Goal: Task Accomplishment & Management: Complete application form

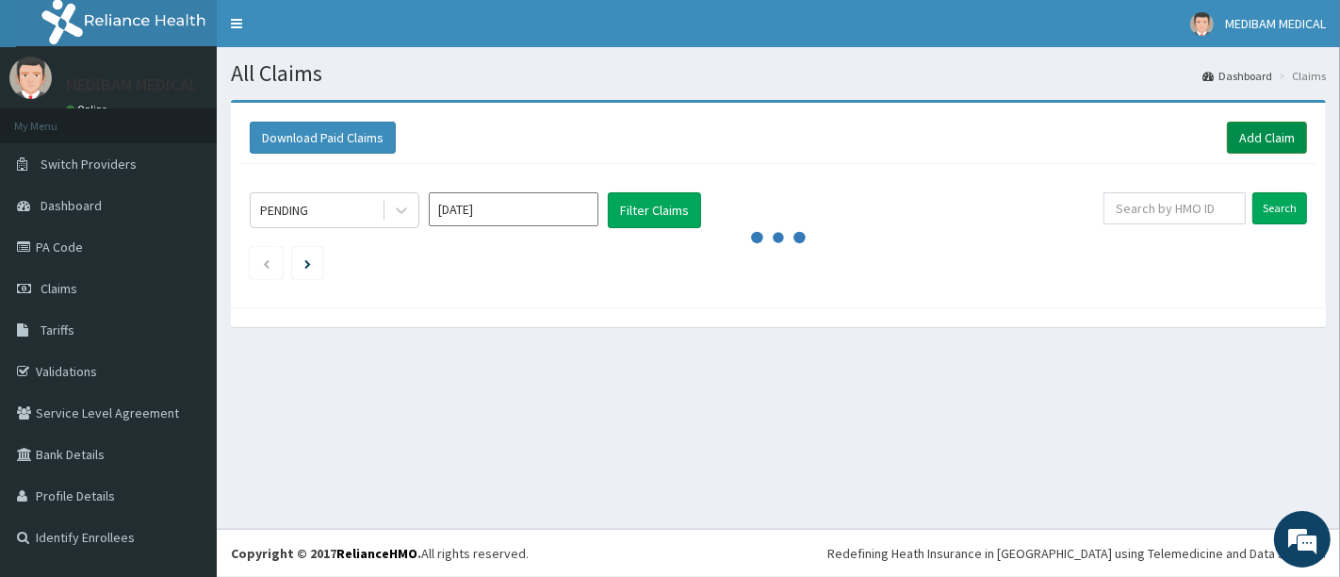
click at [1253, 136] on link "Add Claim" at bounding box center [1267, 138] width 80 height 32
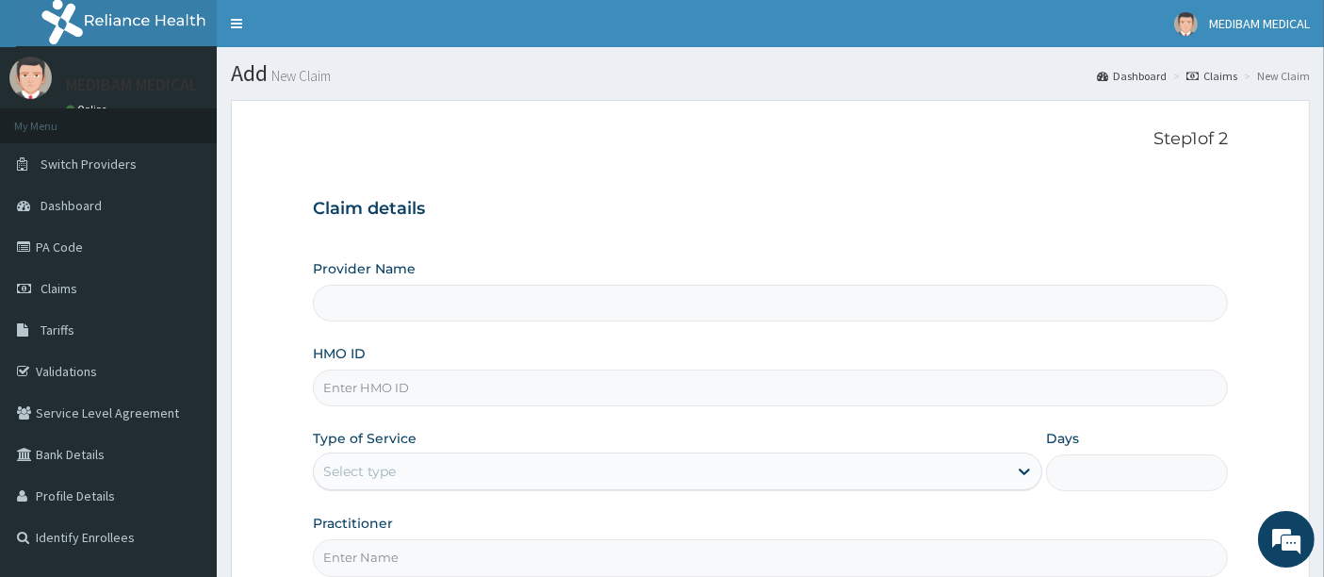
type input "Medibam Specialist Hospital"
click at [362, 391] on input "HMO ID" at bounding box center [771, 387] width 916 height 37
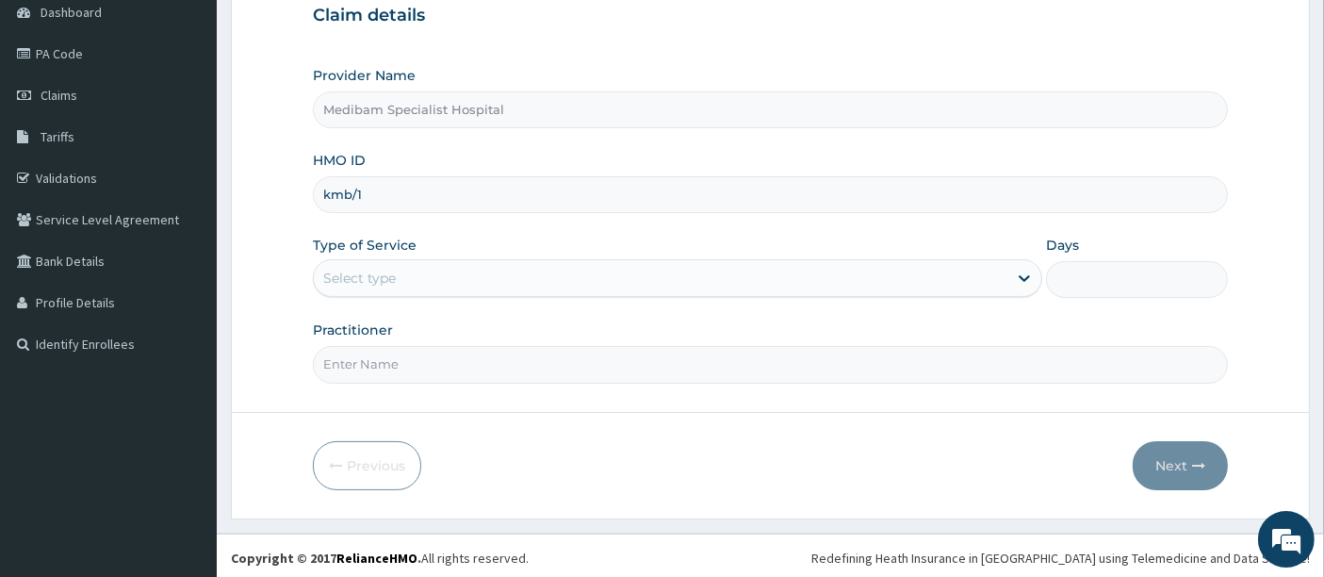
type input "KMB/10013/d"
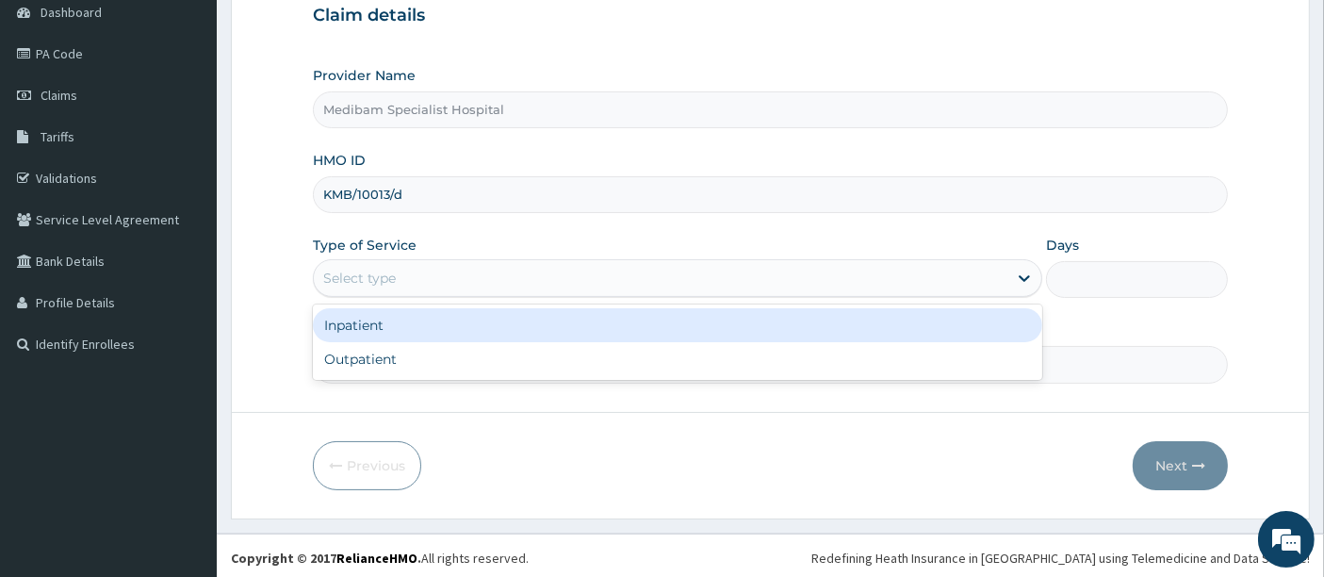
click at [412, 273] on div "Select type" at bounding box center [661, 278] width 694 height 30
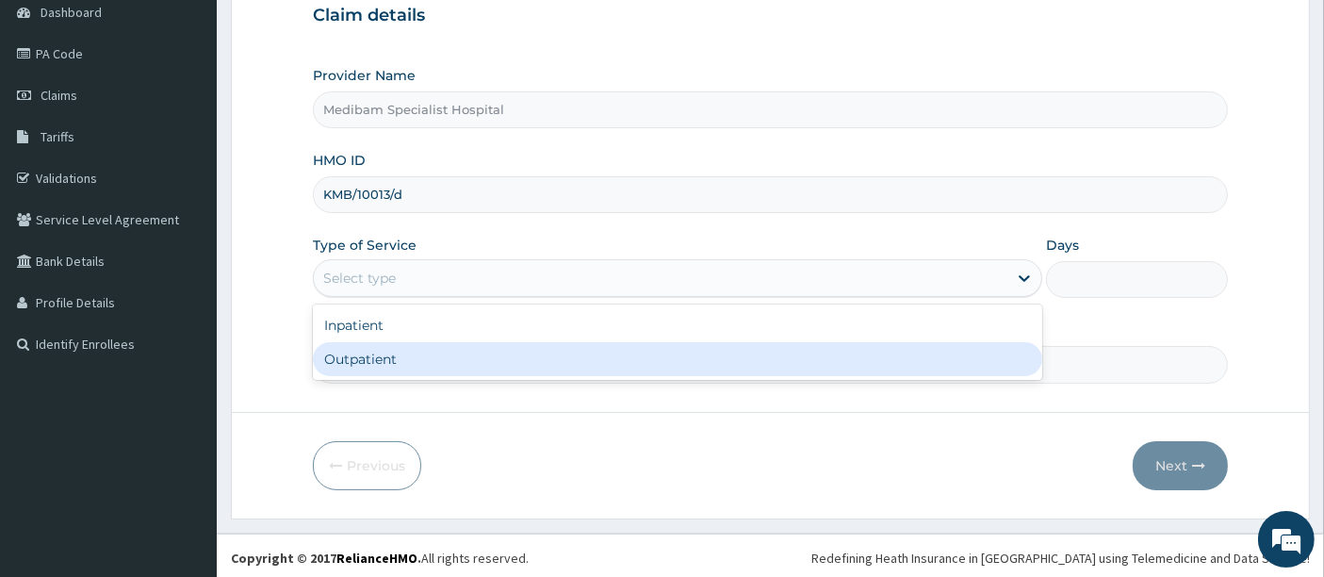
click at [366, 349] on div "Outpatient" at bounding box center [677, 359] width 729 height 34
type input "1"
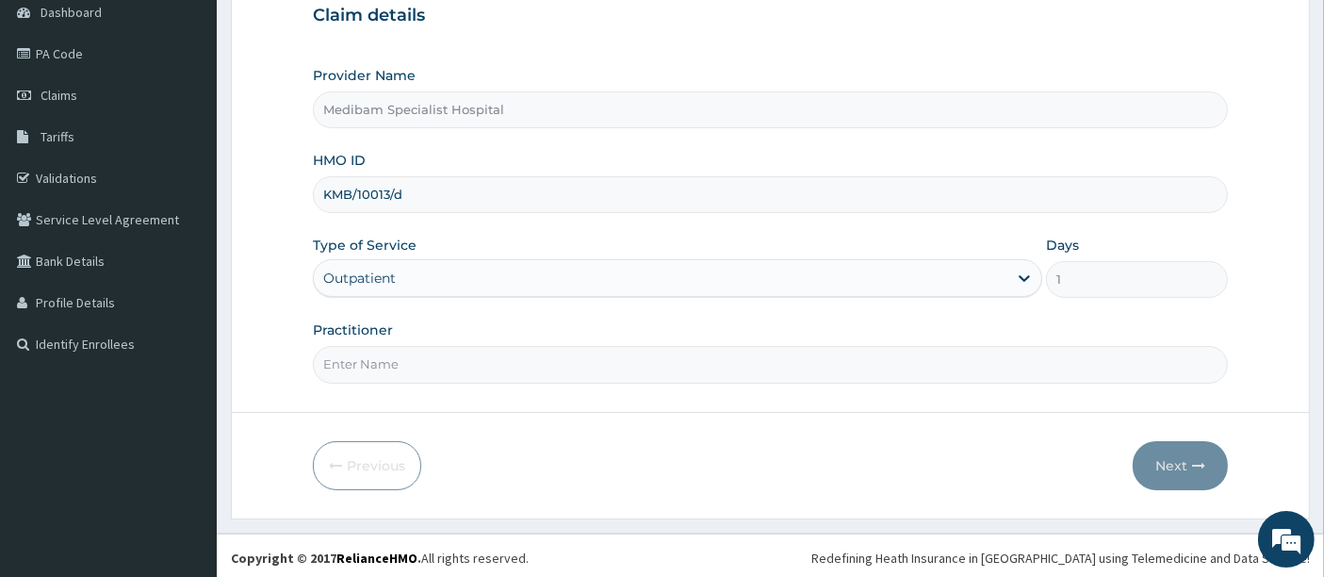
click at [449, 365] on input "Practitioner" at bounding box center [771, 364] width 916 height 37
type input "DR OMOJUWA"
click at [1165, 454] on button "Next" at bounding box center [1180, 465] width 95 height 49
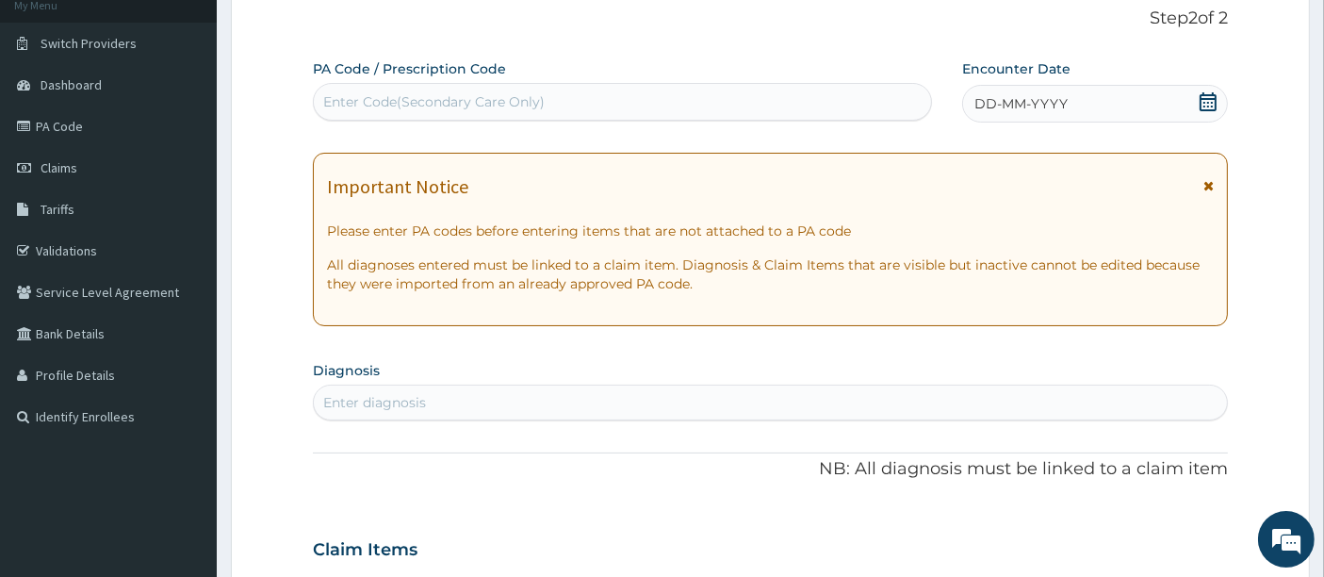
scroll to position [89, 0]
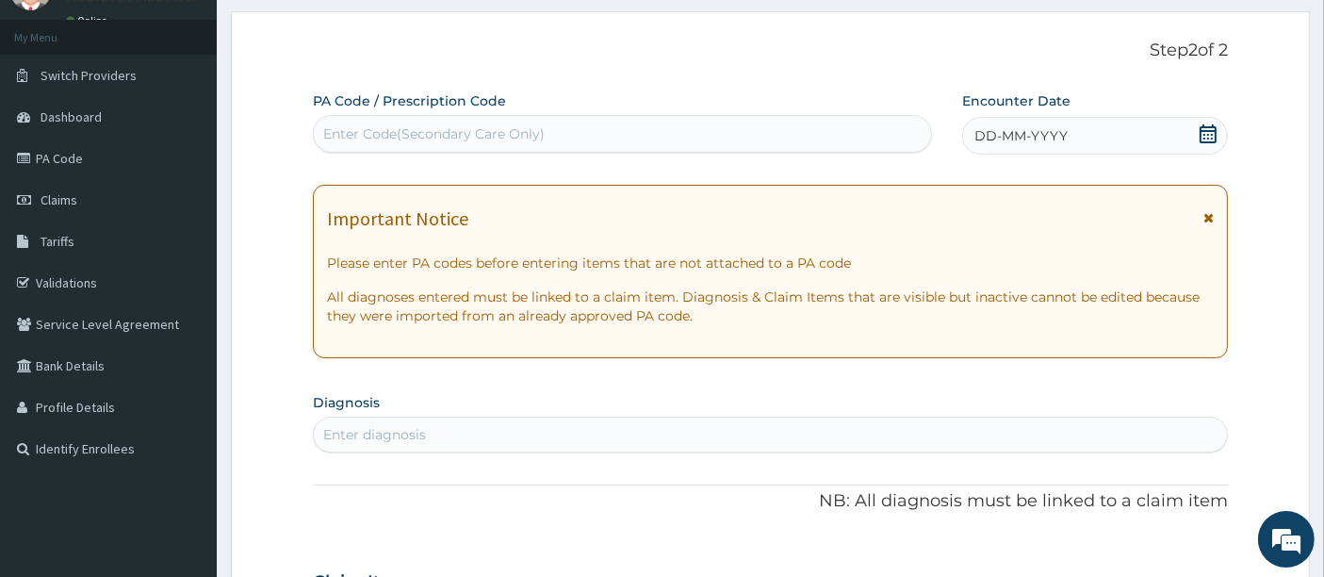
click at [1202, 131] on icon at bounding box center [1208, 133] width 19 height 19
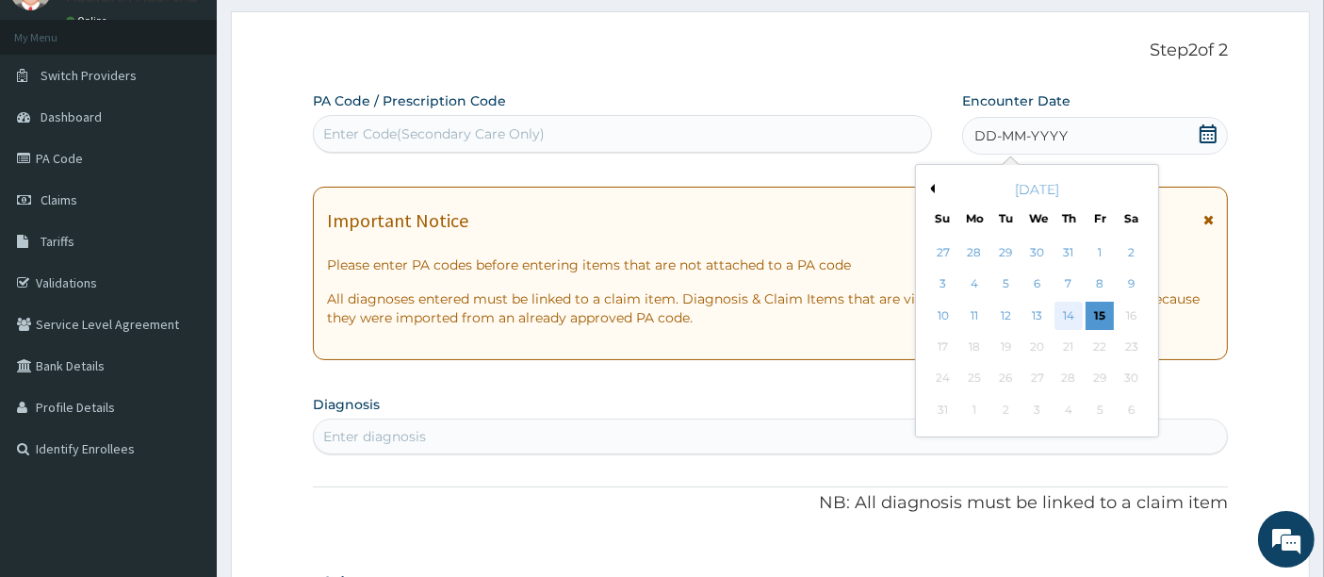
click at [1071, 313] on div "14" at bounding box center [1068, 316] width 28 height 28
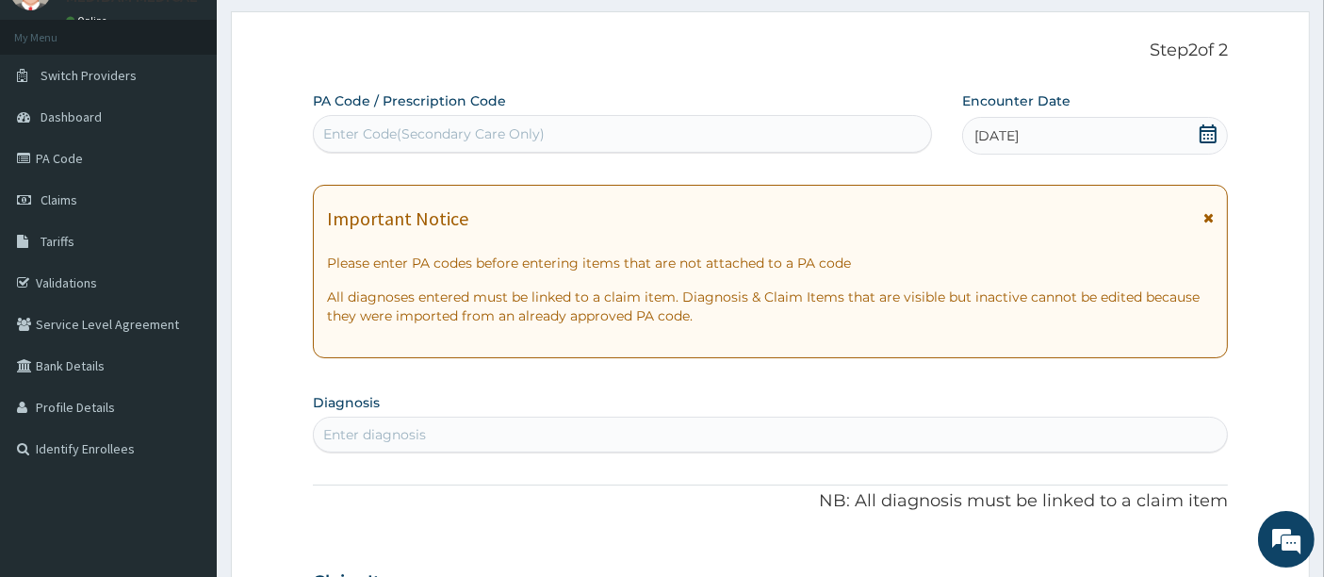
click at [475, 429] on div "Enter diagnosis" at bounding box center [771, 434] width 914 height 30
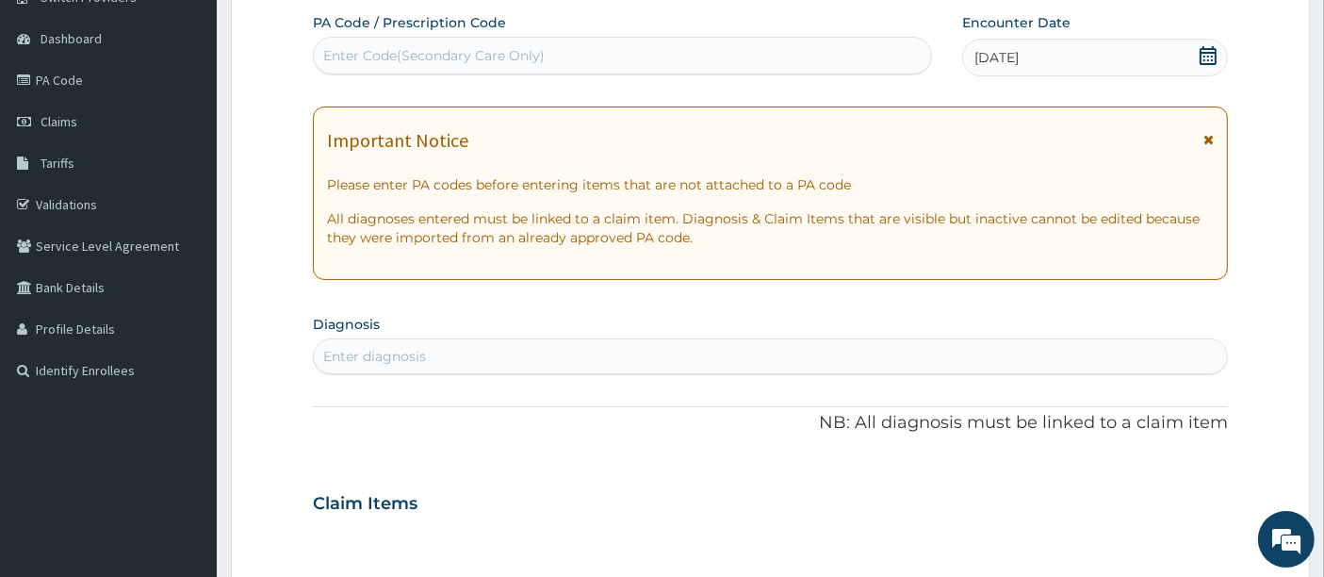
scroll to position [193, 0]
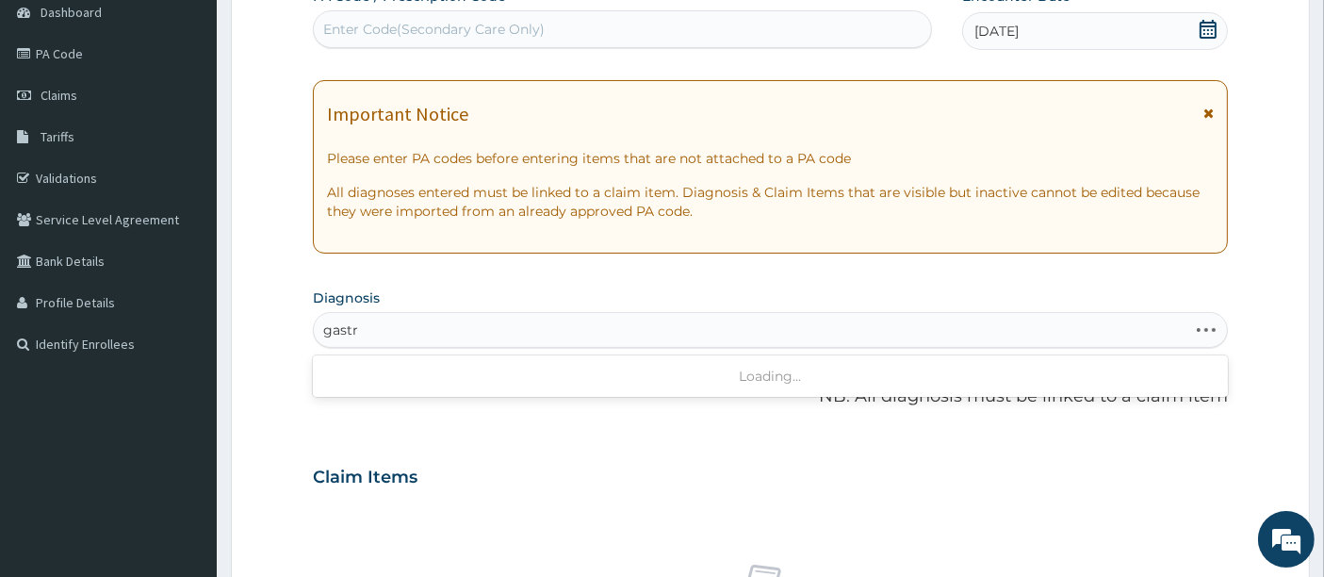
type input "gastro"
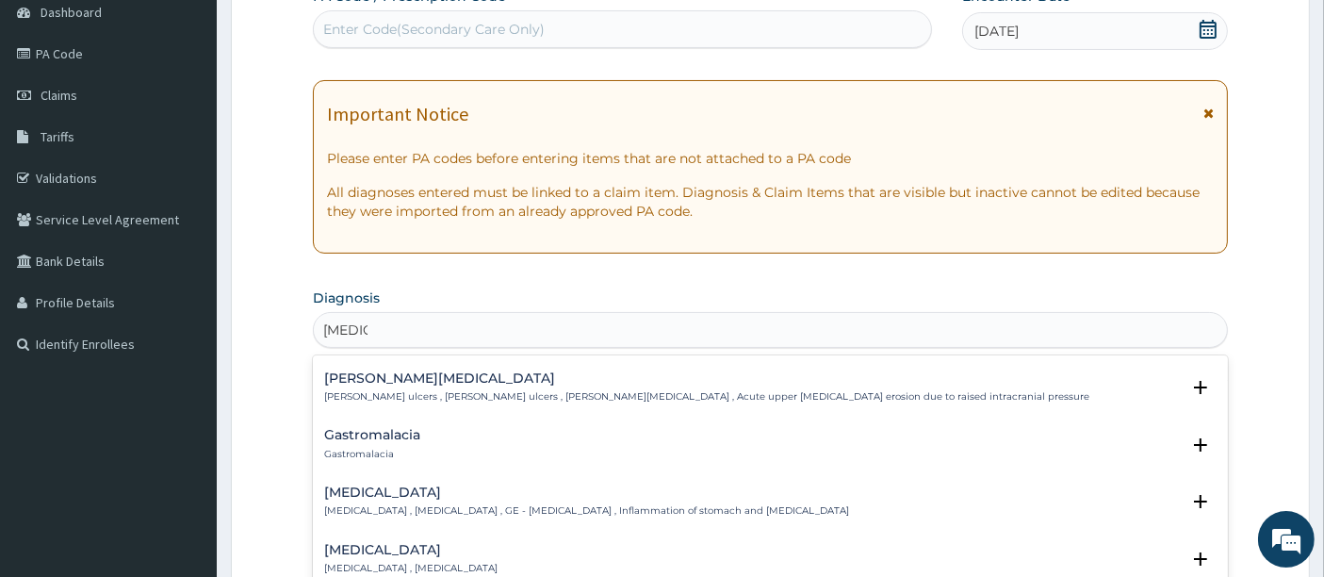
scroll to position [314, 0]
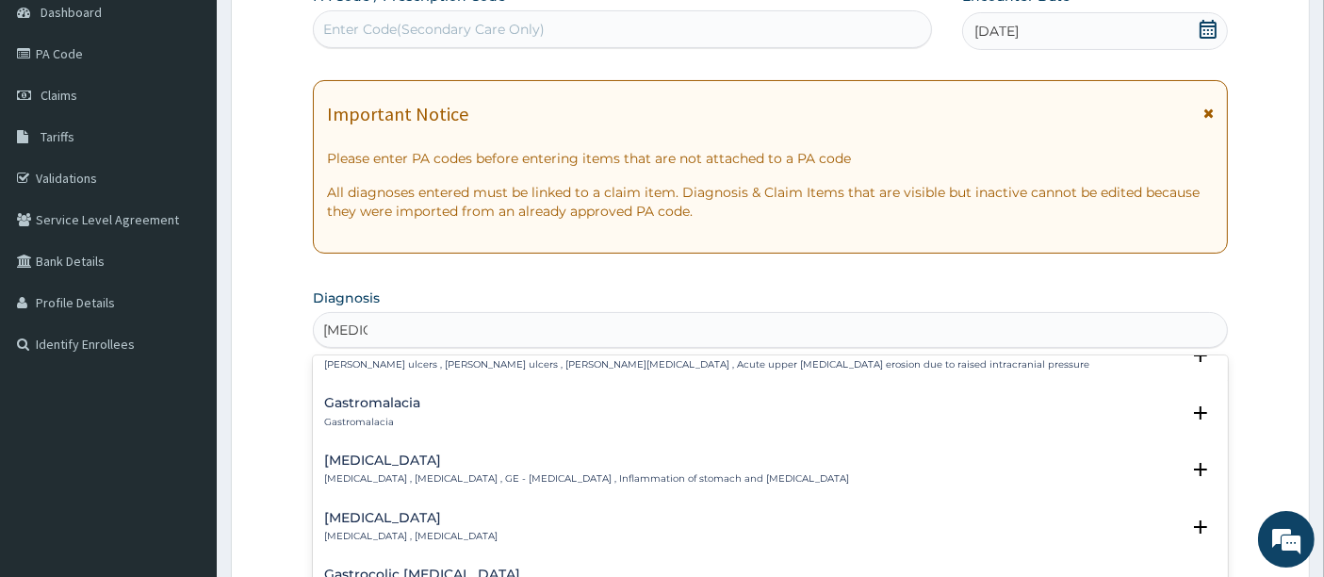
click at [362, 479] on p "Gastroenteritis , Gastroenteropathy , GE - Gastroenteritis , Inflammation of st…" at bounding box center [586, 478] width 525 height 13
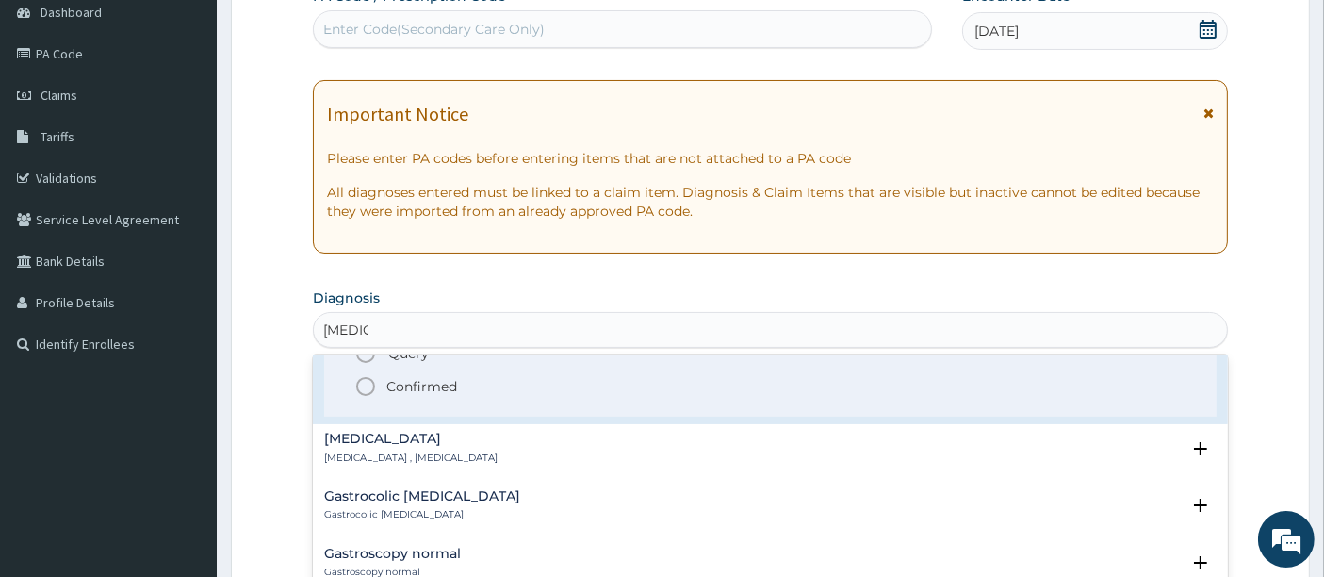
scroll to position [523, 0]
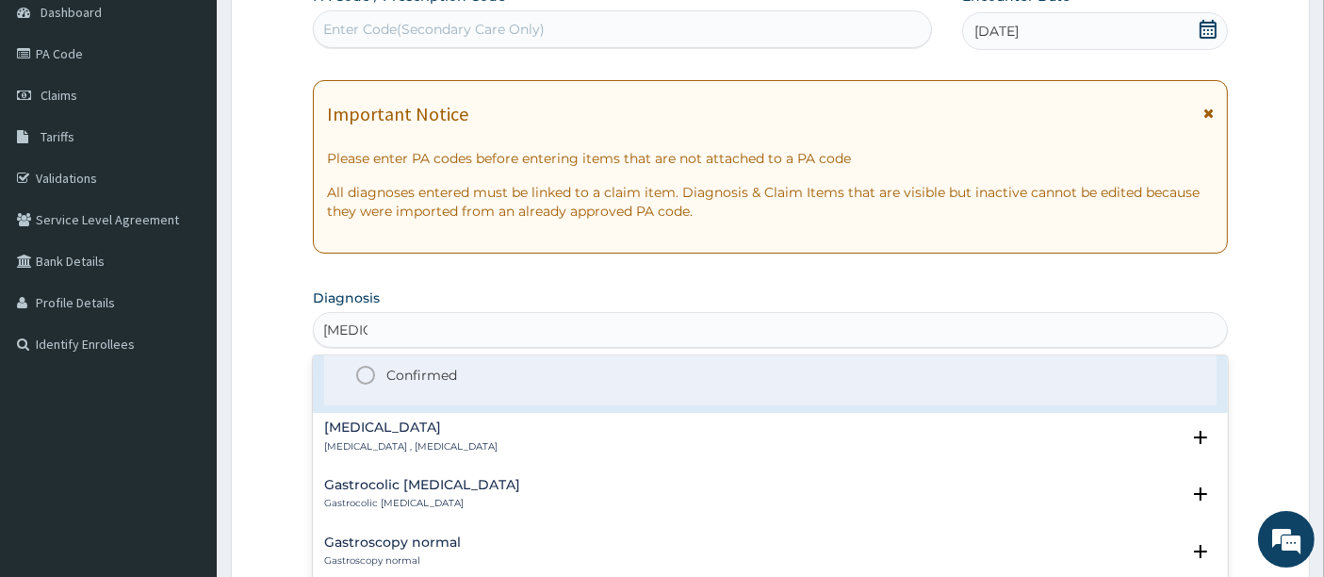
click at [368, 371] on icon "status option filled" at bounding box center [365, 375] width 23 height 23
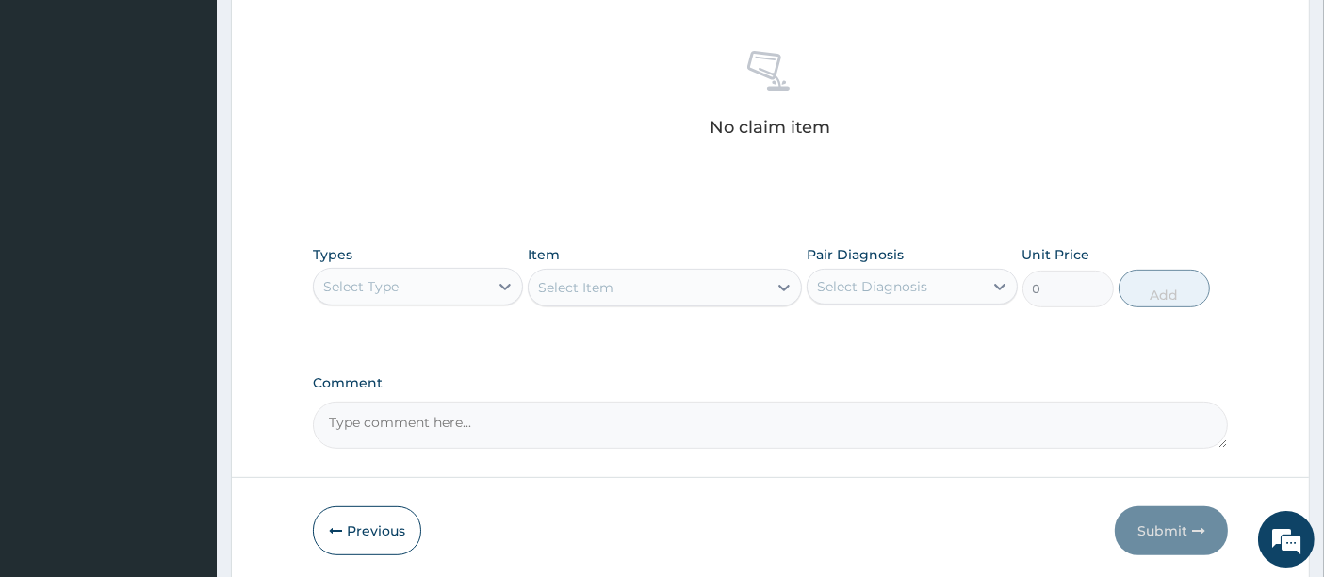
scroll to position [717, 0]
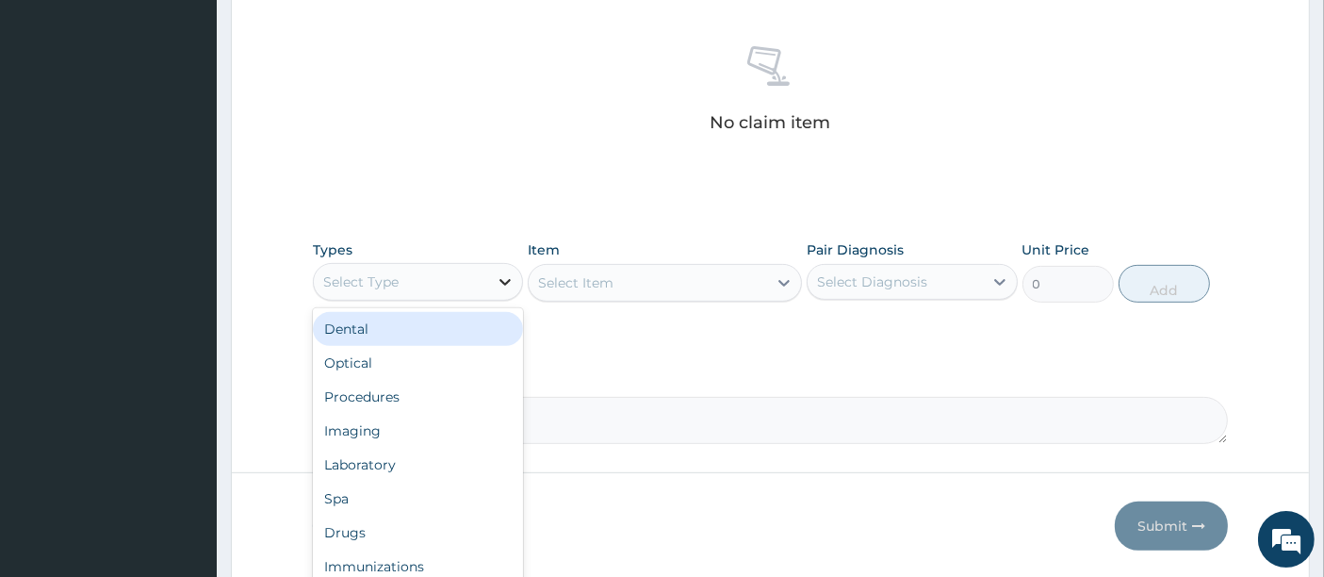
click at [506, 275] on icon at bounding box center [505, 281] width 19 height 19
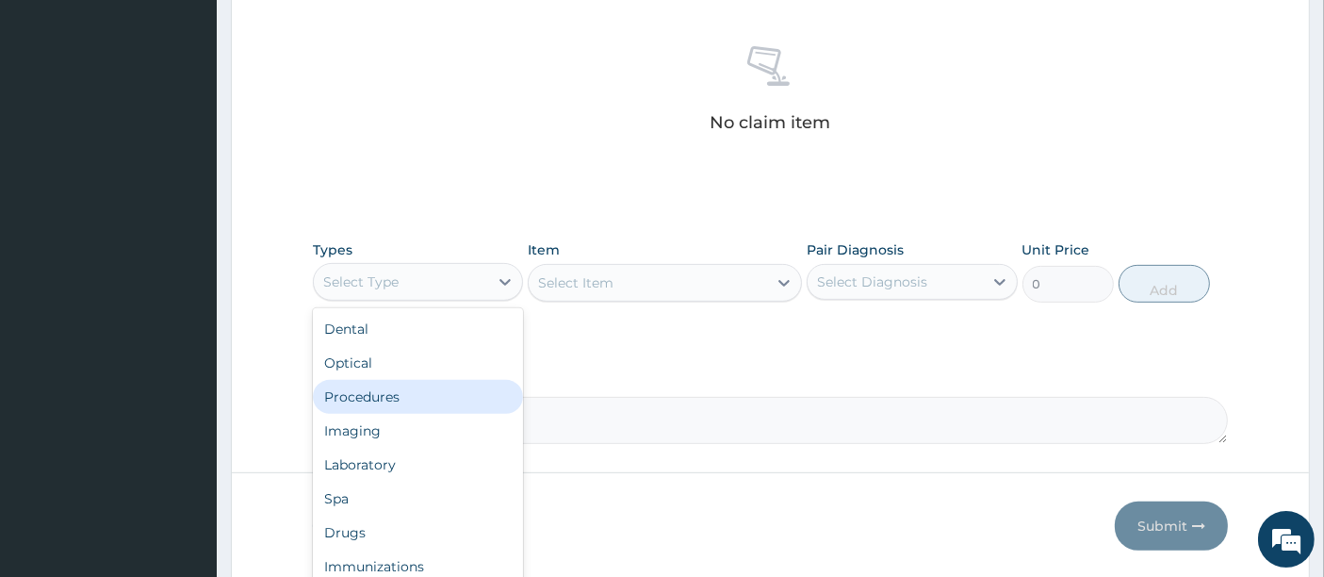
click at [400, 387] on div "Procedures" at bounding box center [418, 397] width 210 height 34
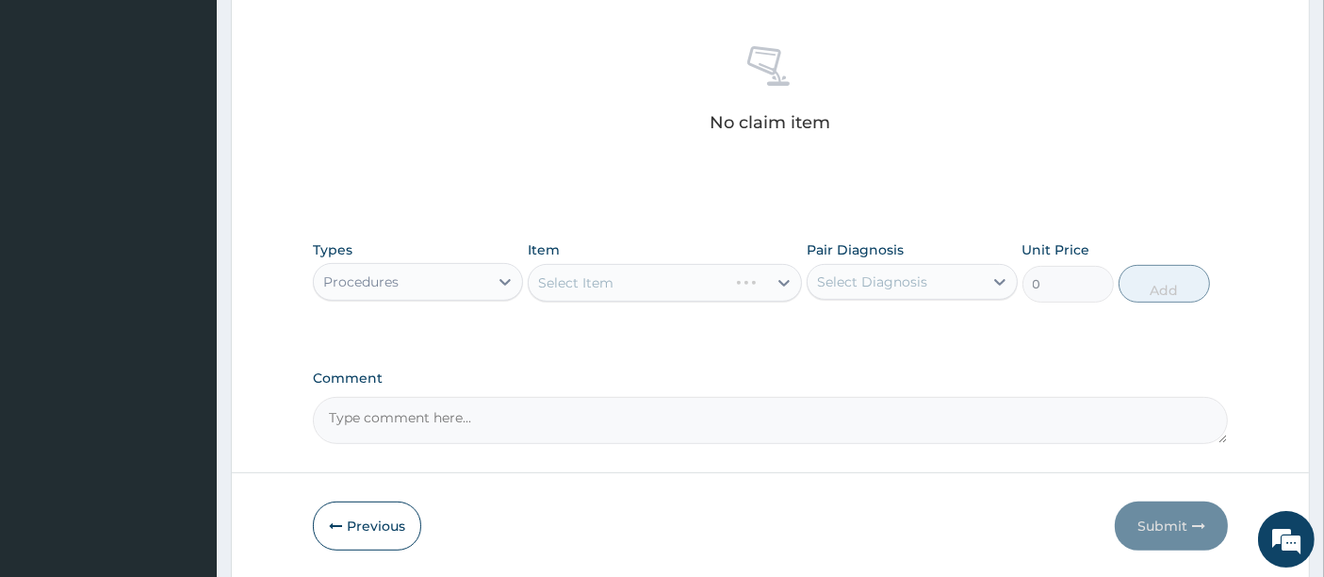
click at [786, 278] on div "Select Item" at bounding box center [665, 283] width 274 height 38
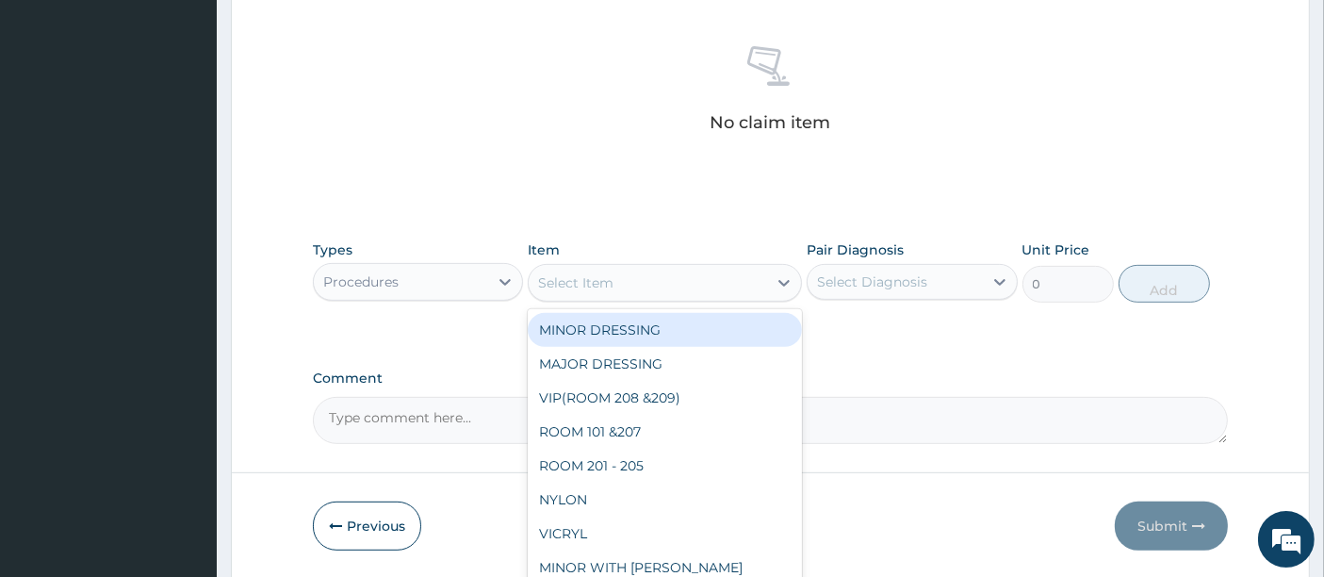
click at [786, 278] on icon at bounding box center [784, 282] width 19 height 19
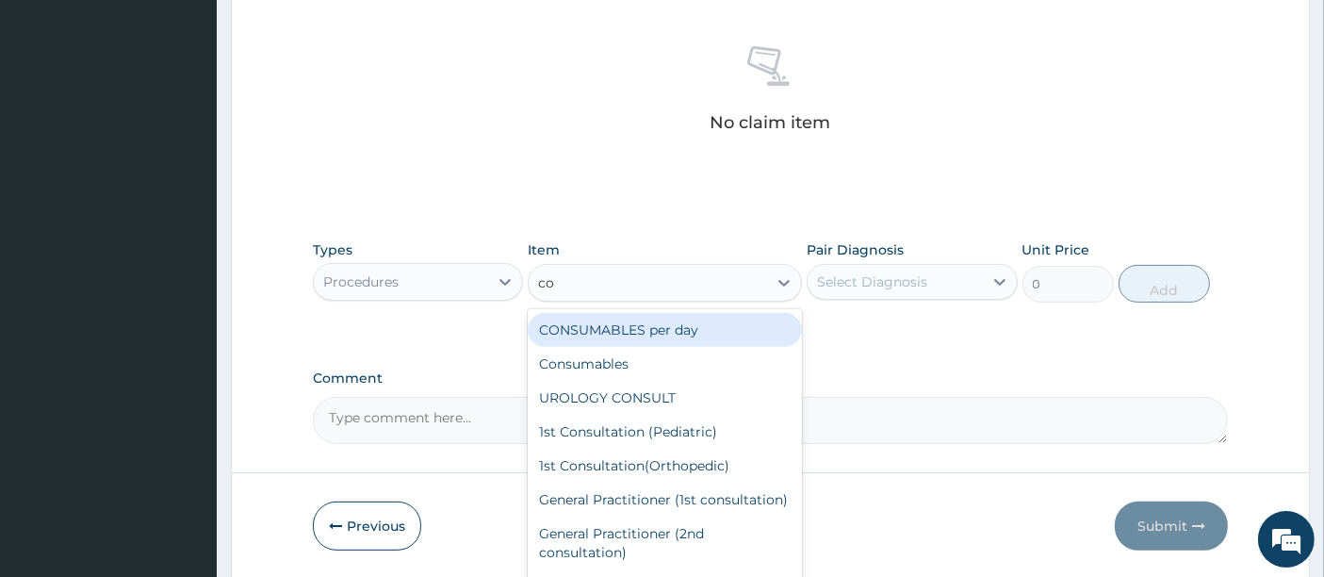
type input "con"
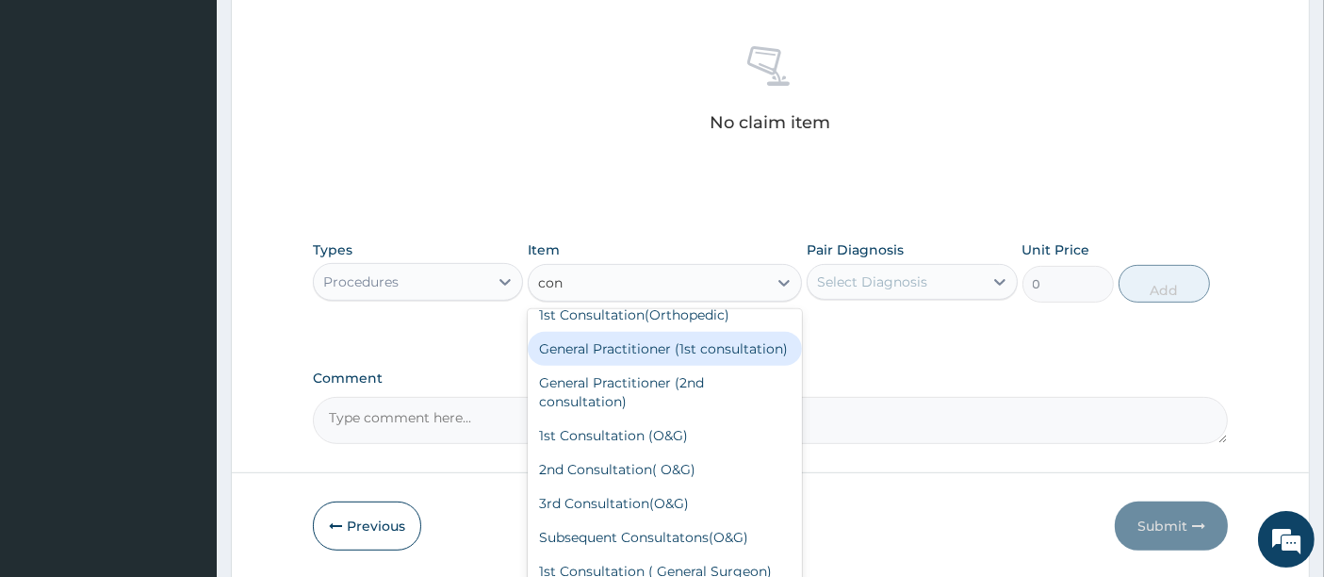
scroll to position [105, 0]
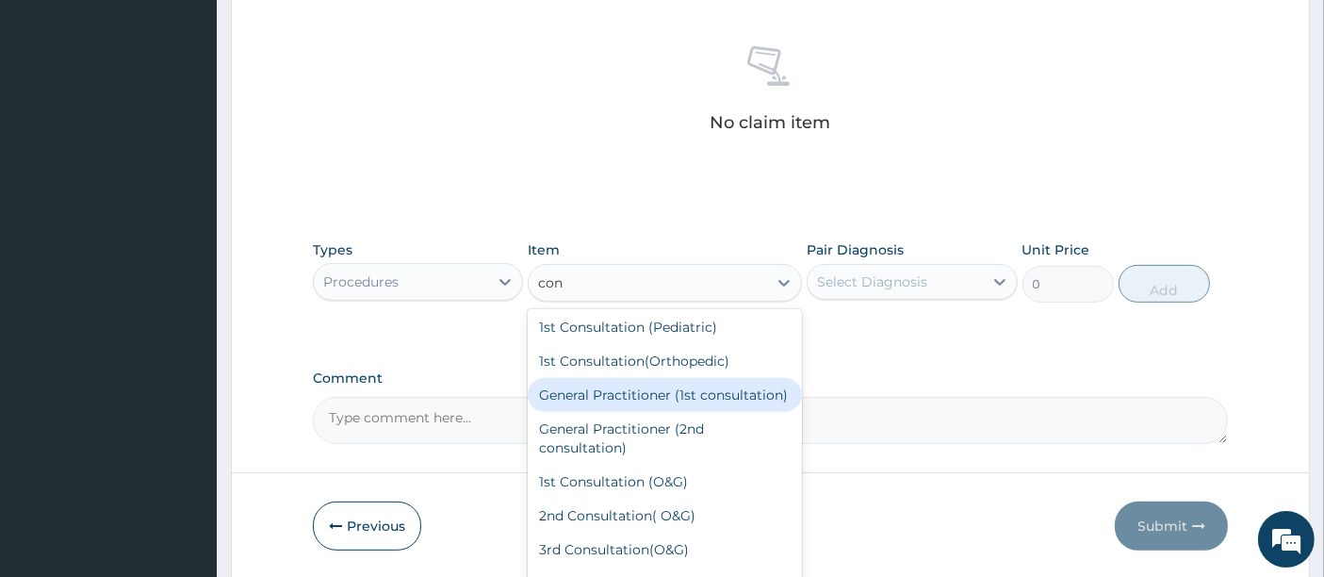
drag, startPoint x: 642, startPoint y: 394, endPoint x: 671, endPoint y: 375, distance: 34.8
click at [644, 394] on div "General Practitioner (1st consultation)" at bounding box center [665, 395] width 274 height 34
type input "1500"
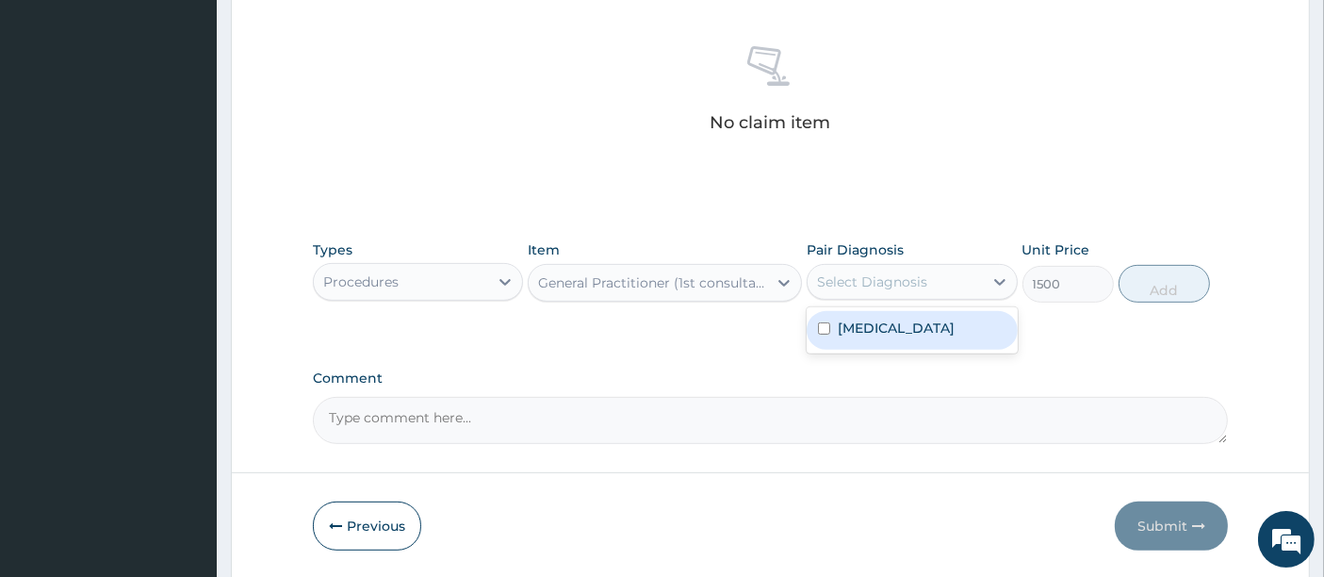
drag, startPoint x: 865, startPoint y: 274, endPoint x: 850, endPoint y: 300, distance: 29.6
click at [859, 279] on div "Select Diagnosis" at bounding box center [872, 281] width 110 height 19
drag, startPoint x: 856, startPoint y: 320, endPoint x: 923, endPoint y: 321, distance: 67.9
click at [856, 321] on label "Gastroenteritis" at bounding box center [896, 328] width 117 height 19
checkbox input "true"
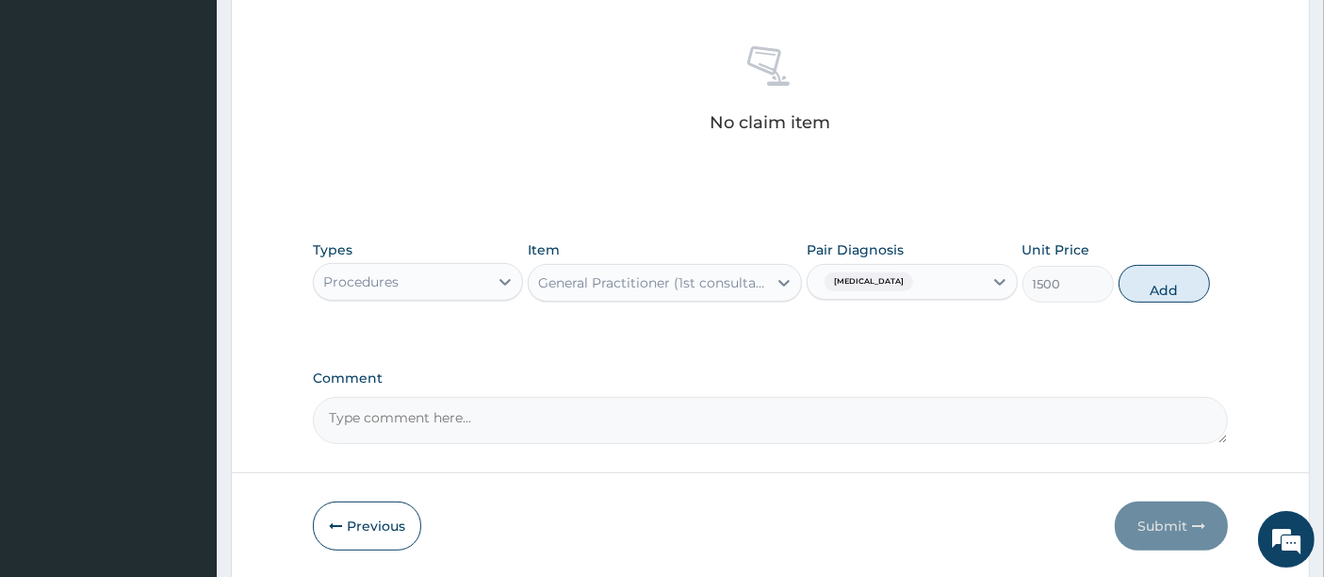
drag, startPoint x: 1144, startPoint y: 286, endPoint x: 1108, endPoint y: 312, distance: 43.9
click at [1144, 286] on button "Add" at bounding box center [1164, 284] width 91 height 38
type input "0"
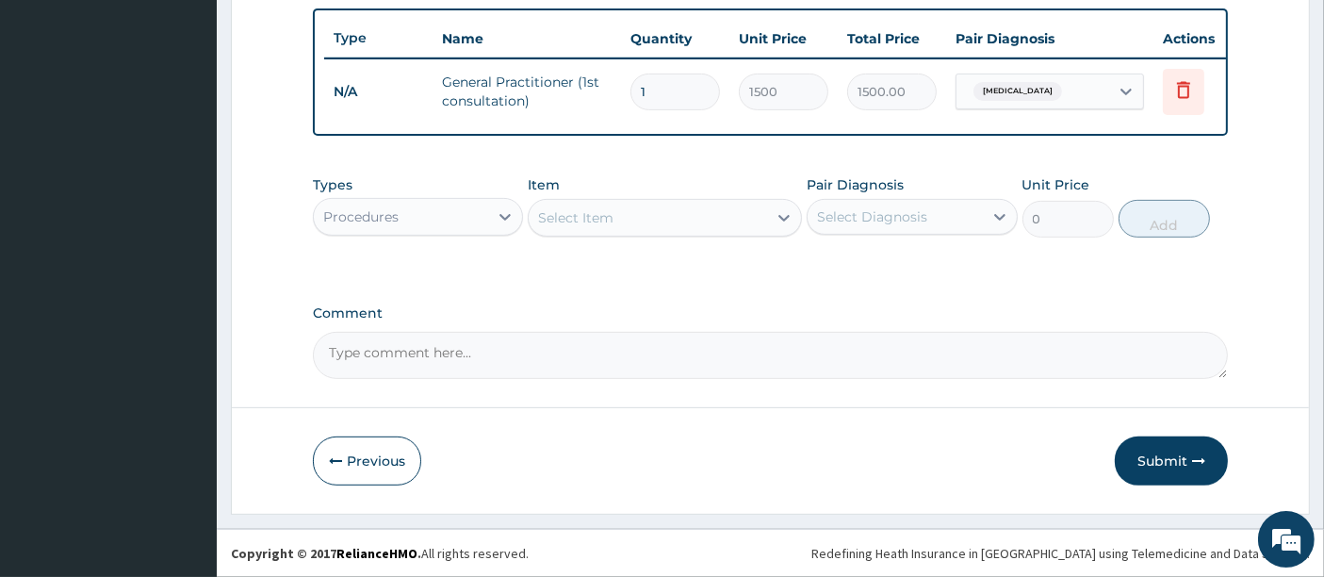
scroll to position [703, 0]
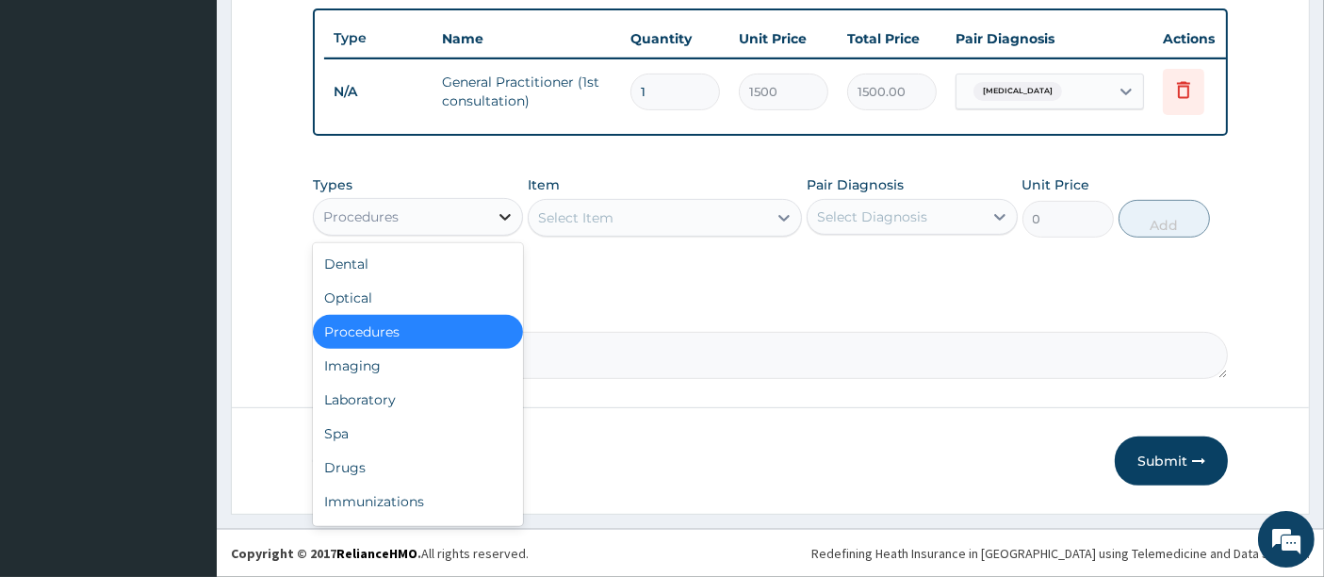
click at [503, 220] on icon at bounding box center [504, 217] width 11 height 7
drag, startPoint x: 355, startPoint y: 467, endPoint x: 410, endPoint y: 430, distance: 66.4
click at [357, 468] on div "Drugs" at bounding box center [418, 467] width 210 height 34
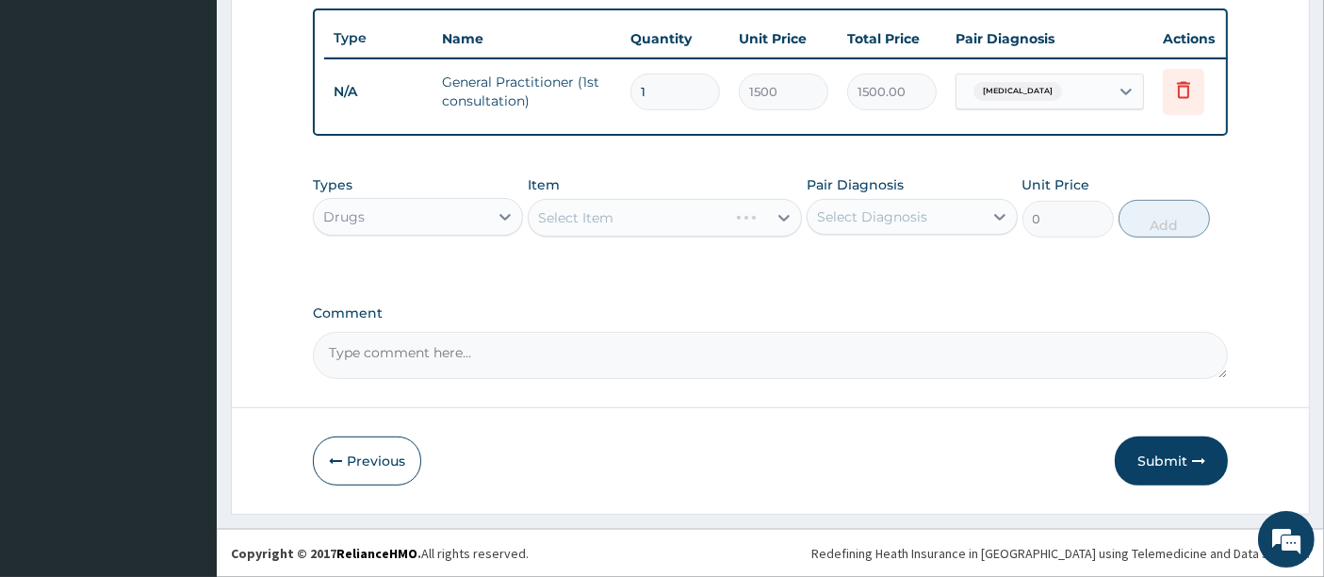
click at [786, 217] on div "Select Item" at bounding box center [665, 218] width 274 height 38
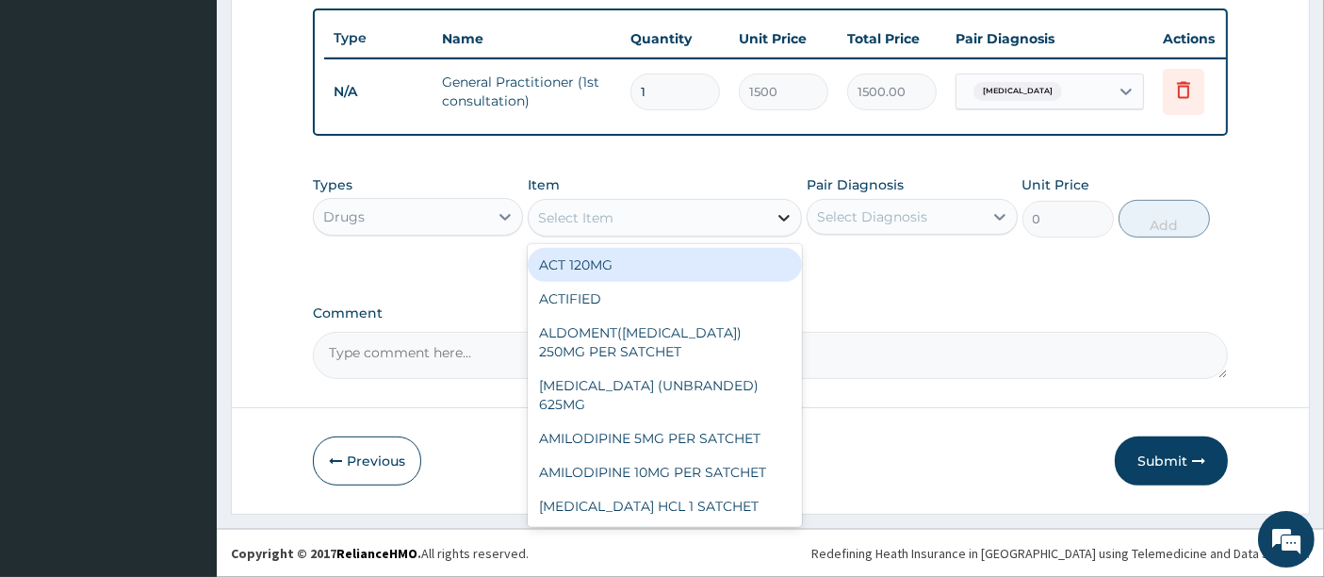
click at [789, 217] on icon at bounding box center [784, 218] width 11 height 7
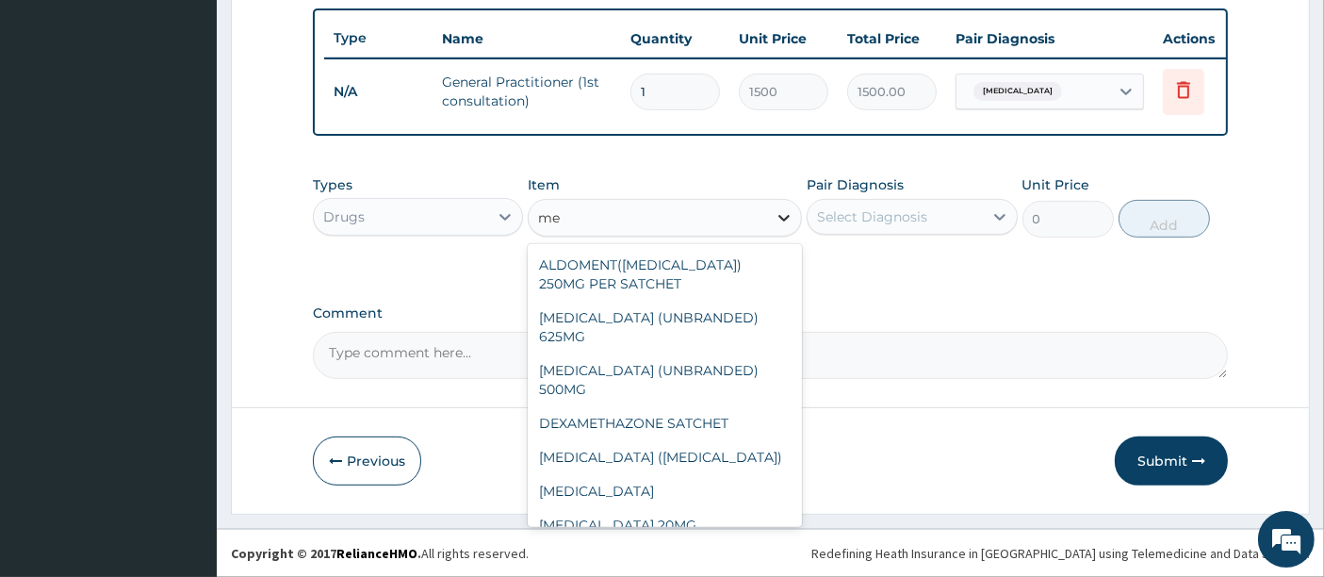
type input "m"
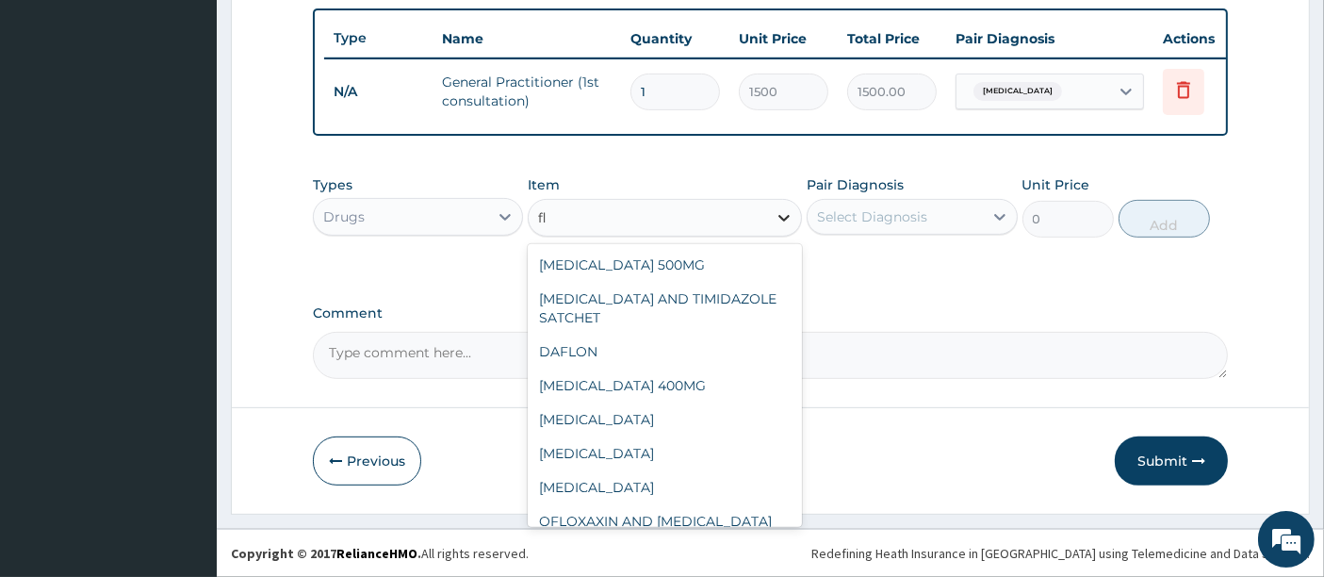
type input "fla"
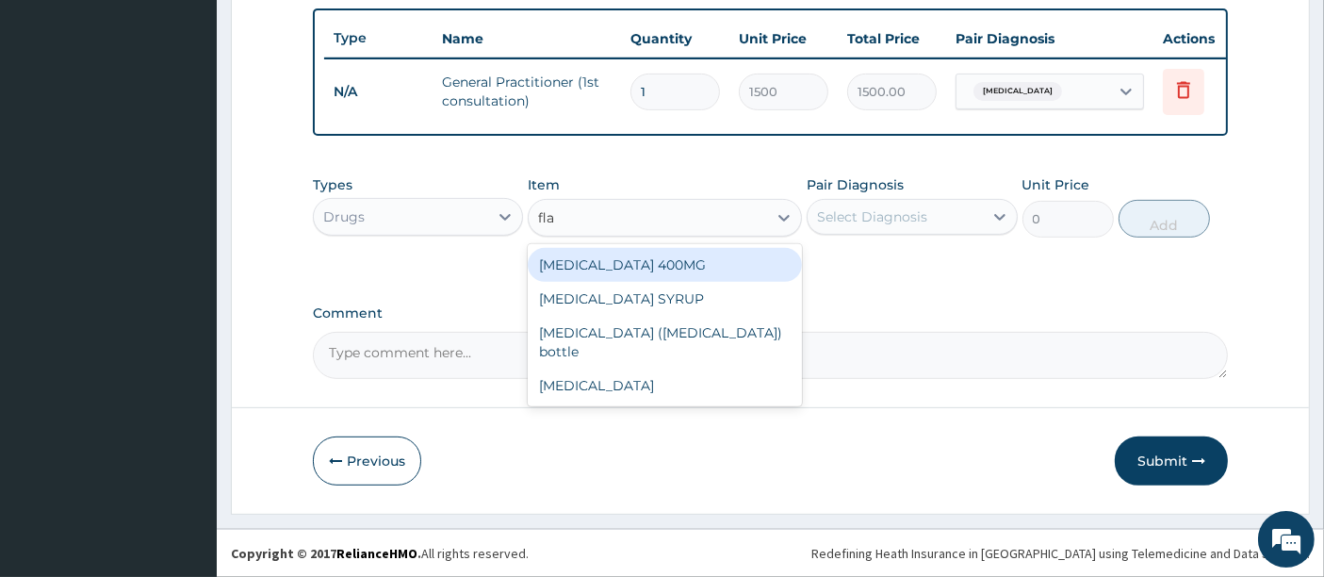
click at [571, 272] on div "FLAGYL 400MG" at bounding box center [665, 265] width 274 height 34
type input "350"
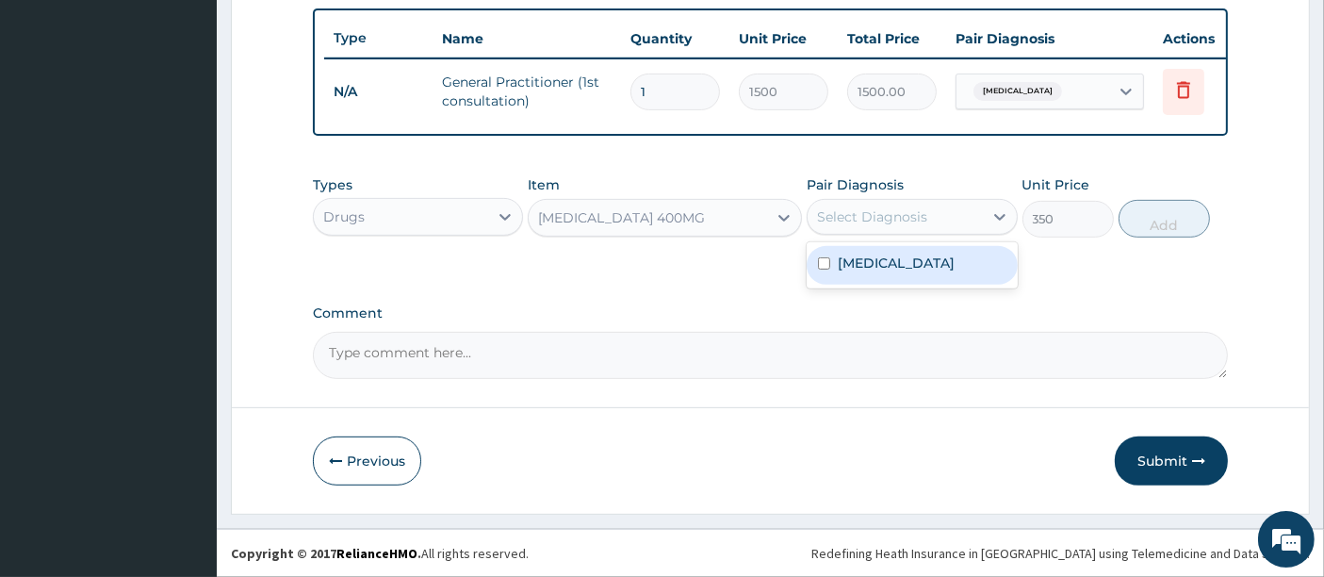
drag, startPoint x: 840, startPoint y: 214, endPoint x: 847, endPoint y: 232, distance: 19.4
click at [840, 215] on div "Select Diagnosis" at bounding box center [872, 216] width 110 height 19
drag, startPoint x: 864, startPoint y: 257, endPoint x: 926, endPoint y: 257, distance: 62.2
click at [896, 260] on label "Gastroenteritis" at bounding box center [896, 262] width 117 height 19
checkbox input "true"
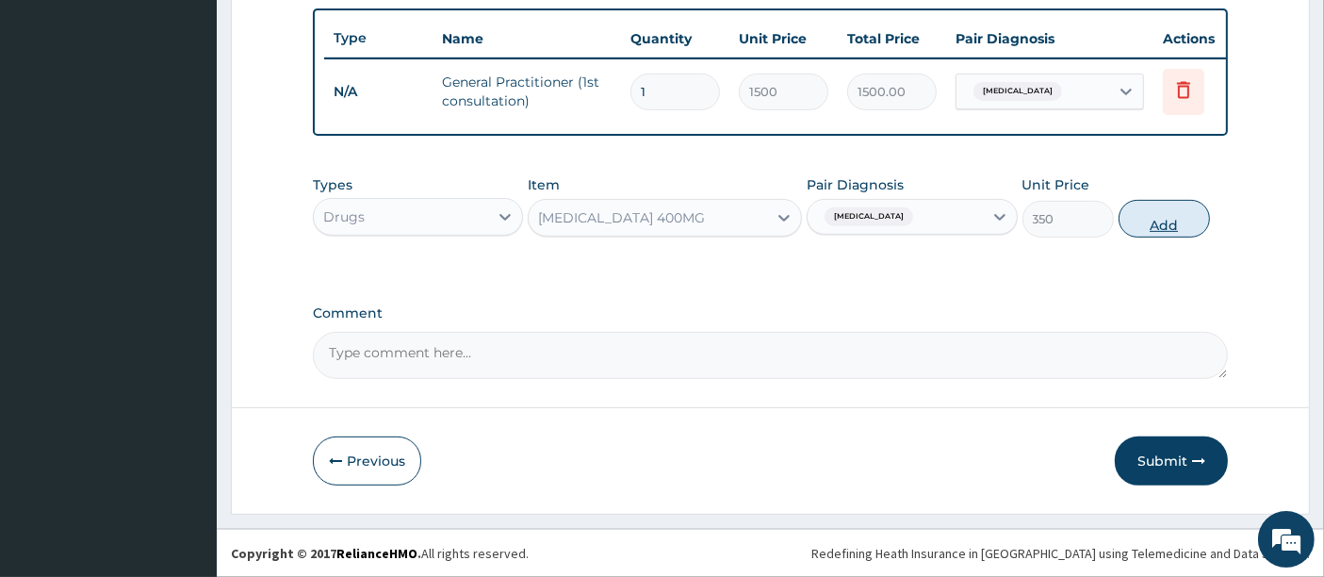
click at [1159, 218] on button "Add" at bounding box center [1164, 219] width 91 height 38
type input "0"
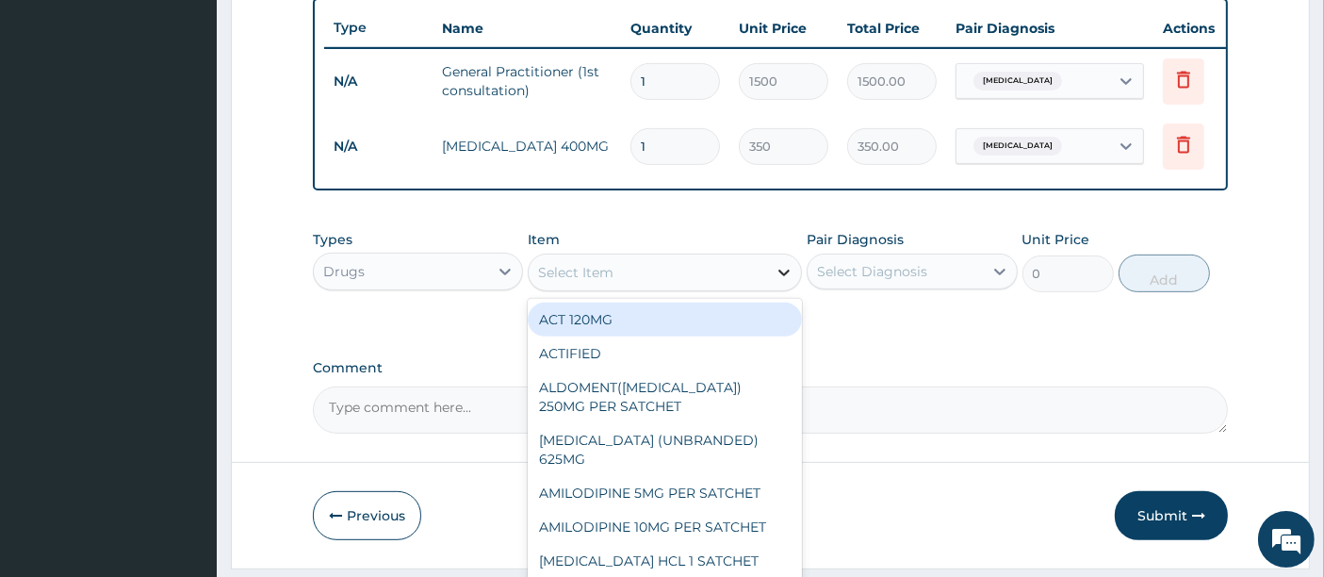
click at [791, 282] on icon at bounding box center [784, 272] width 19 height 19
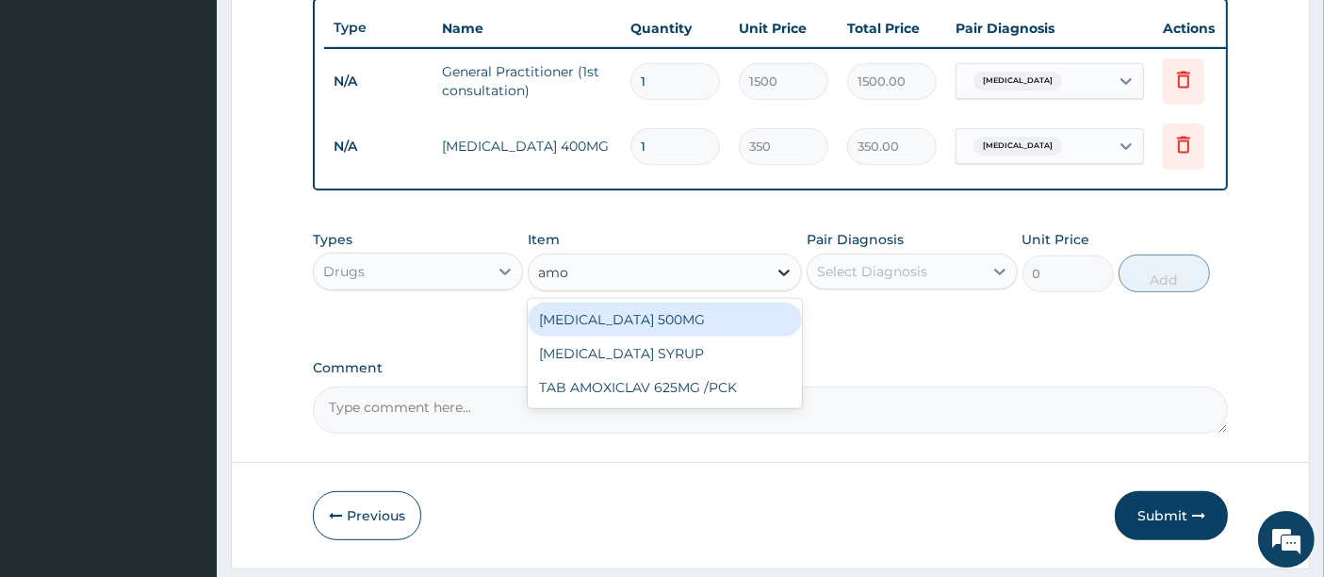
type input "amox"
click at [590, 335] on div "AMOXYCILLIN 500MG" at bounding box center [665, 319] width 274 height 34
type input "700"
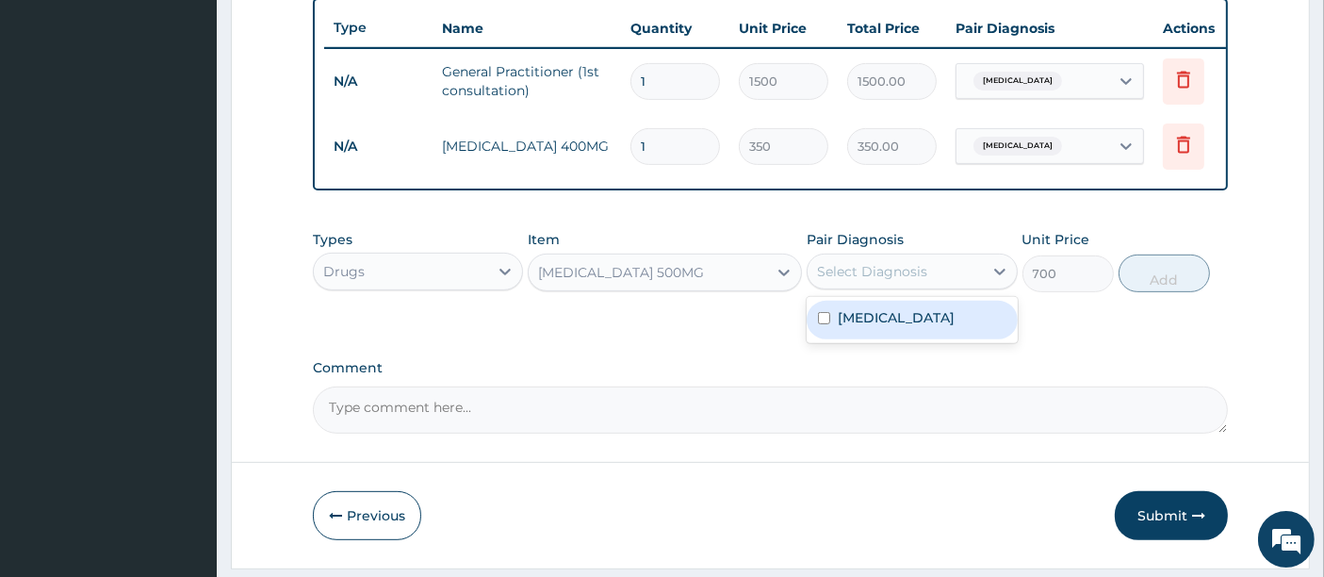
click at [845, 281] on div "Select Diagnosis" at bounding box center [872, 271] width 110 height 19
drag, startPoint x: 828, startPoint y: 329, endPoint x: 1013, endPoint y: 278, distance: 191.6
click at [833, 327] on div "Gastroenteritis" at bounding box center [912, 320] width 210 height 39
checkbox input "true"
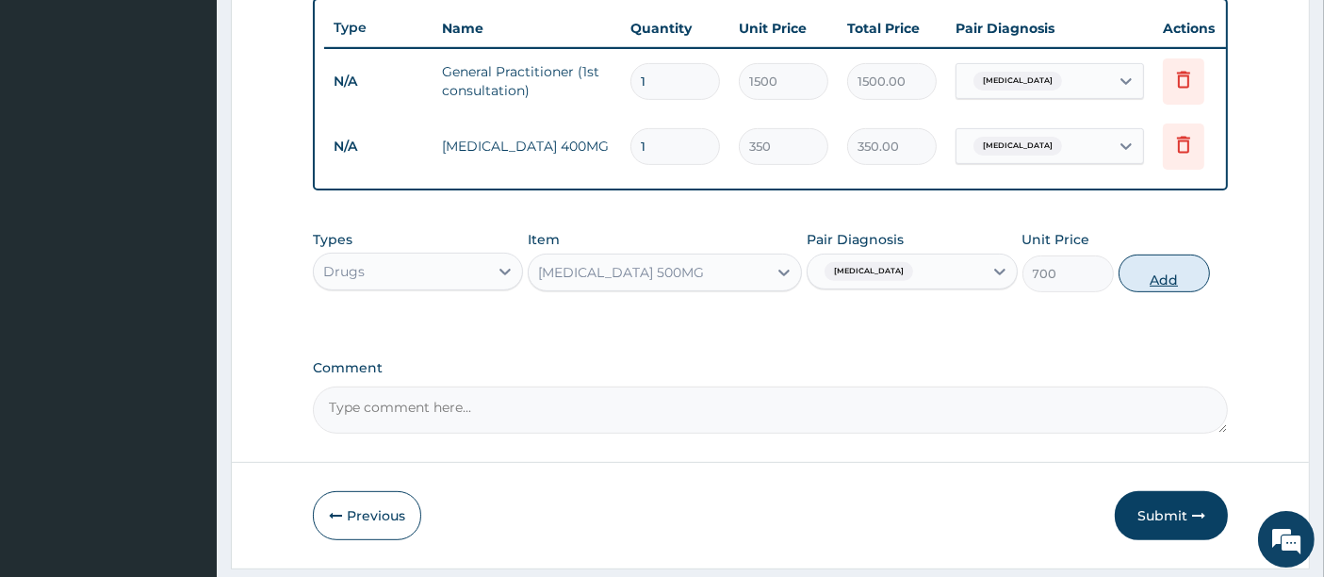
click at [1133, 286] on button "Add" at bounding box center [1164, 273] width 91 height 38
type input "0"
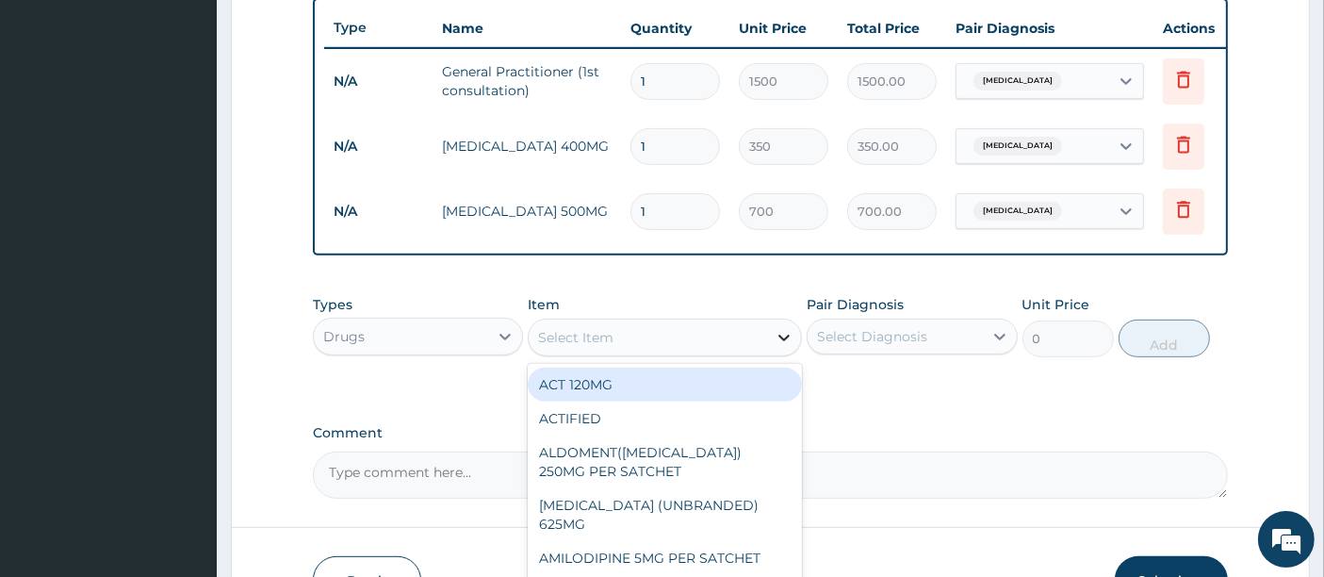
click at [792, 347] on icon at bounding box center [784, 337] width 19 height 19
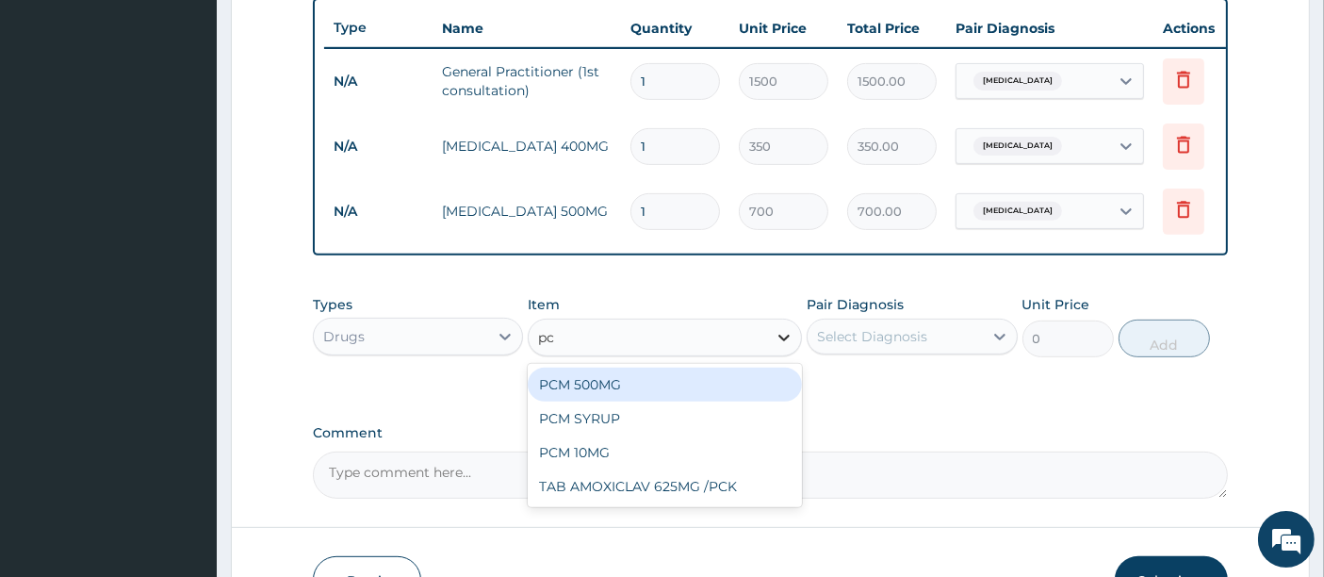
type input "pcm"
click at [745, 397] on div "PCM 500MG" at bounding box center [665, 385] width 274 height 34
type input "28"
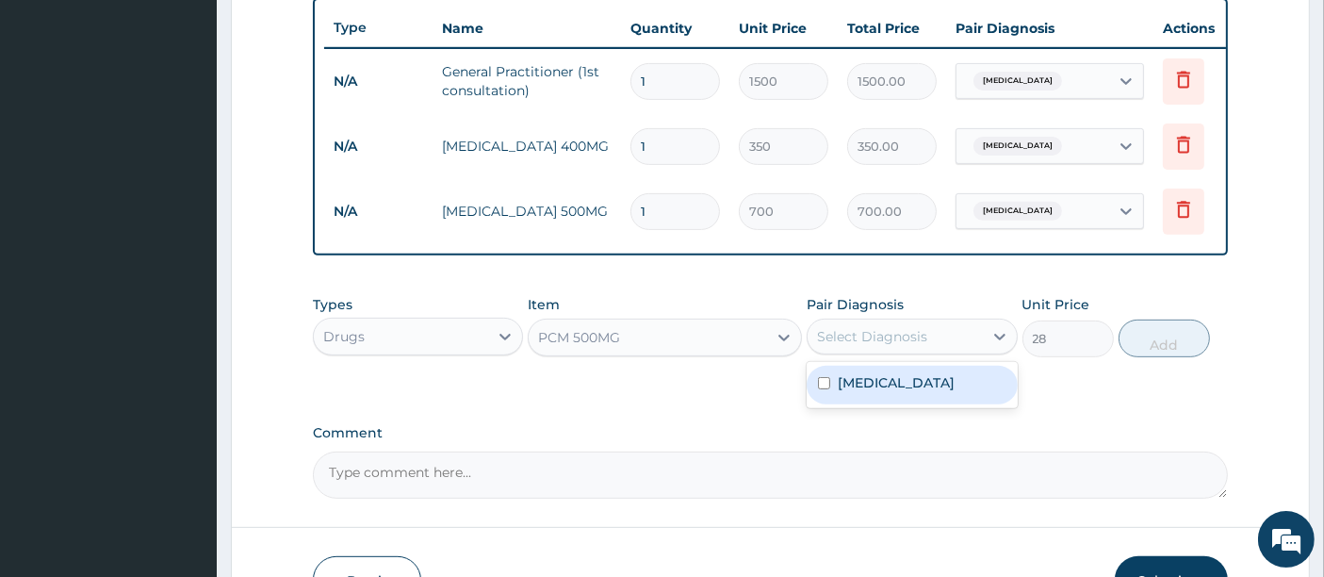
click at [857, 332] on div "Select Diagnosis" at bounding box center [912, 337] width 210 height 36
drag, startPoint x: 891, startPoint y: 394, endPoint x: 911, endPoint y: 389, distance: 20.3
click at [892, 392] on label "Gastroenteritis" at bounding box center [896, 382] width 117 height 19
checkbox input "true"
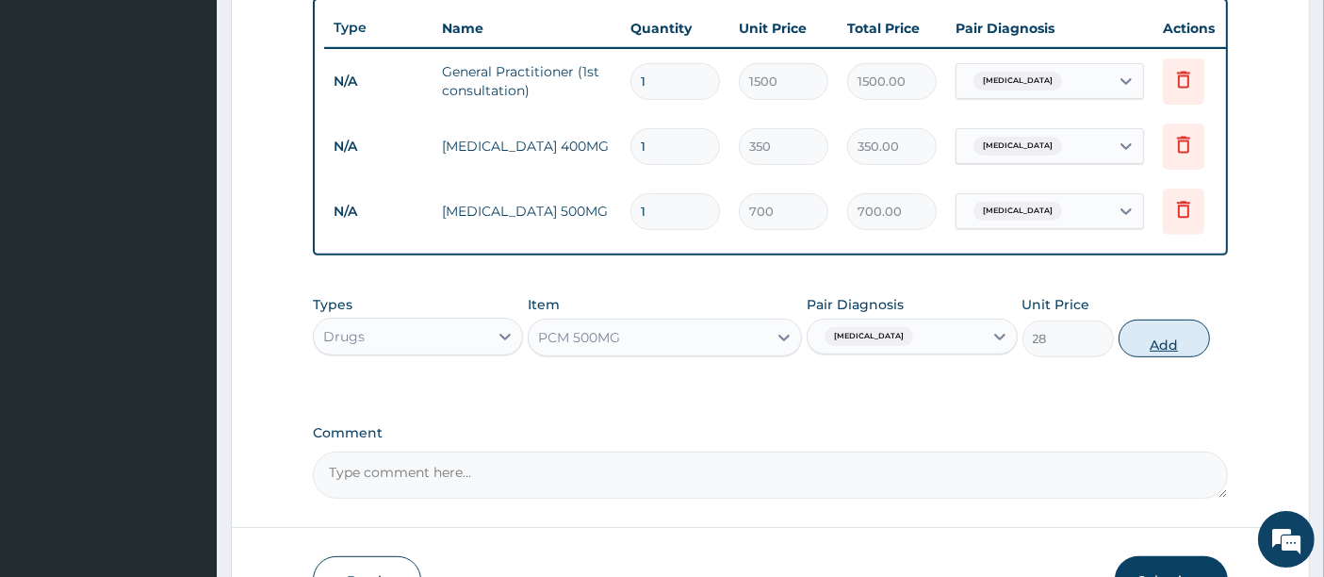
click at [1160, 352] on button "Add" at bounding box center [1164, 338] width 91 height 38
type input "0"
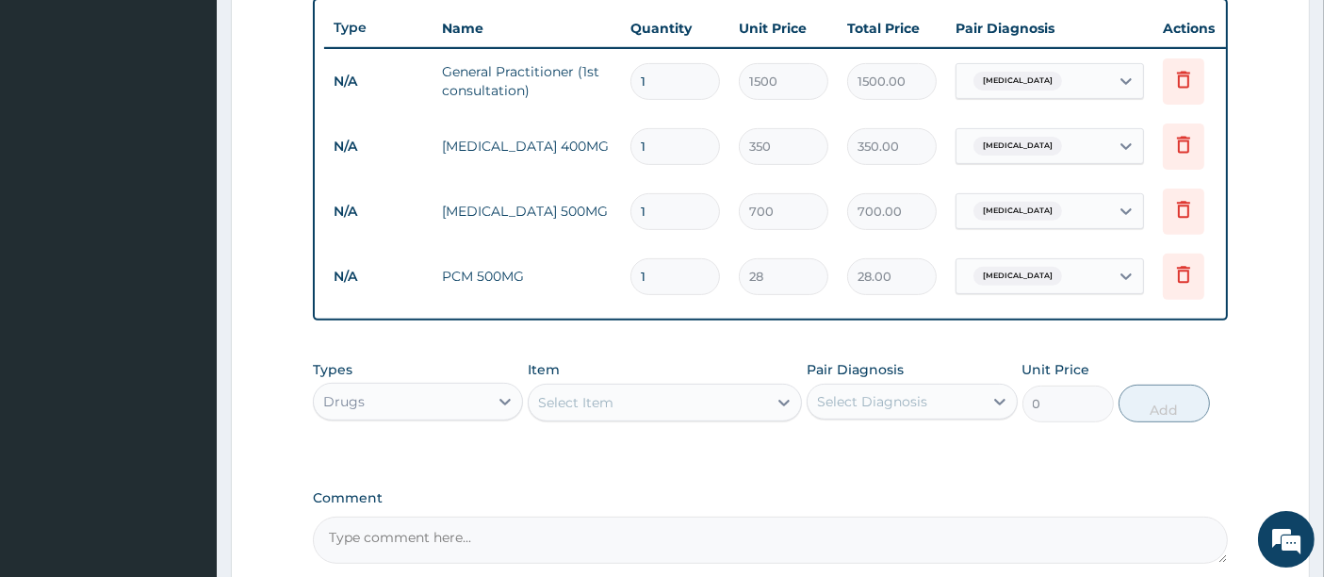
type input "0.00"
type input "9"
type input "252.00"
type input "0.00"
type input "1"
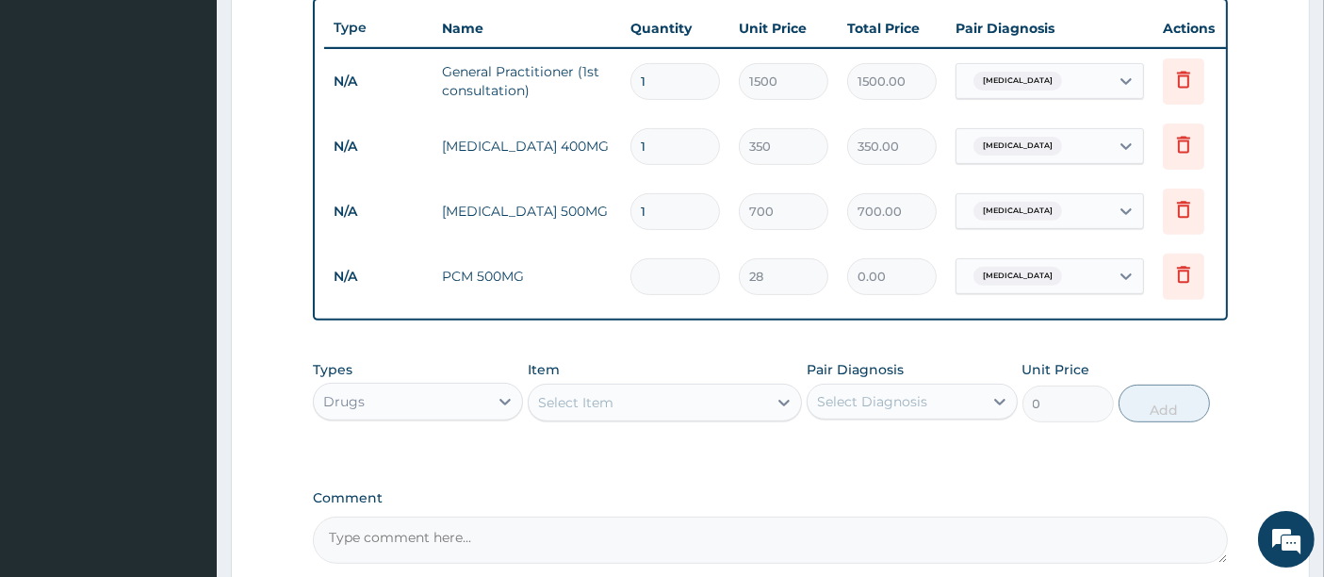
type input "28.00"
type input "10"
type input "280.00"
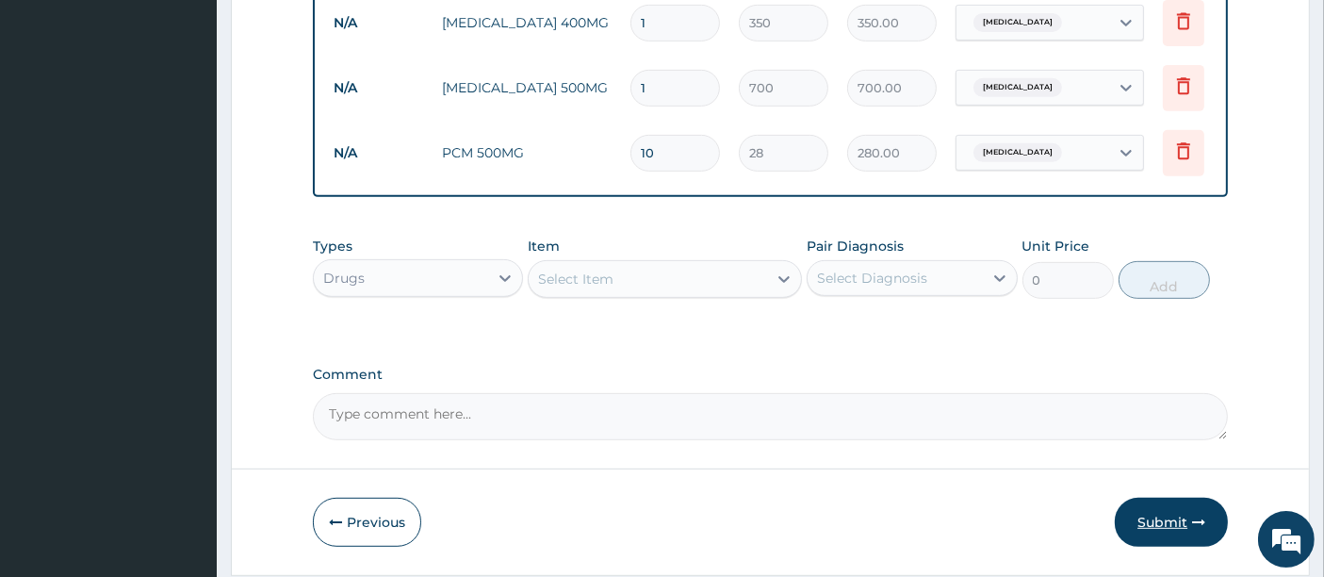
scroll to position [793, 0]
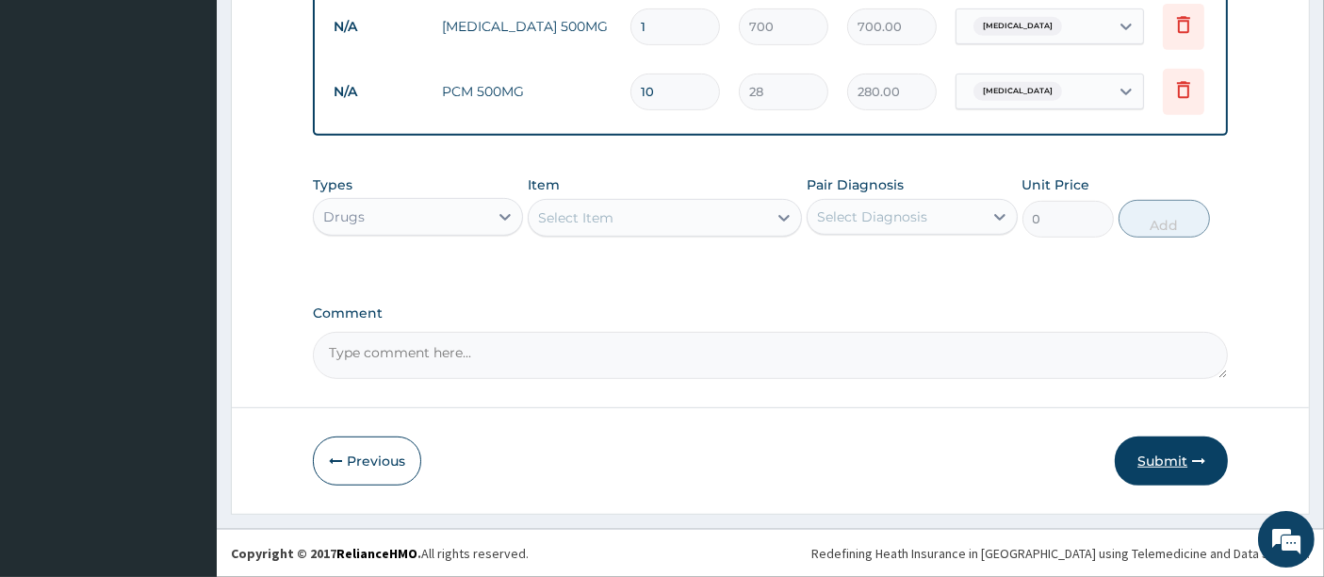
type input "10"
click at [1171, 459] on button "Submit" at bounding box center [1171, 460] width 113 height 49
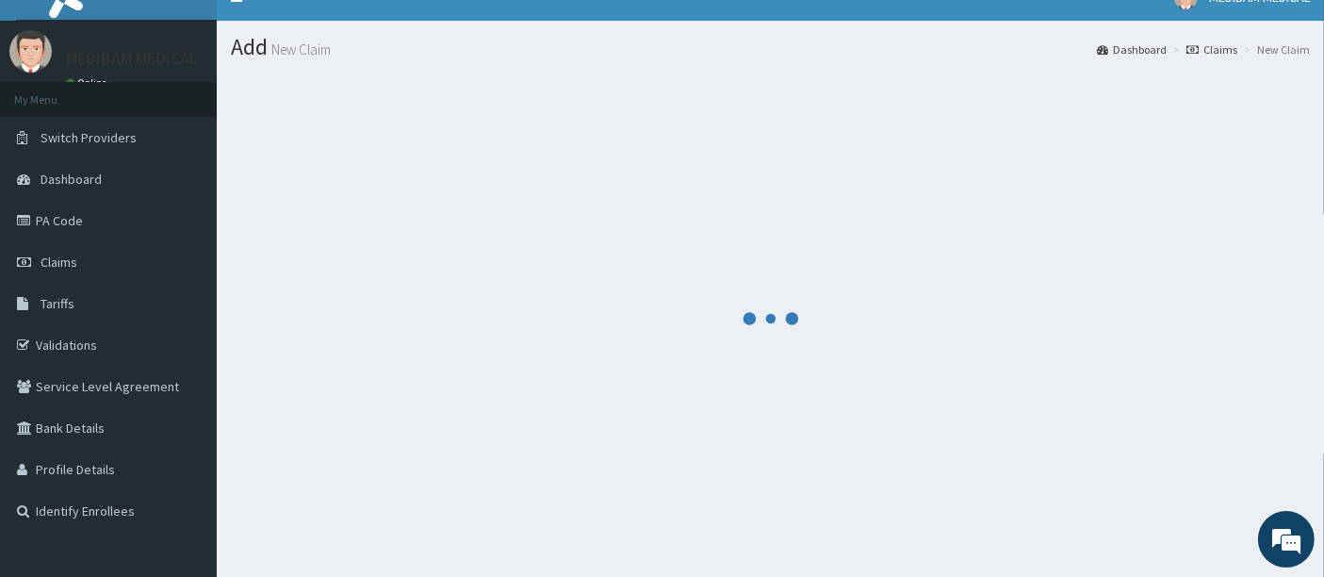
scroll to position [0, 0]
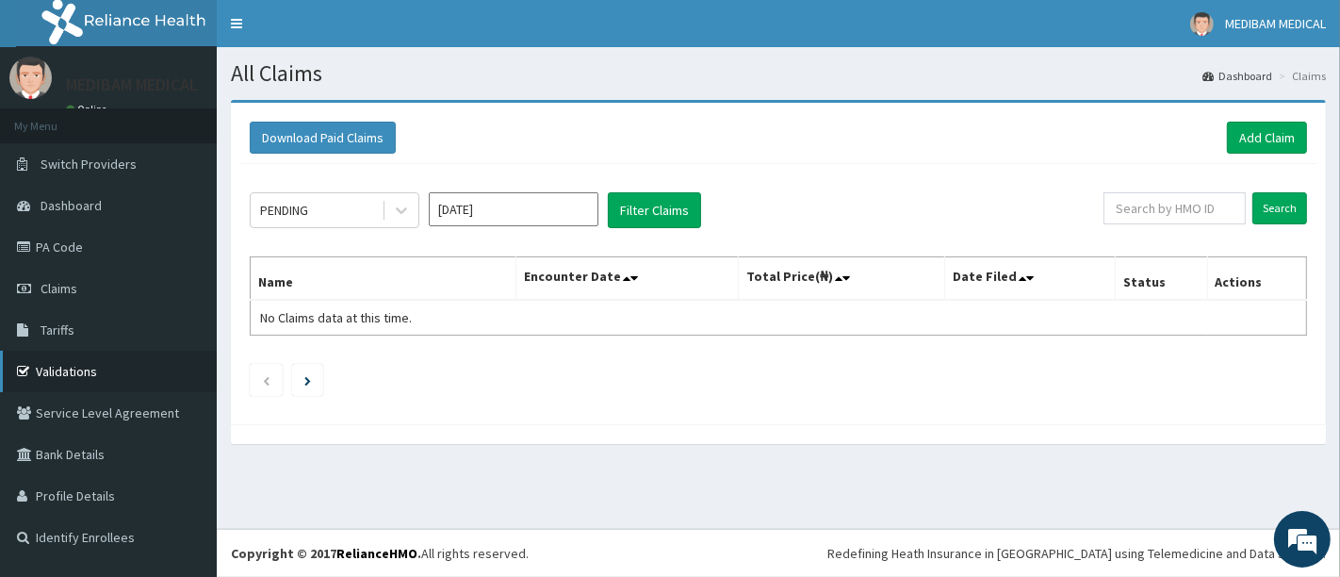
click at [54, 372] on link "Validations" at bounding box center [108, 371] width 217 height 41
click at [1247, 130] on link "Add Claim" at bounding box center [1267, 138] width 80 height 32
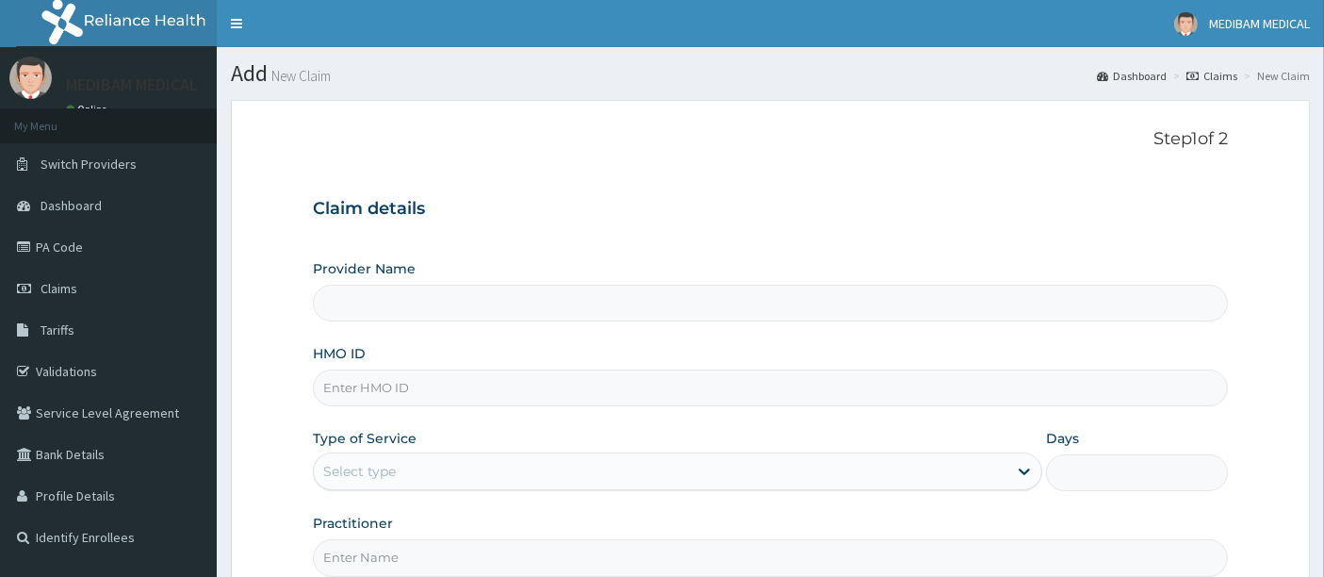
click at [417, 396] on input "HMO ID" at bounding box center [771, 387] width 916 height 37
type input "Medibam Specialist Hospital"
type input "KMB/10013/C"
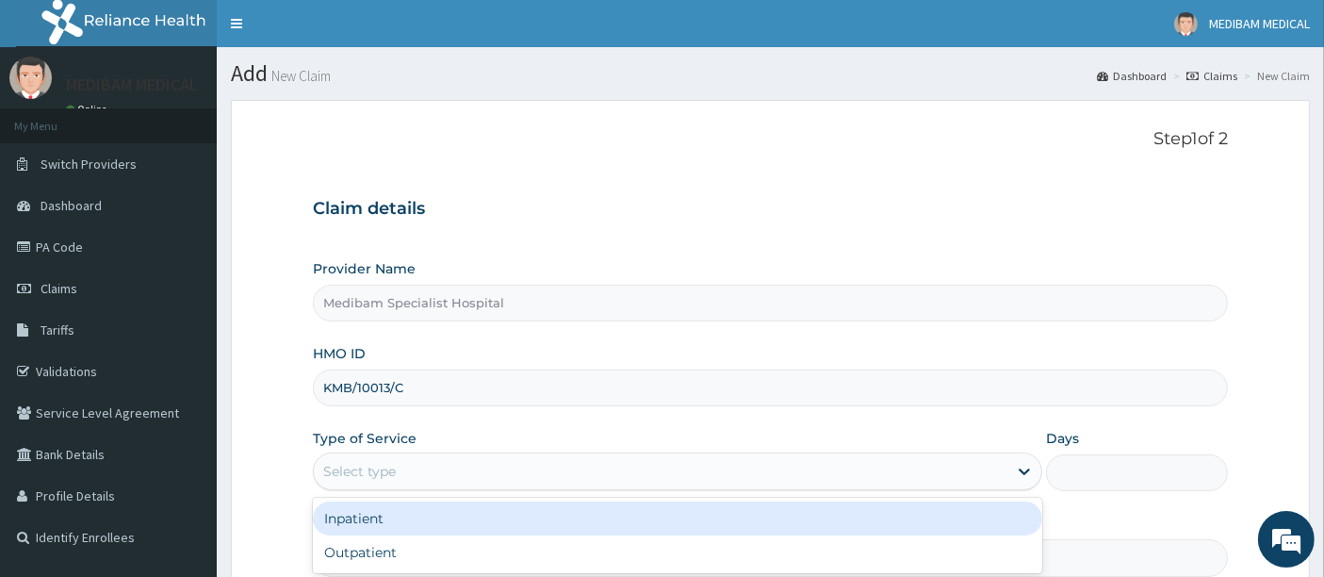
click at [492, 465] on div "Select type" at bounding box center [661, 471] width 694 height 30
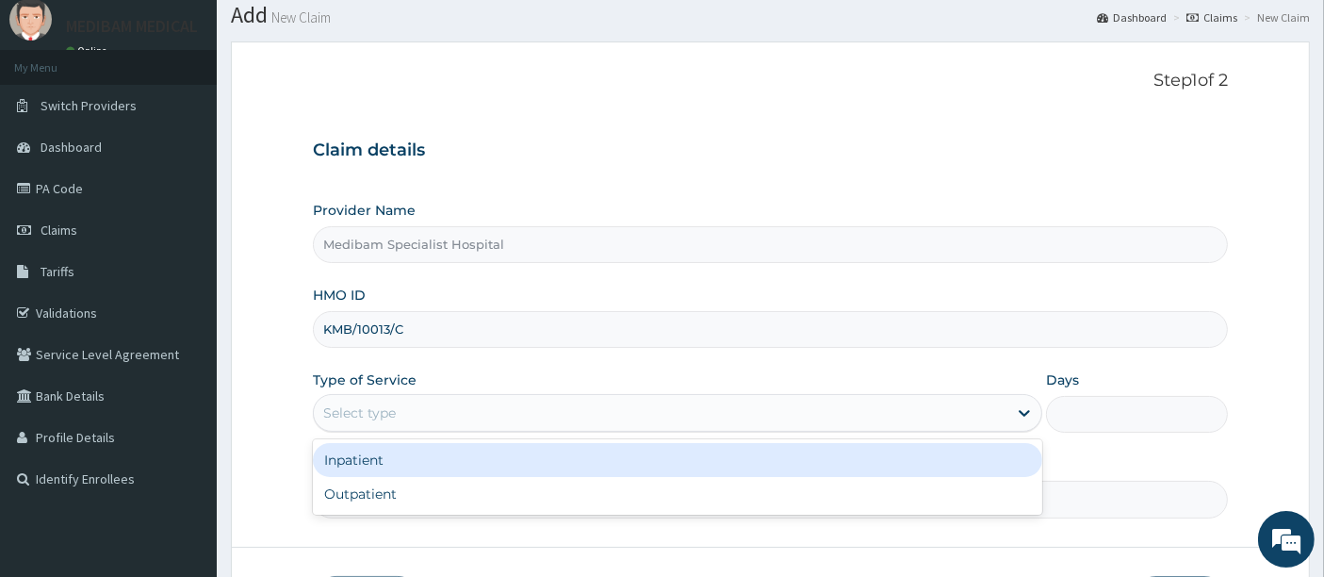
scroll to position [105, 0]
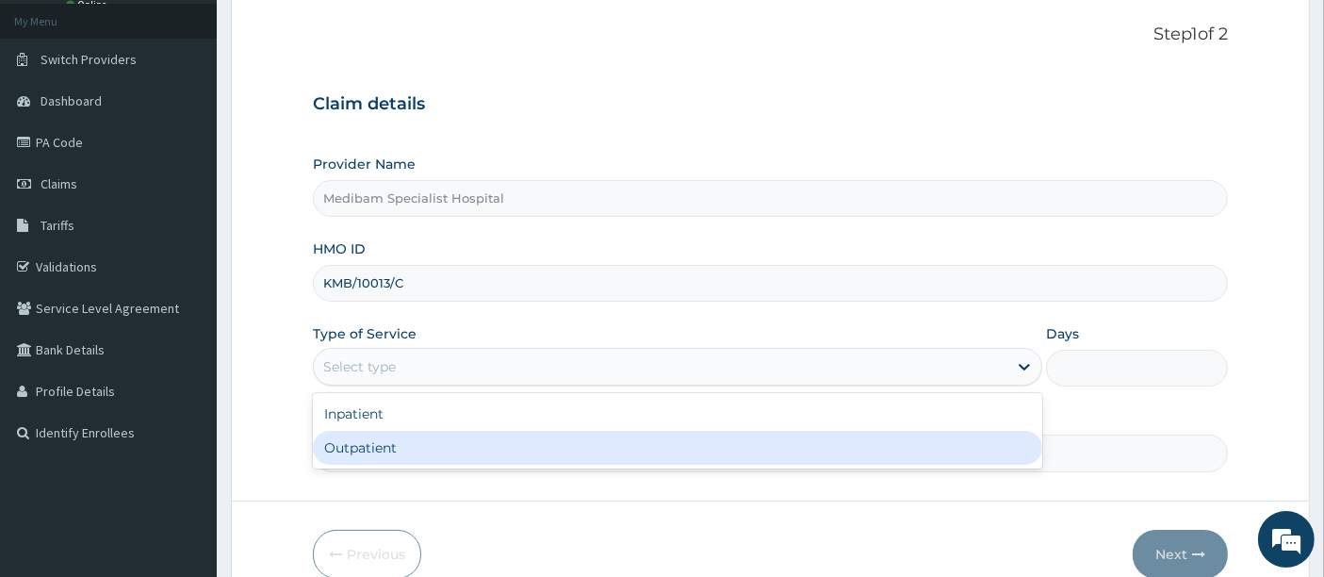
click at [463, 447] on div "Outpatient" at bounding box center [677, 448] width 729 height 34
type input "1"
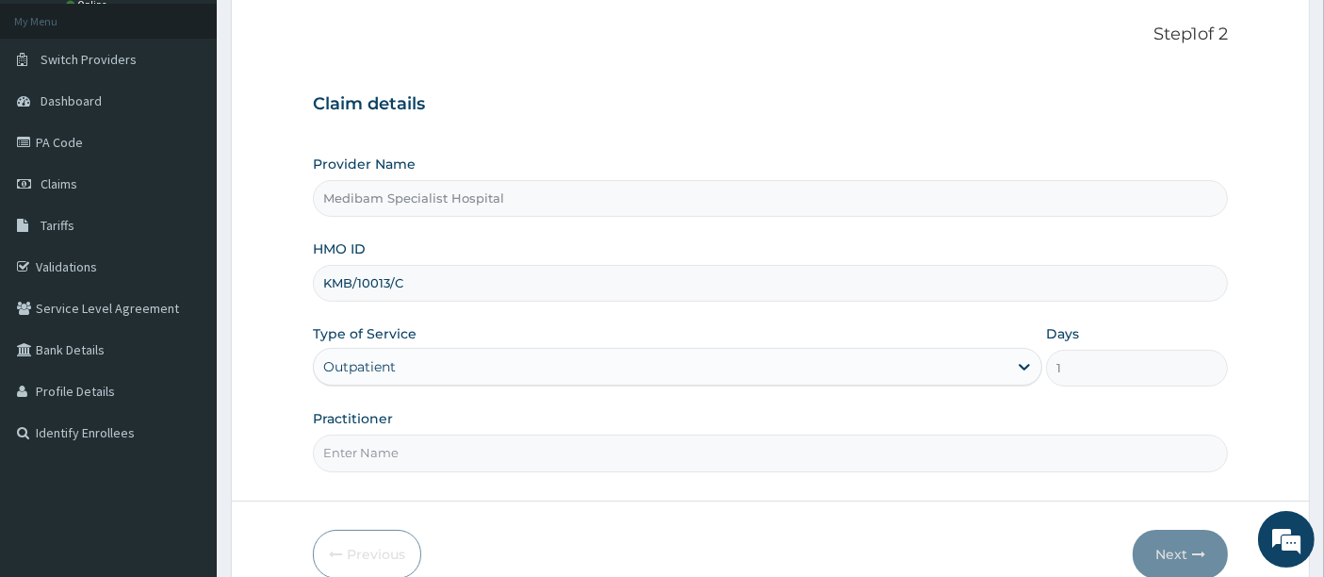
scroll to position [193, 0]
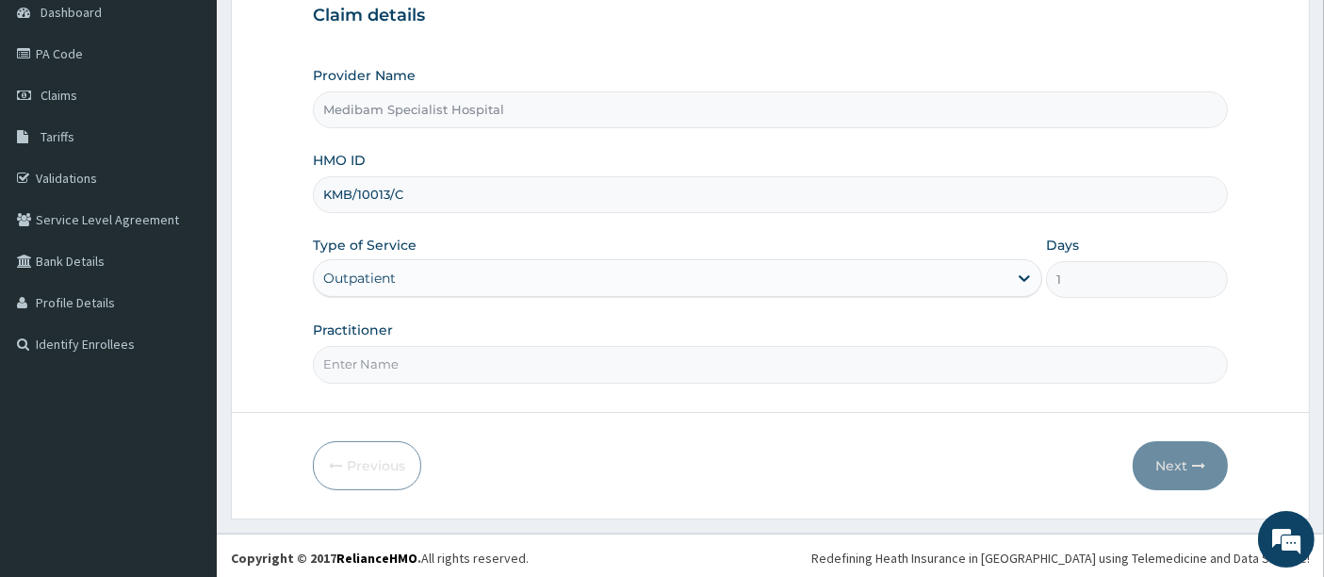
click at [793, 359] on input "Practitioner" at bounding box center [771, 364] width 916 height 37
type input "DR OMOJUWA"
click at [1178, 464] on button "Next" at bounding box center [1180, 465] width 95 height 49
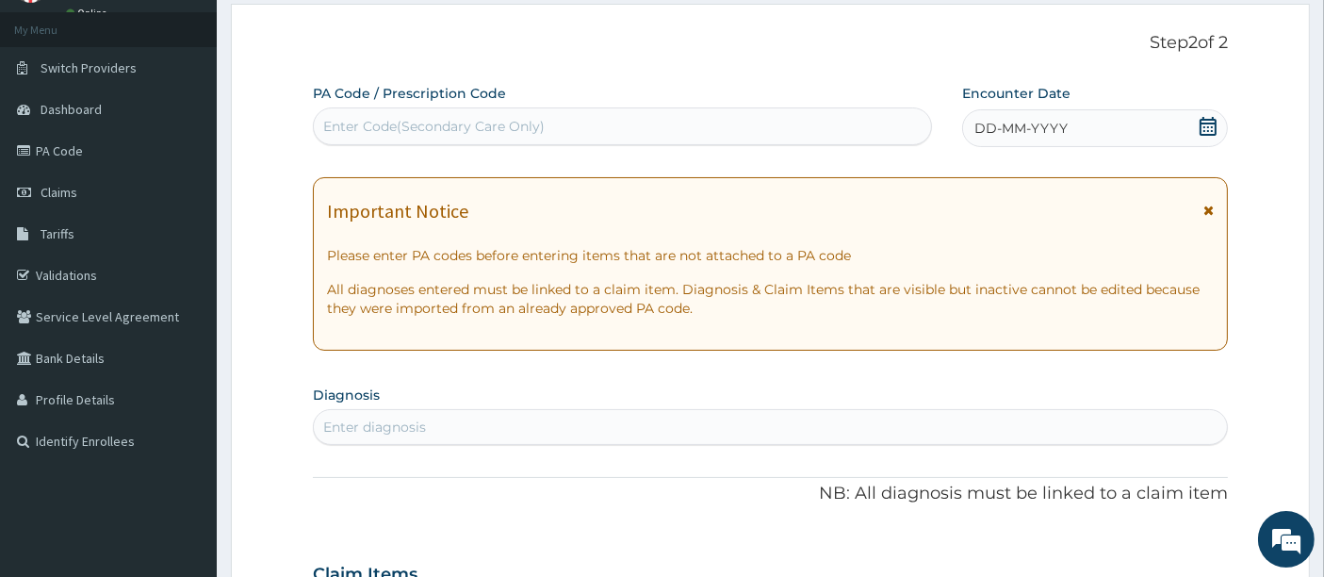
scroll to position [0, 0]
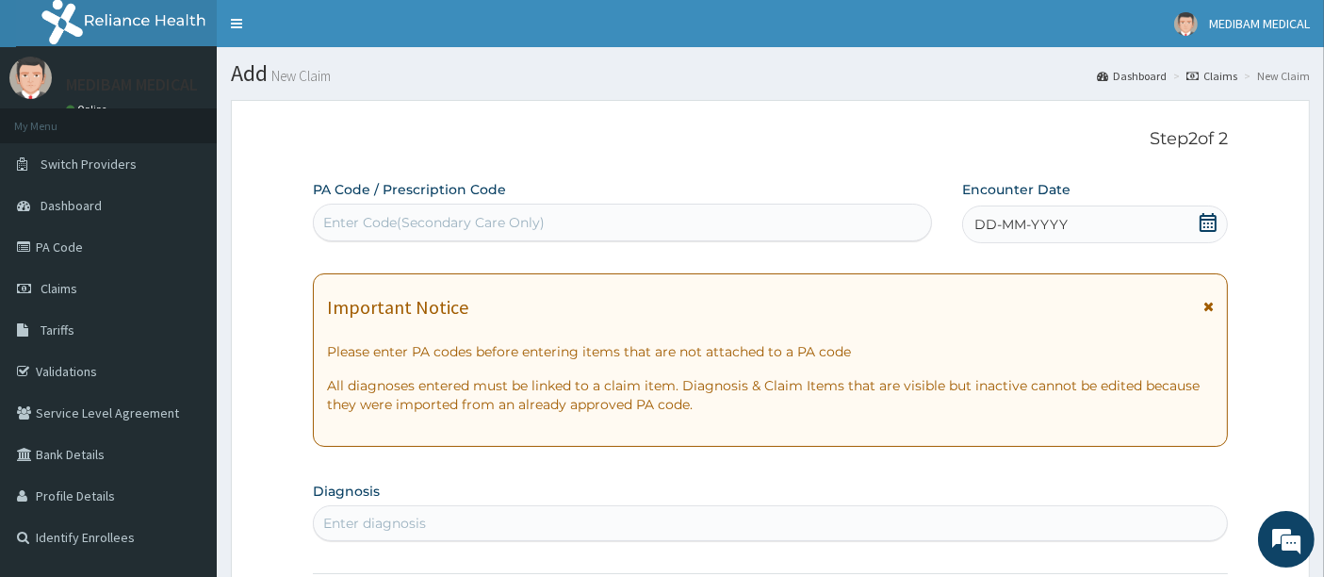
click at [1184, 230] on div "DD-MM-YYYY" at bounding box center [1095, 224] width 266 height 38
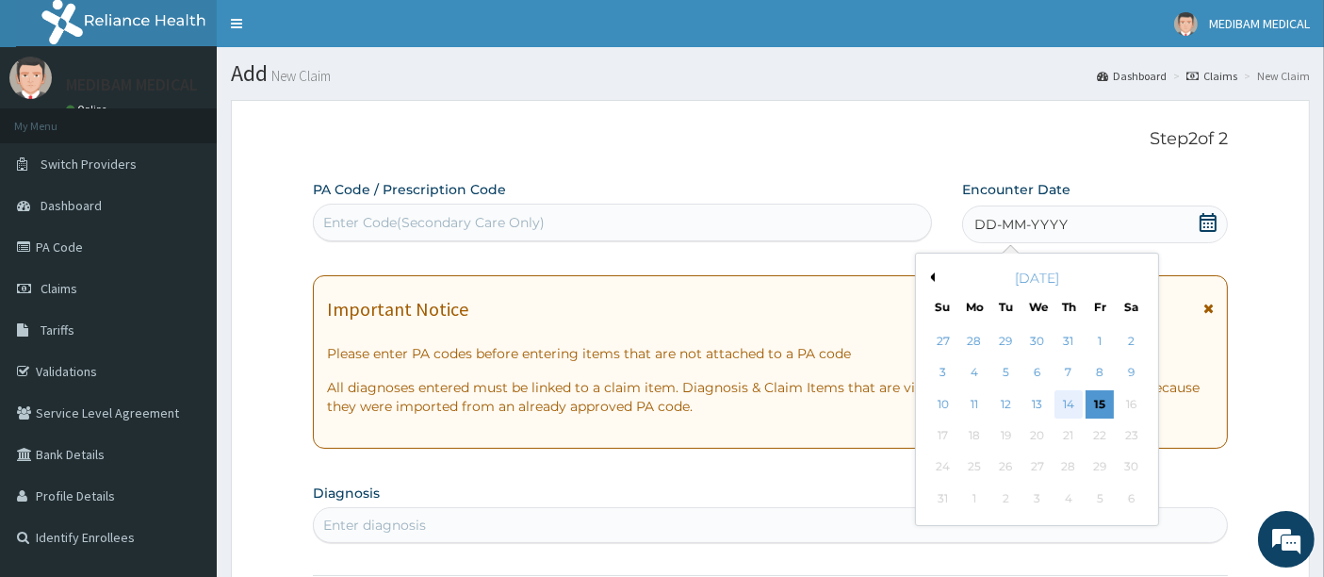
click at [1068, 403] on div "14" at bounding box center [1068, 404] width 28 height 28
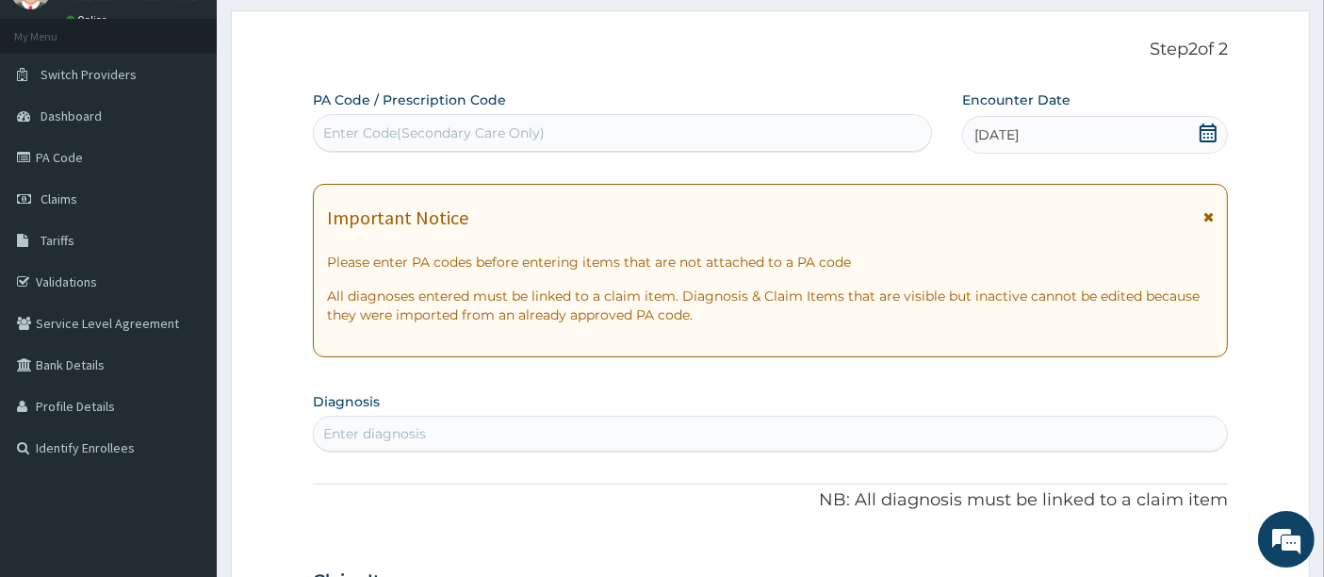
scroll to position [209, 0]
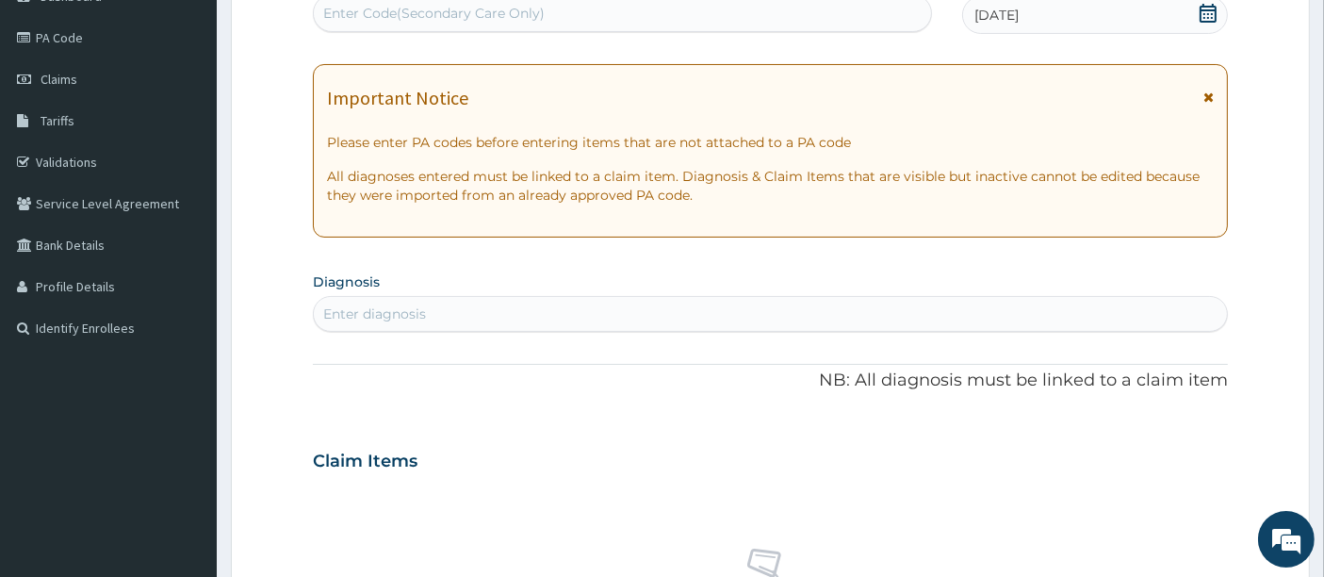
click at [479, 307] on div "Enter diagnosis" at bounding box center [771, 314] width 914 height 30
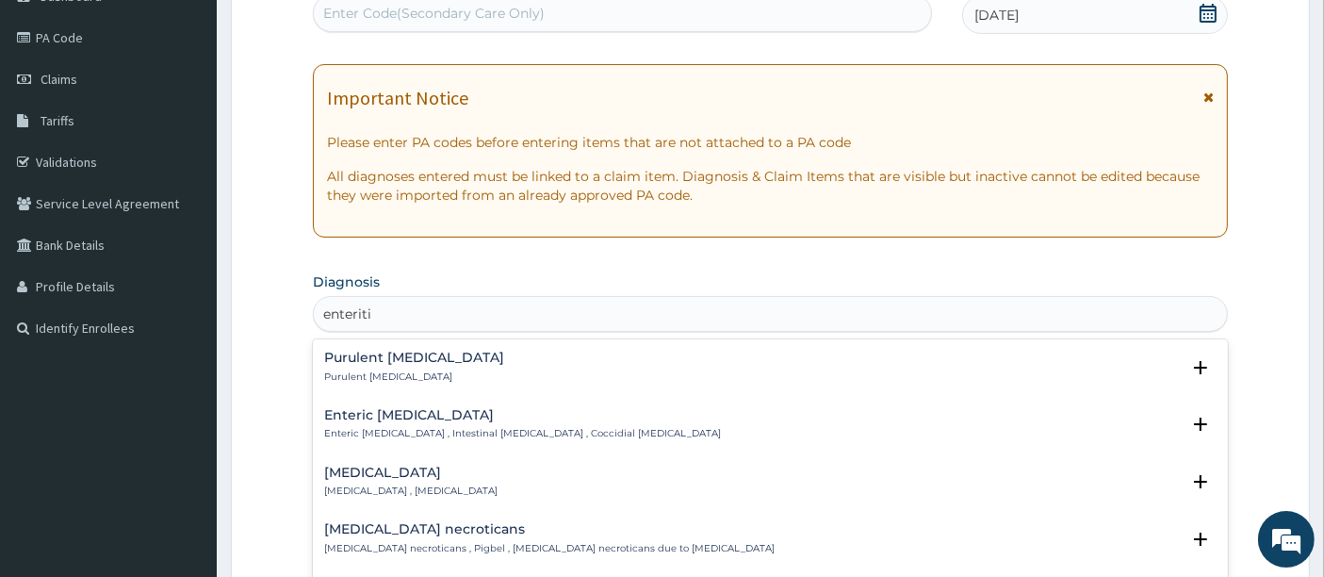
type input "enteritis"
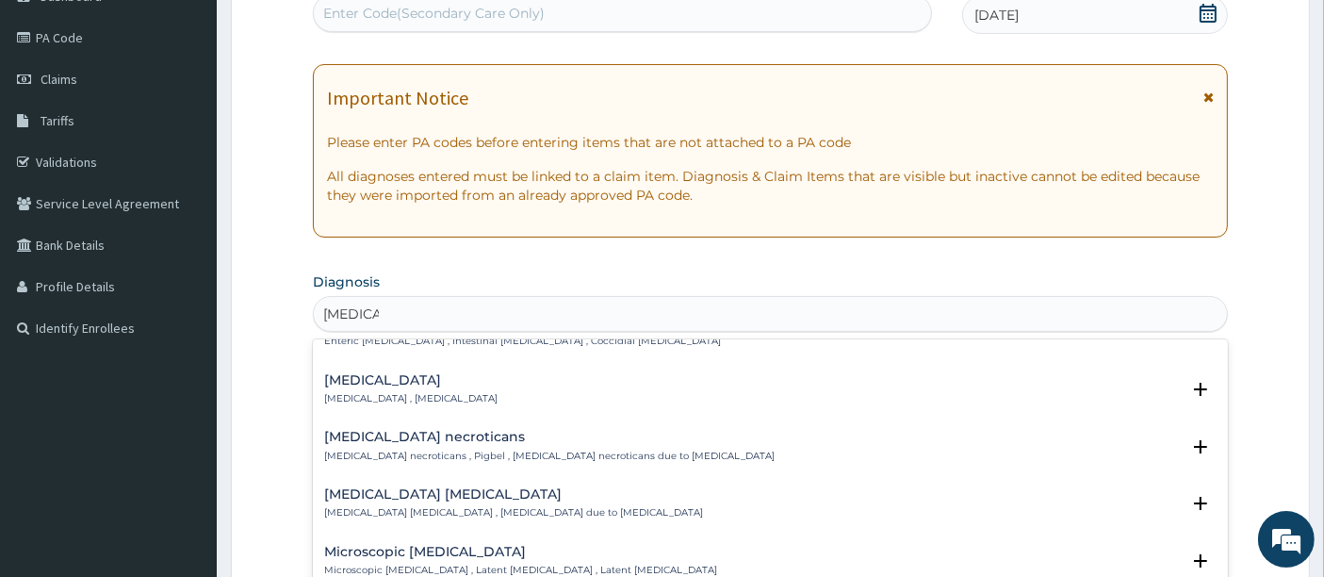
scroll to position [0, 0]
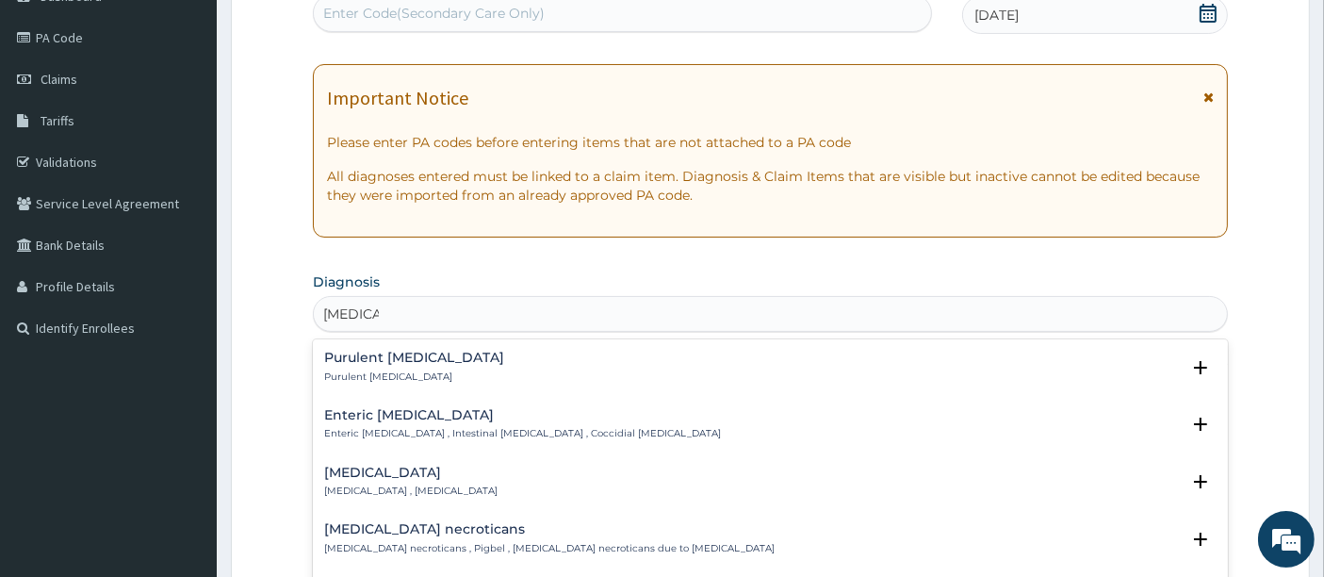
click at [362, 368] on div "Purulent enteritis Purulent enteritis" at bounding box center [414, 367] width 180 height 33
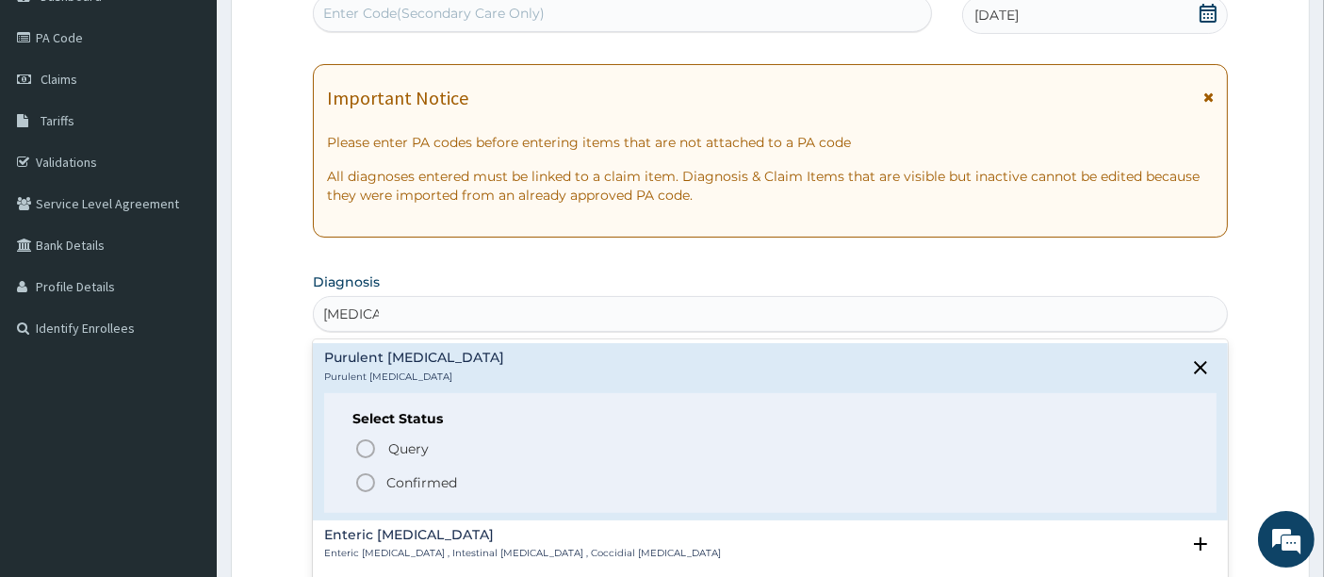
click at [361, 479] on icon "status option filled" at bounding box center [365, 482] width 23 height 23
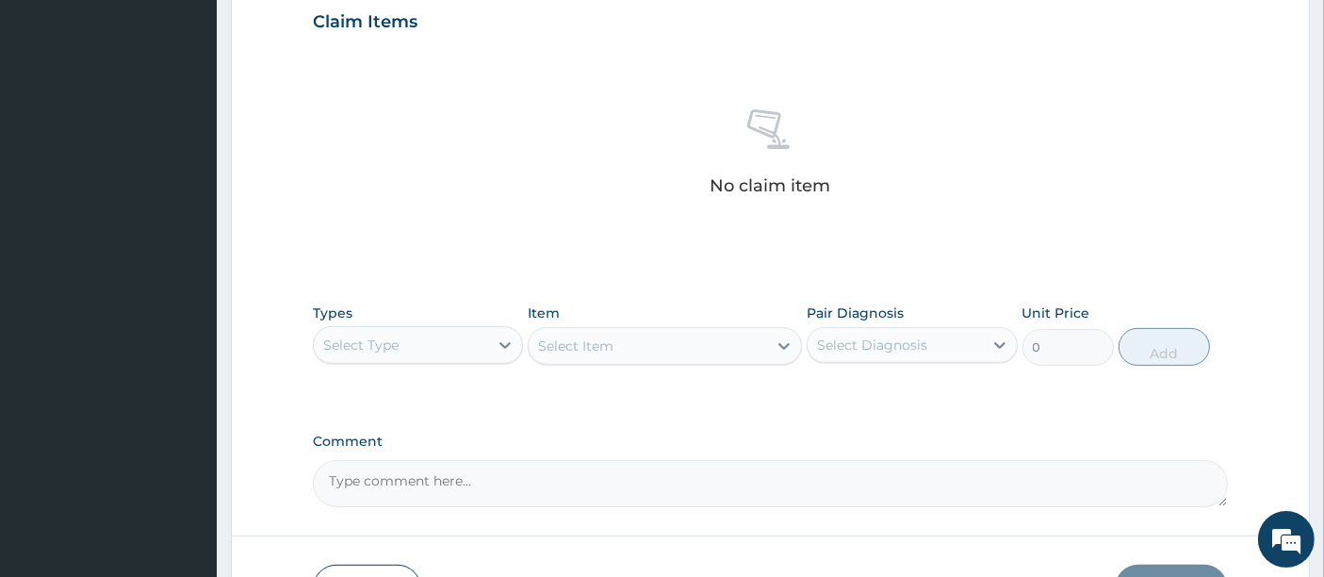
scroll to position [732, 0]
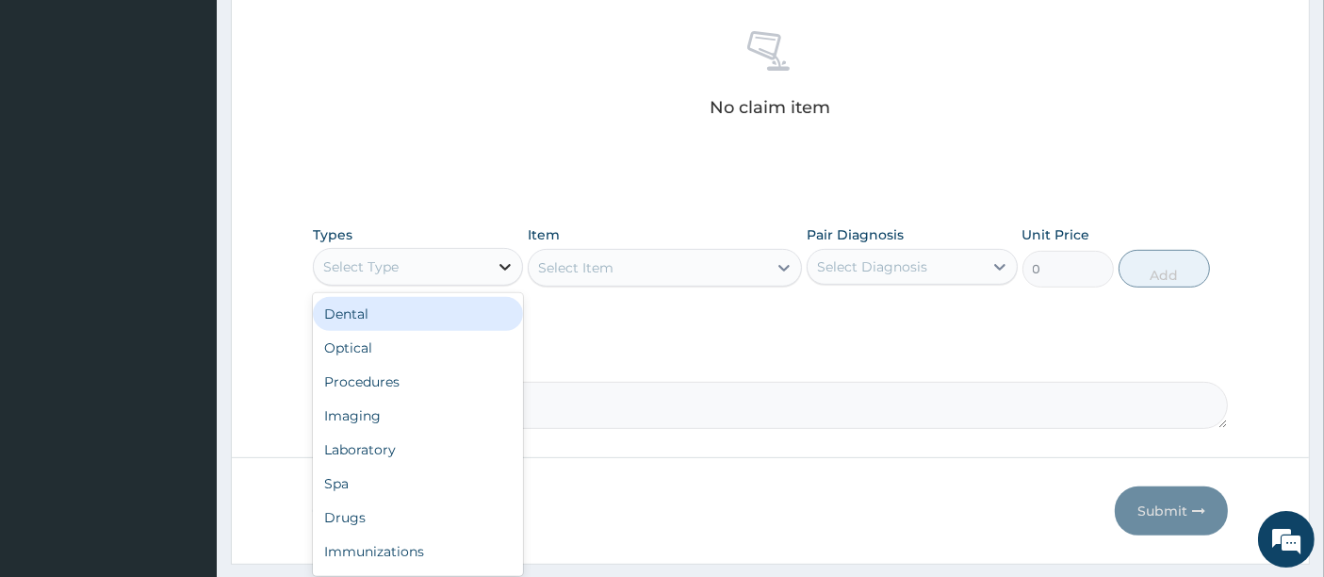
click at [500, 269] on icon at bounding box center [505, 266] width 19 height 19
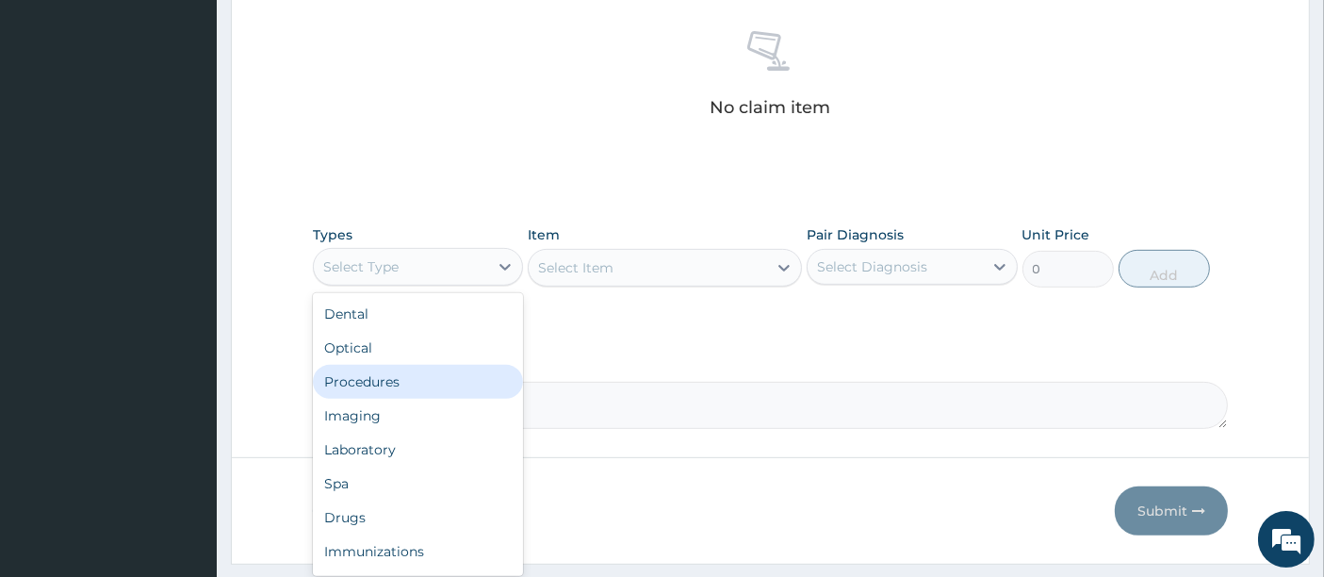
drag, startPoint x: 339, startPoint y: 383, endPoint x: 513, endPoint y: 350, distance: 176.5
click at [344, 380] on div "Procedures" at bounding box center [418, 382] width 210 height 34
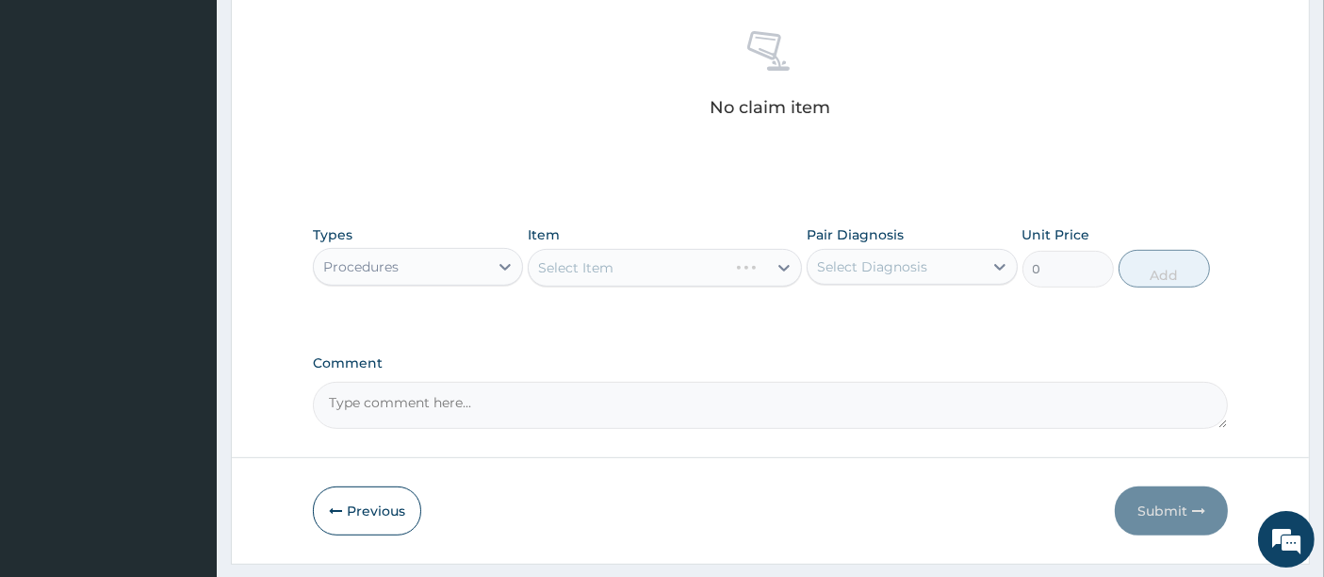
click at [783, 266] on div "Select Item" at bounding box center [665, 268] width 274 height 38
click at [782, 263] on div "Select Item" at bounding box center [665, 268] width 274 height 38
click at [782, 265] on div "Select Item" at bounding box center [665, 268] width 274 height 38
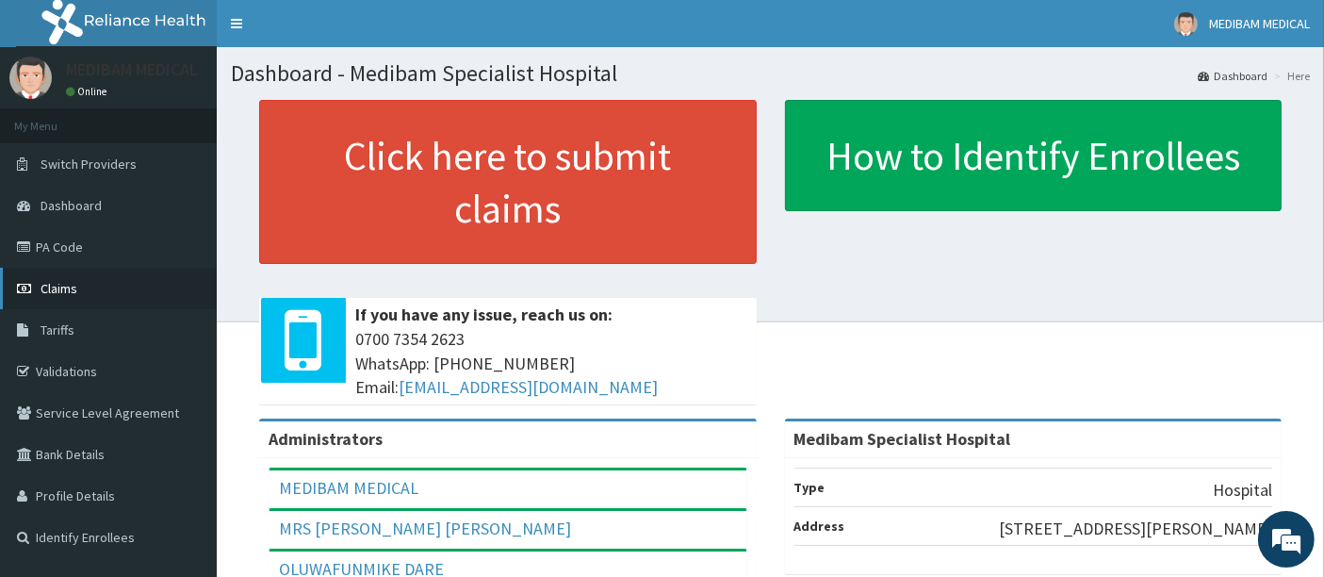
click at [55, 281] on span "Claims" at bounding box center [59, 288] width 37 height 17
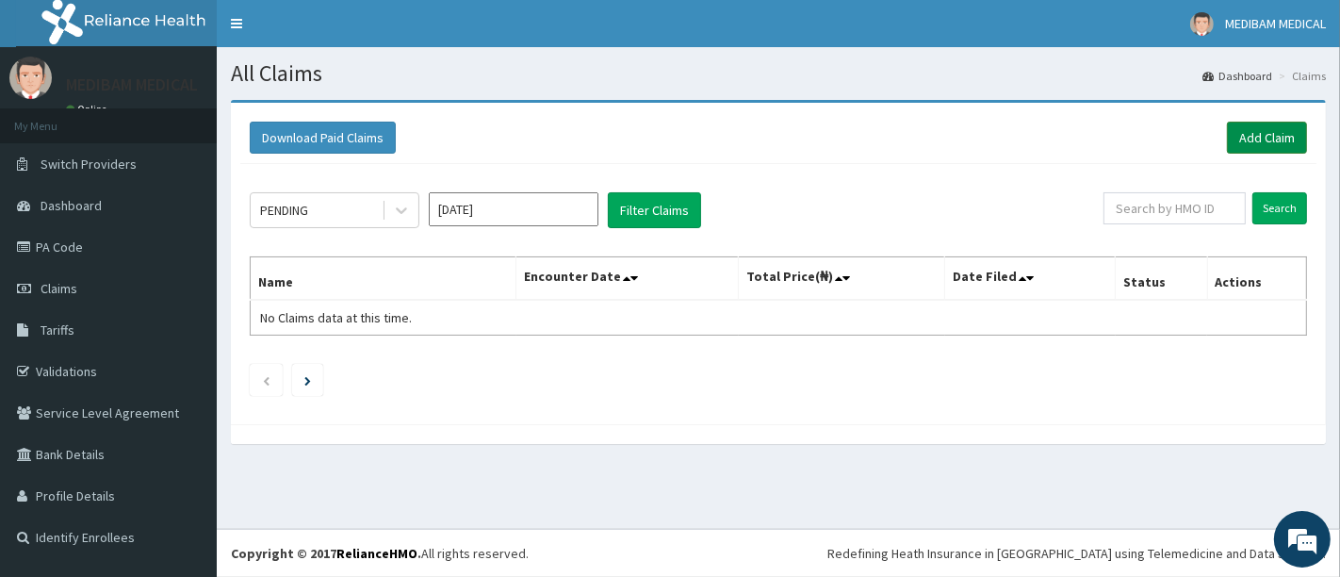
click at [1265, 138] on link "Add Claim" at bounding box center [1267, 138] width 80 height 32
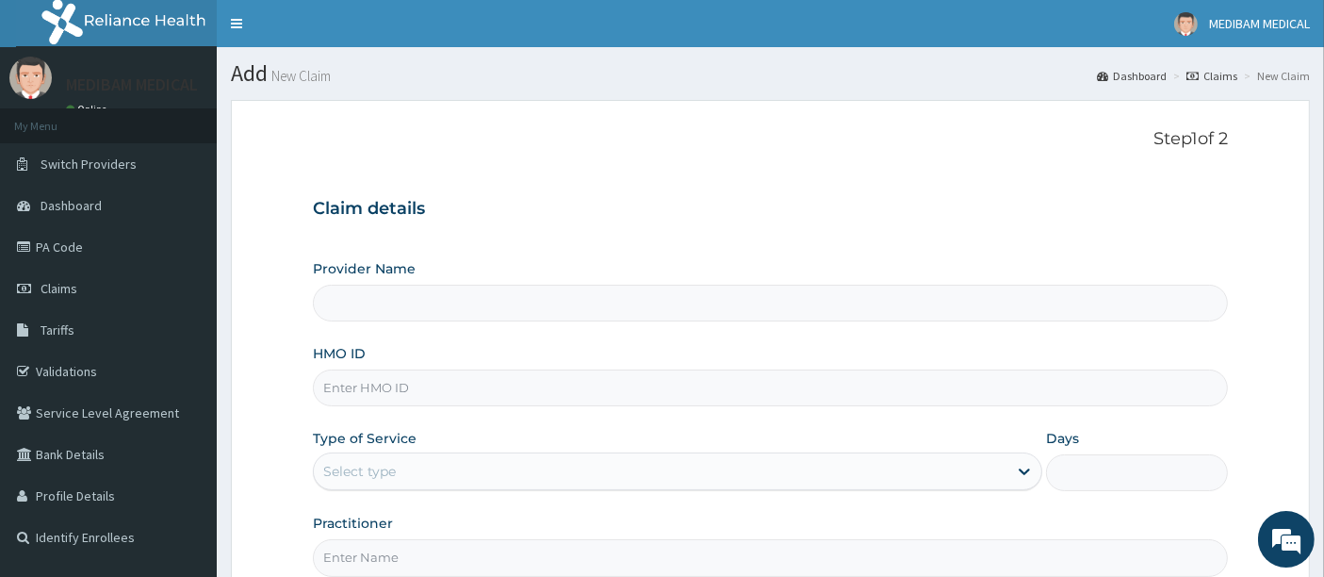
type input "Medibam Specialist Hospital"
click at [393, 396] on input "HMO ID" at bounding box center [771, 387] width 916 height 37
type input "kmb/10013/c"
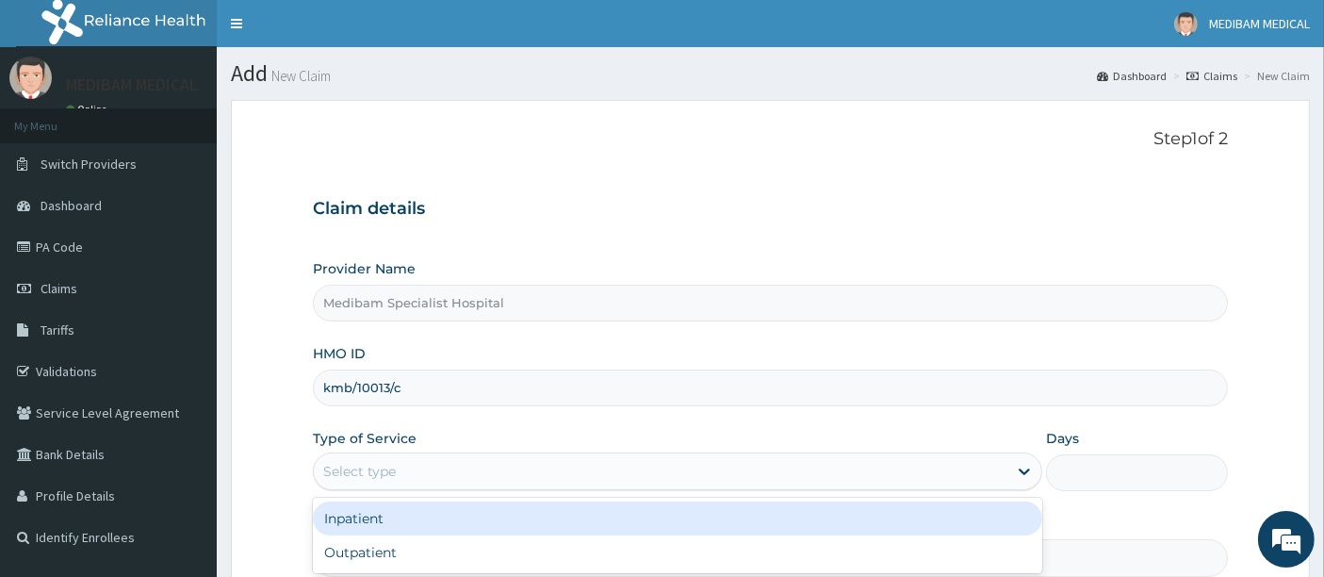
click at [547, 469] on div "Select type" at bounding box center [661, 471] width 694 height 30
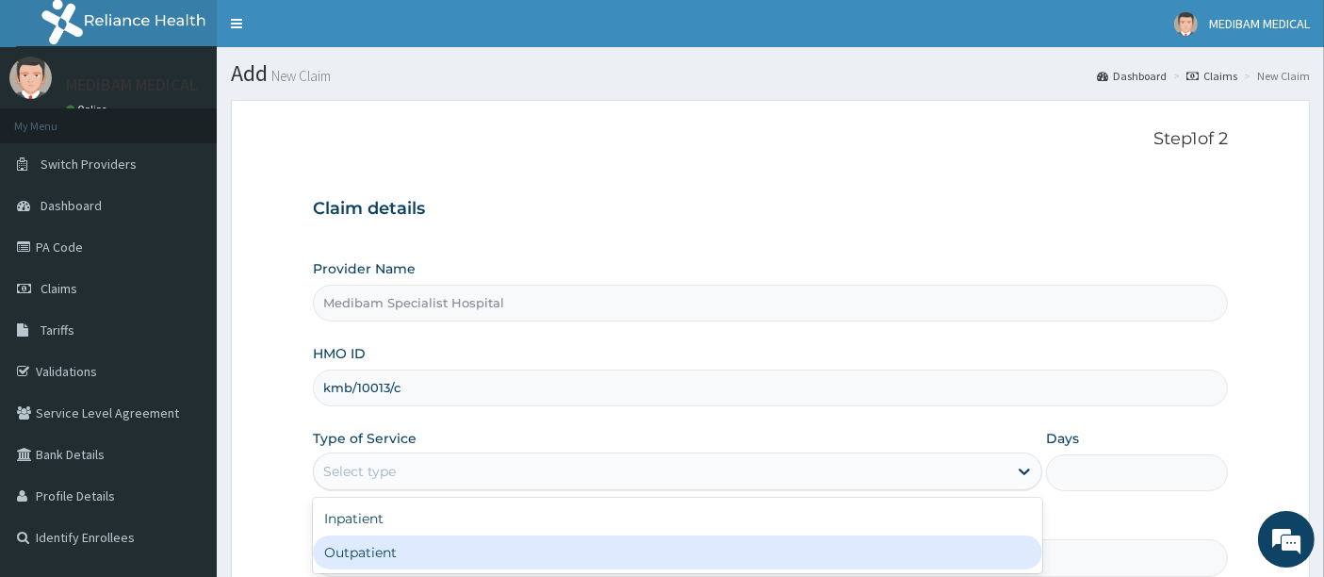
click at [481, 542] on div "Outpatient" at bounding box center [677, 552] width 729 height 34
type input "1"
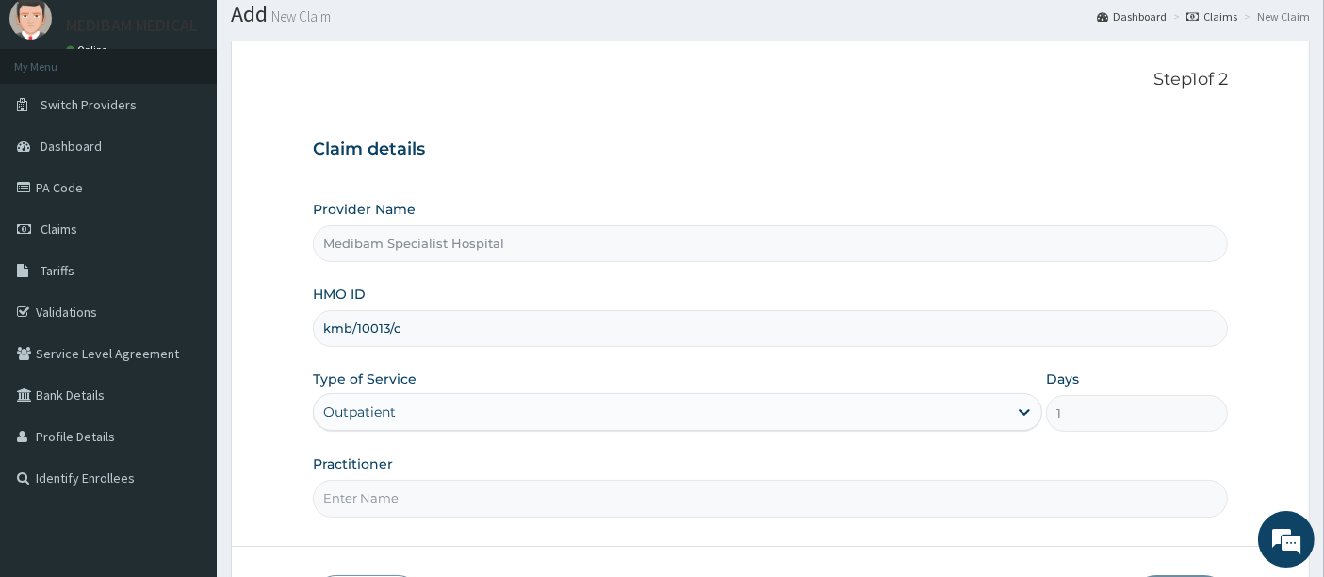
scroll to position [105, 0]
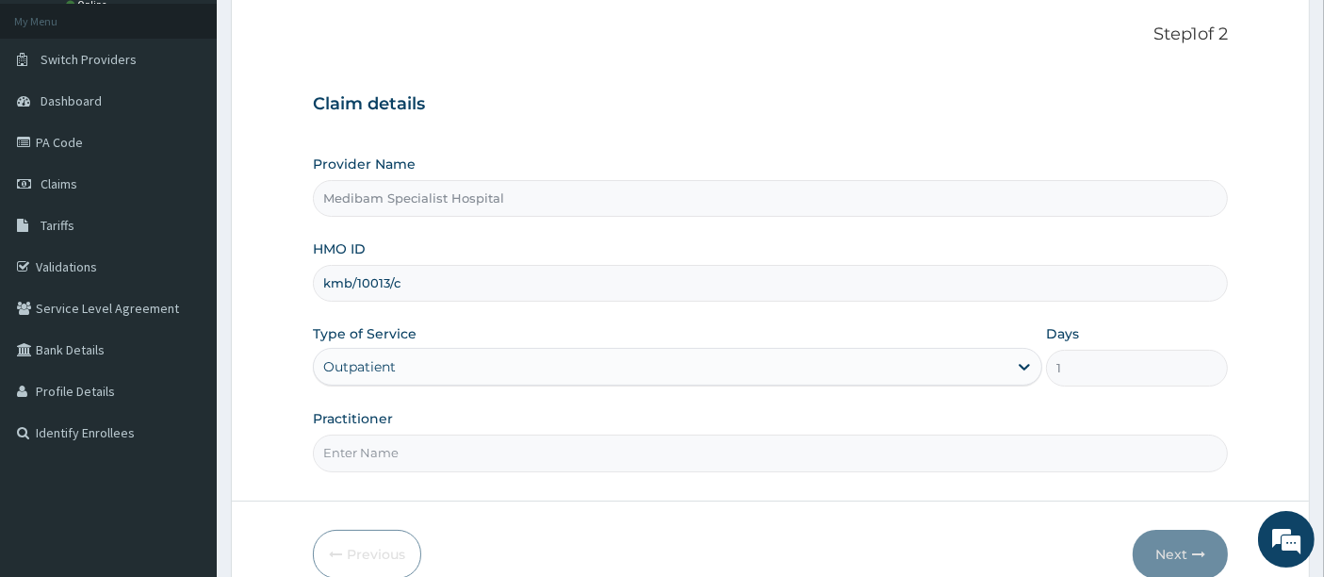
click at [578, 449] on input "Practitioner" at bounding box center [771, 452] width 916 height 37
type input "DR AGHWANA"
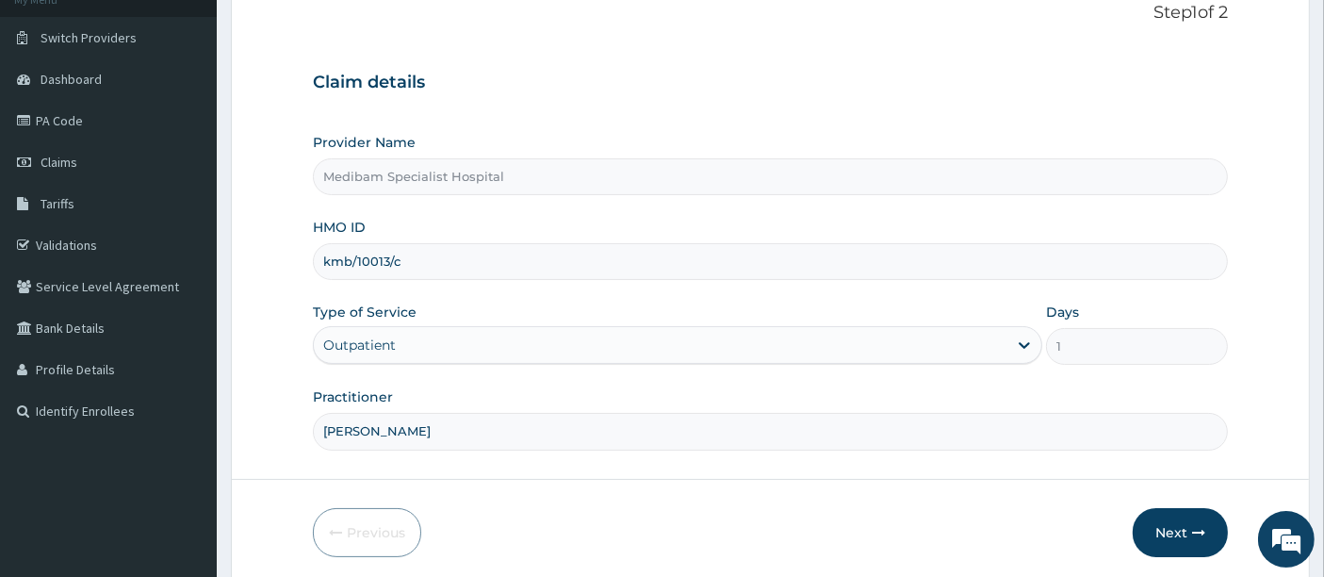
scroll to position [193, 0]
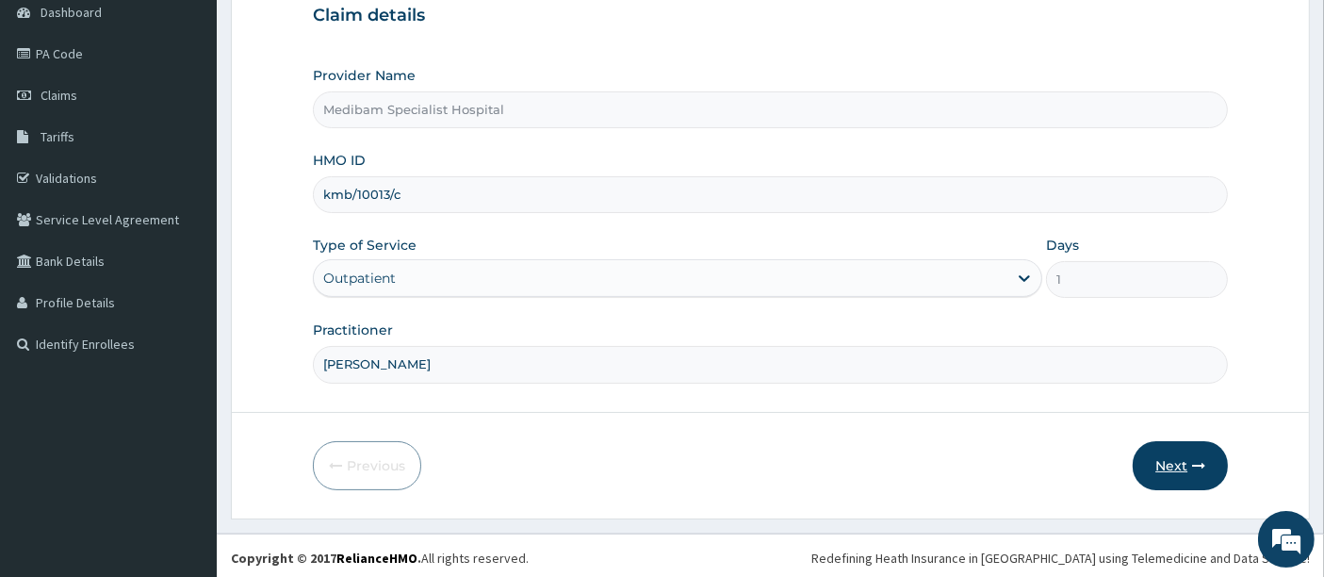
click at [1175, 466] on button "Next" at bounding box center [1180, 465] width 95 height 49
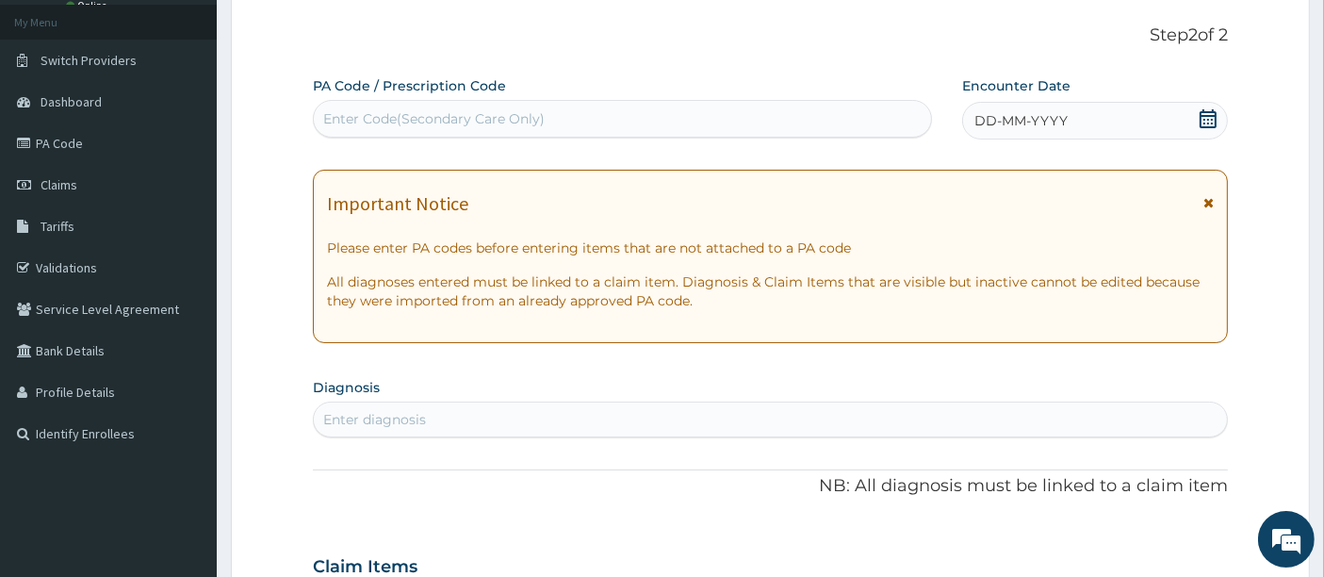
scroll to position [0, 0]
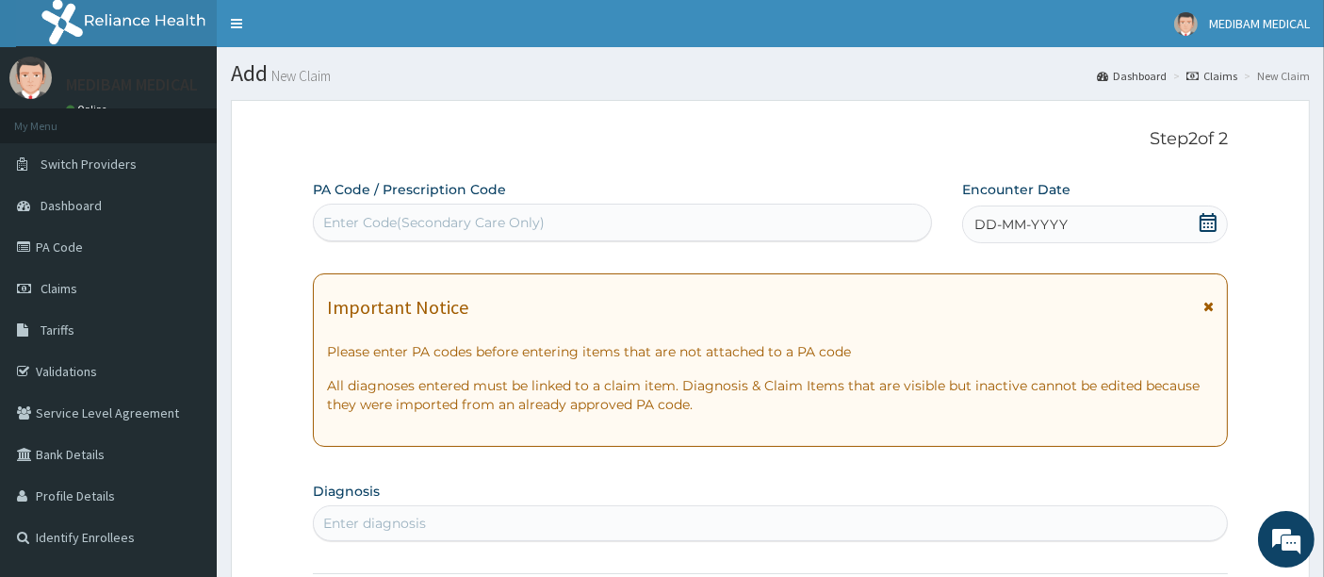
click at [1059, 230] on span "DD-MM-YYYY" at bounding box center [1020, 224] width 93 height 19
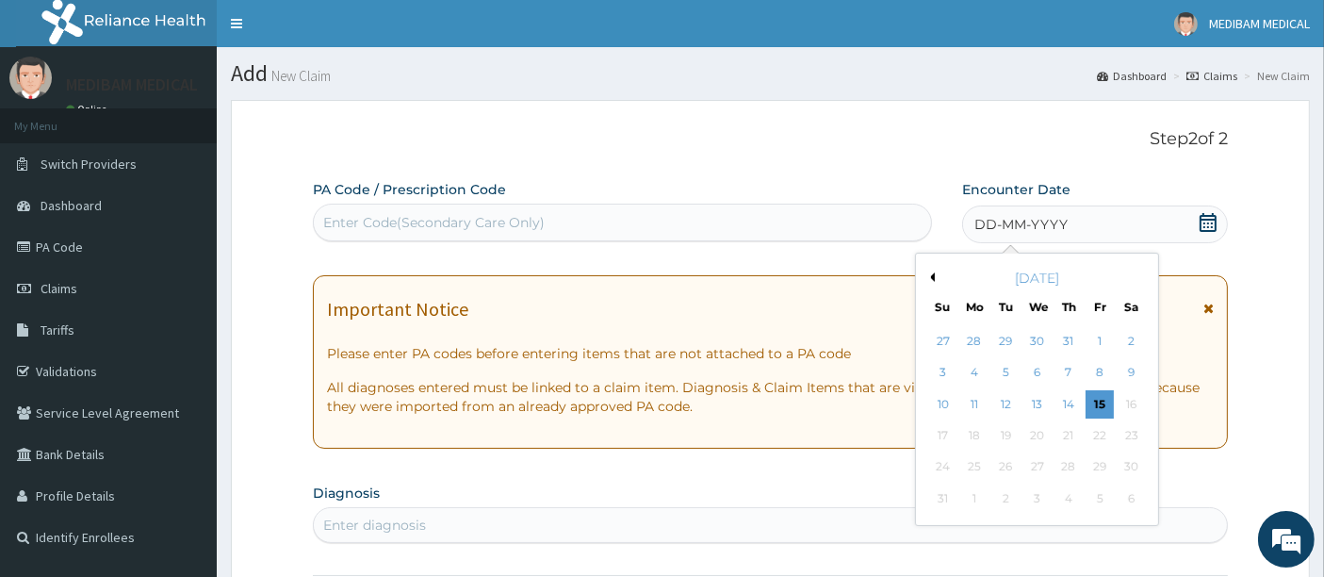
click at [1004, 225] on span "DD-MM-YYYY" at bounding box center [1020, 224] width 93 height 19
click at [1071, 403] on div "14" at bounding box center [1068, 404] width 28 height 28
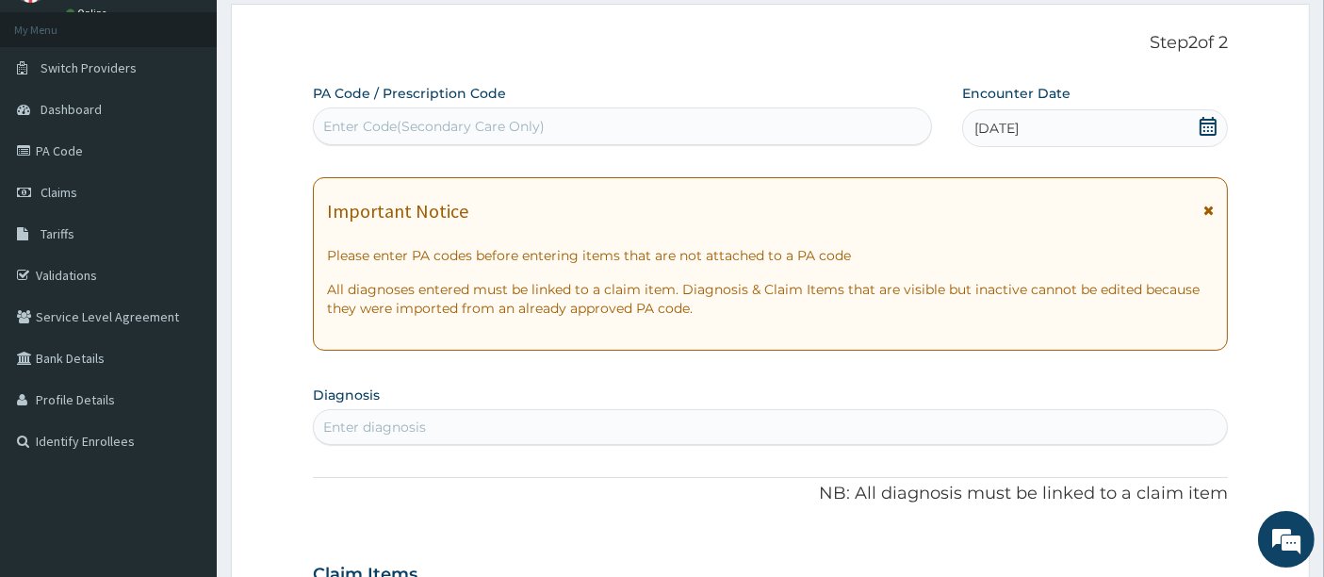
scroll to position [209, 0]
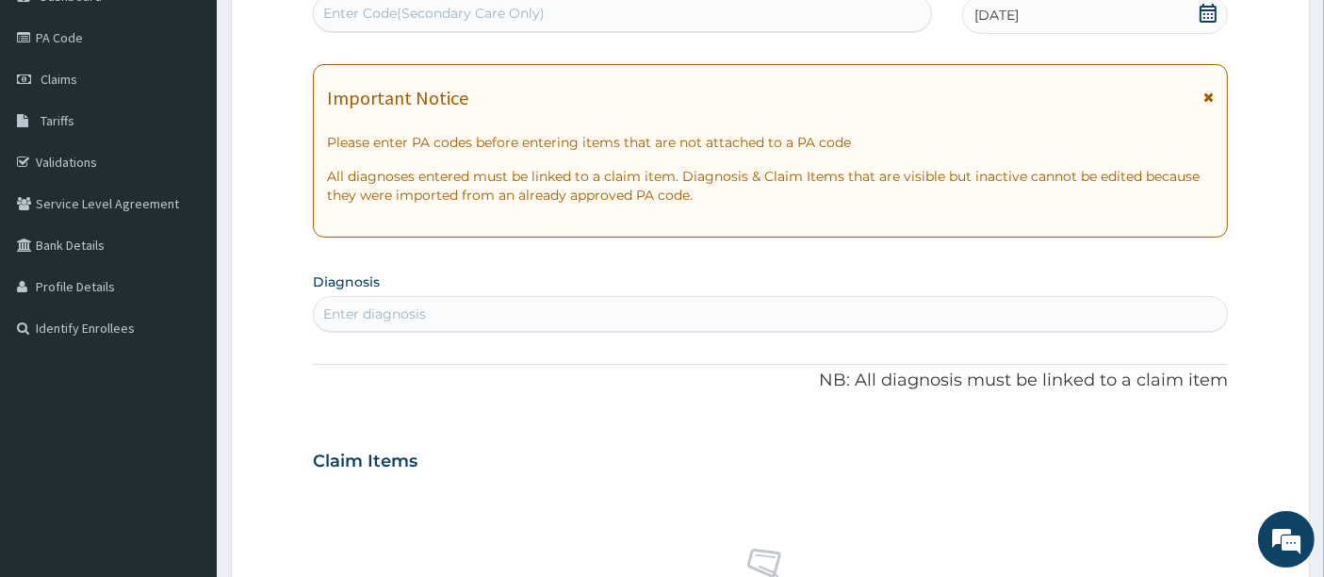
click at [444, 299] on div "Enter diagnosis" at bounding box center [771, 314] width 914 height 30
type input "e"
type input "ENTERI"
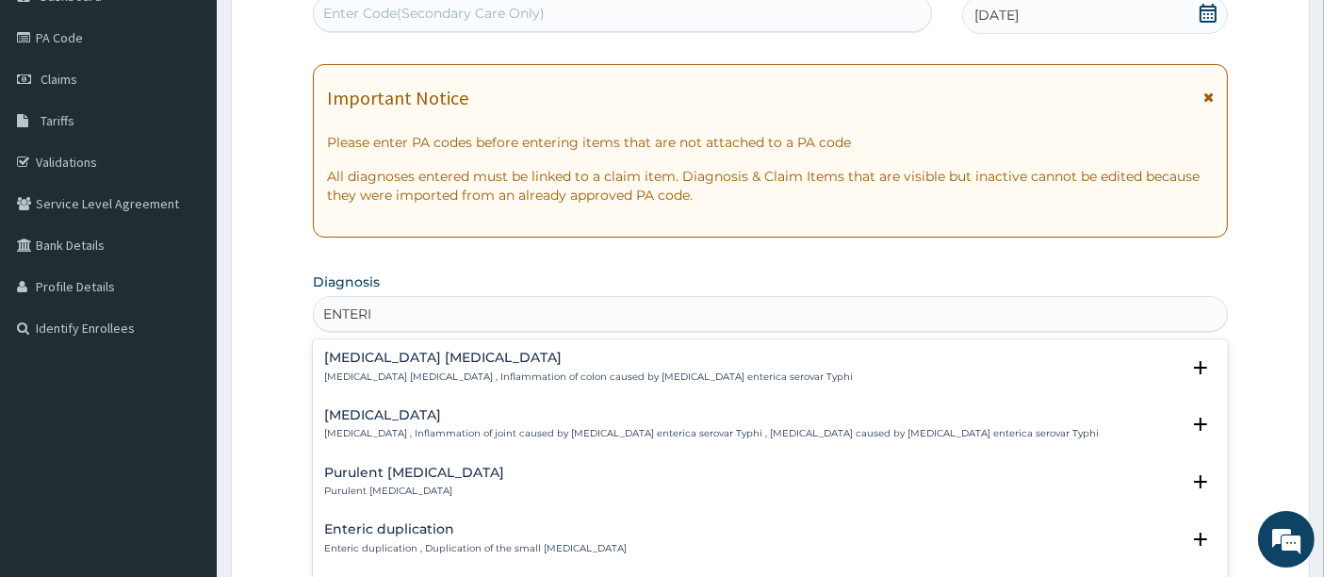
click at [405, 487] on p "Purulent enteritis" at bounding box center [414, 490] width 180 height 13
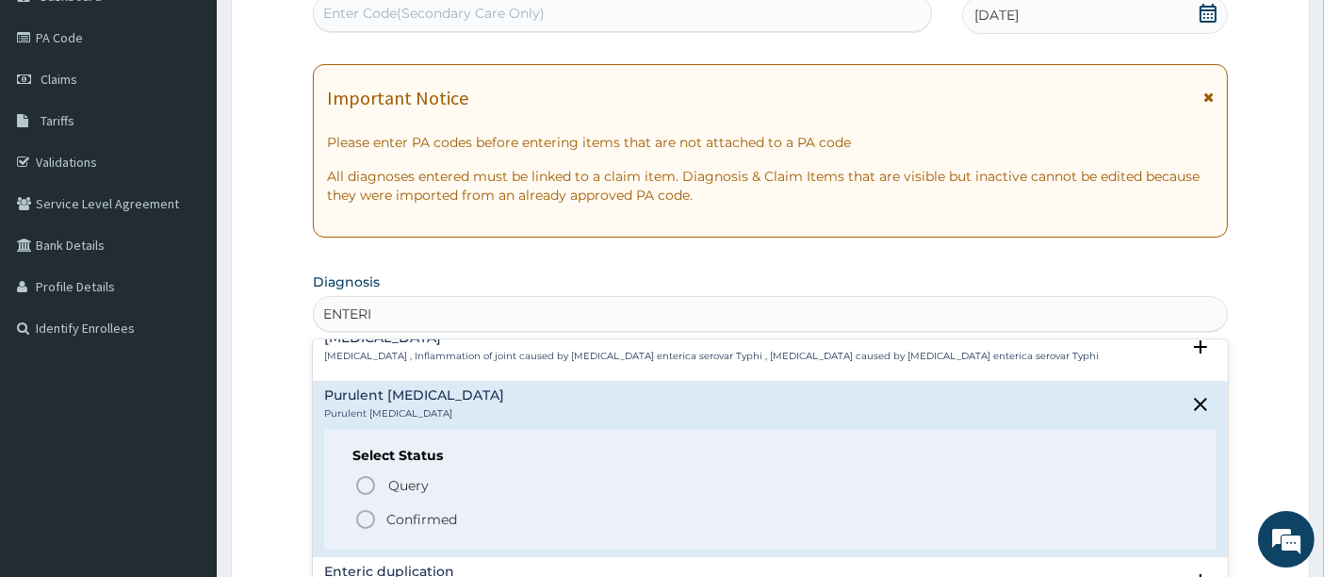
scroll to position [105, 0]
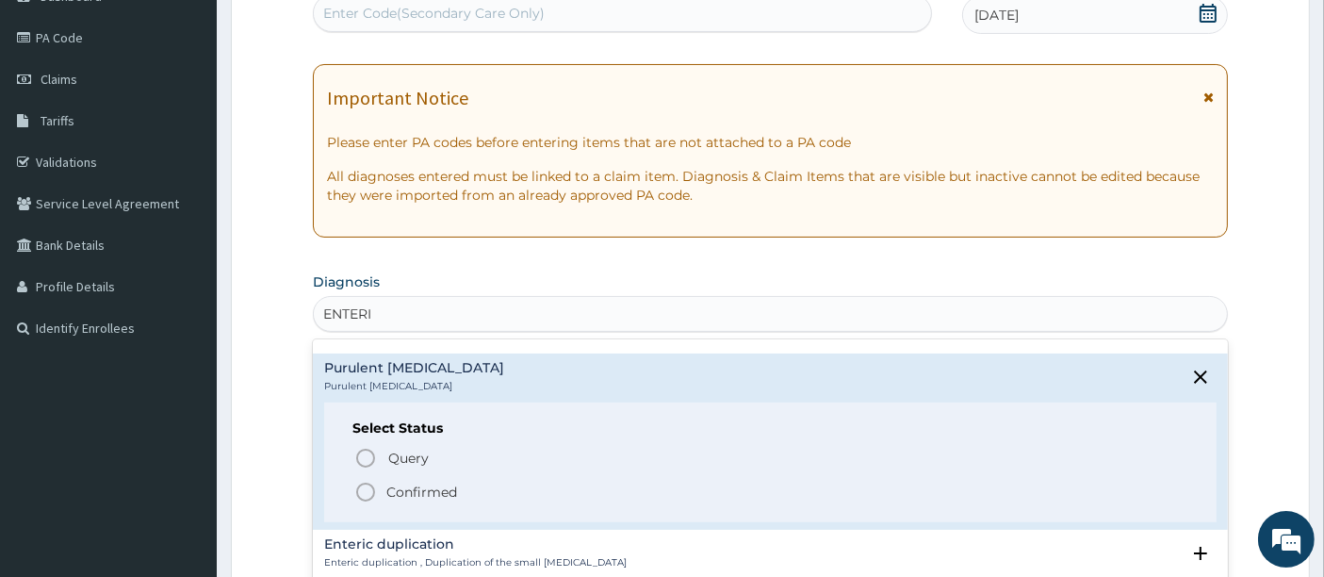
click at [368, 485] on icon "status option filled" at bounding box center [365, 492] width 23 height 23
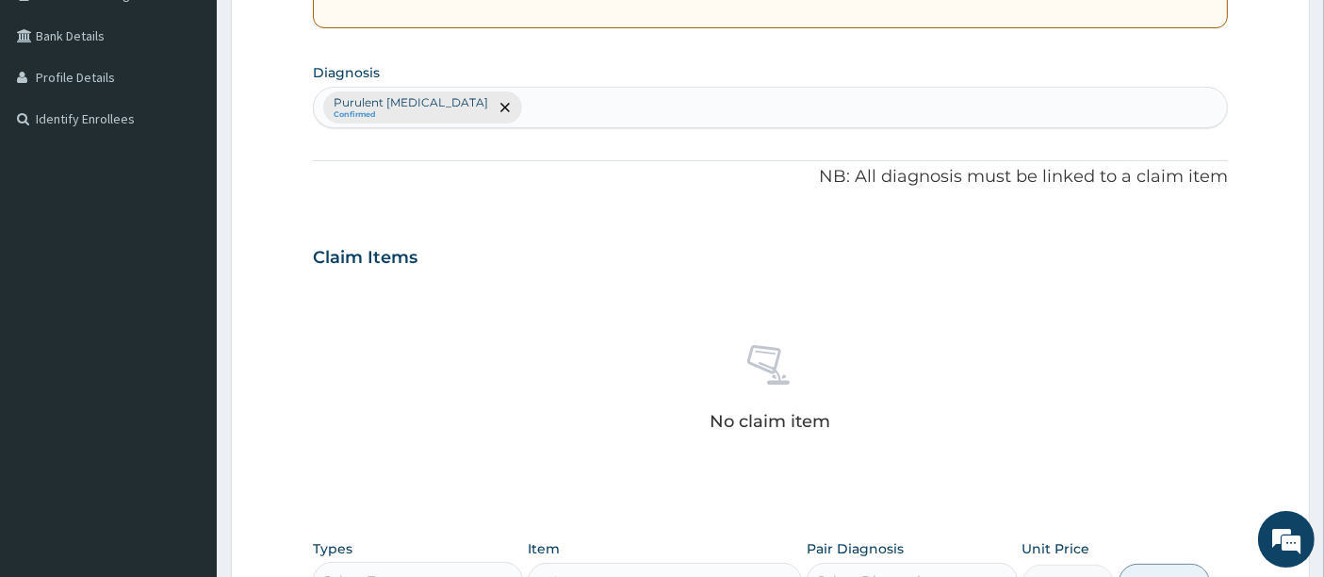
scroll to position [732, 0]
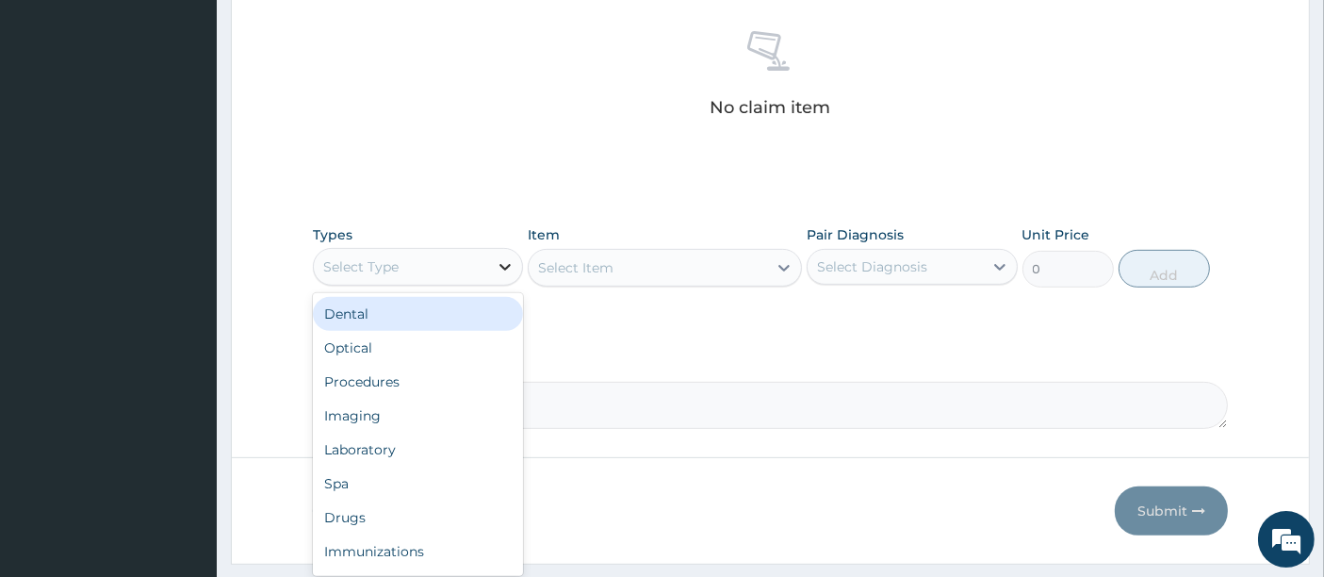
click at [501, 264] on icon at bounding box center [504, 267] width 11 height 7
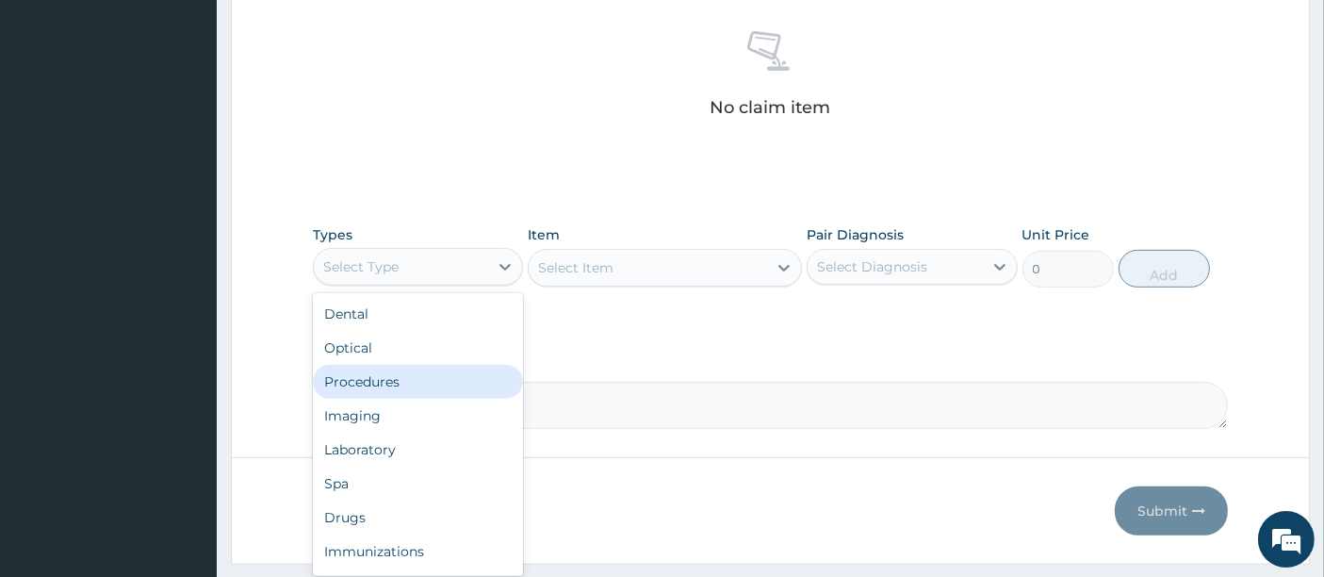
drag, startPoint x: 412, startPoint y: 375, endPoint x: 503, endPoint y: 361, distance: 92.5
click at [433, 372] on div "Procedures" at bounding box center [418, 382] width 210 height 34
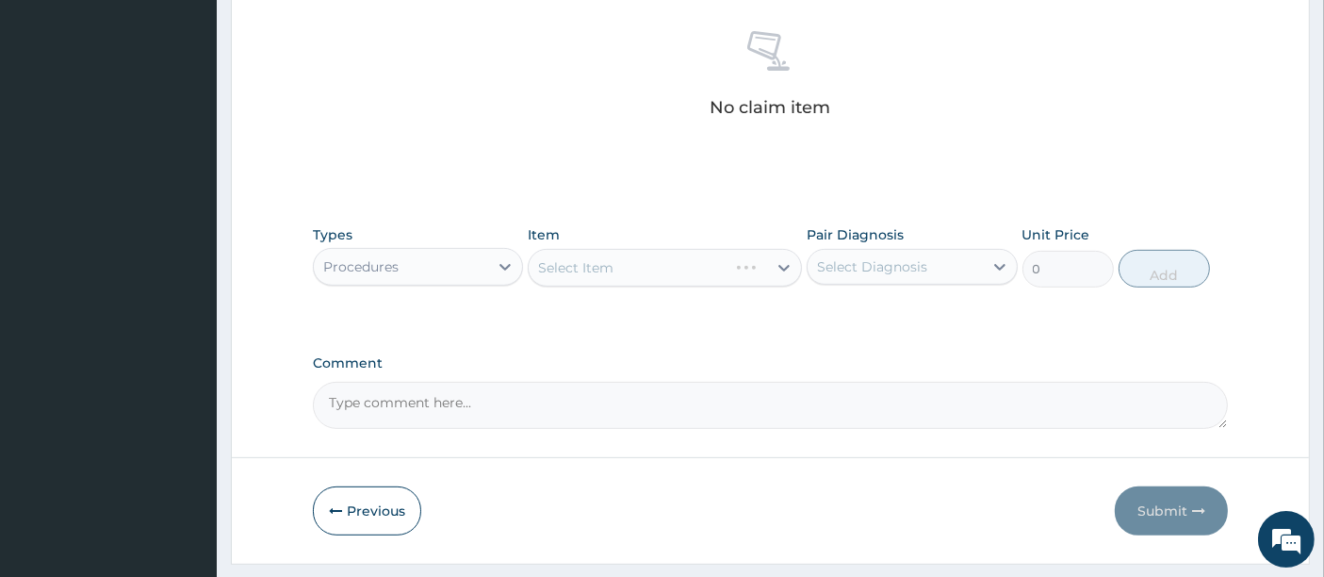
click at [786, 263] on div "Select Item" at bounding box center [665, 268] width 274 height 38
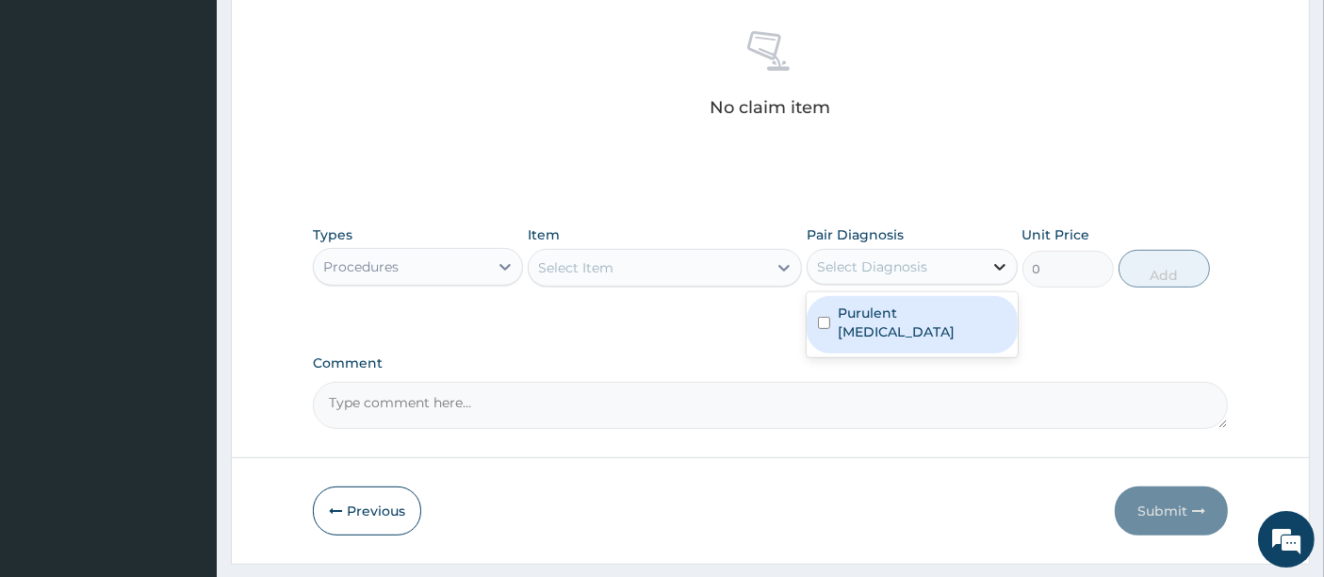
click at [991, 262] on icon at bounding box center [999, 266] width 19 height 19
click at [847, 307] on label "Purulent enteritis" at bounding box center [922, 322] width 168 height 38
checkbox input "true"
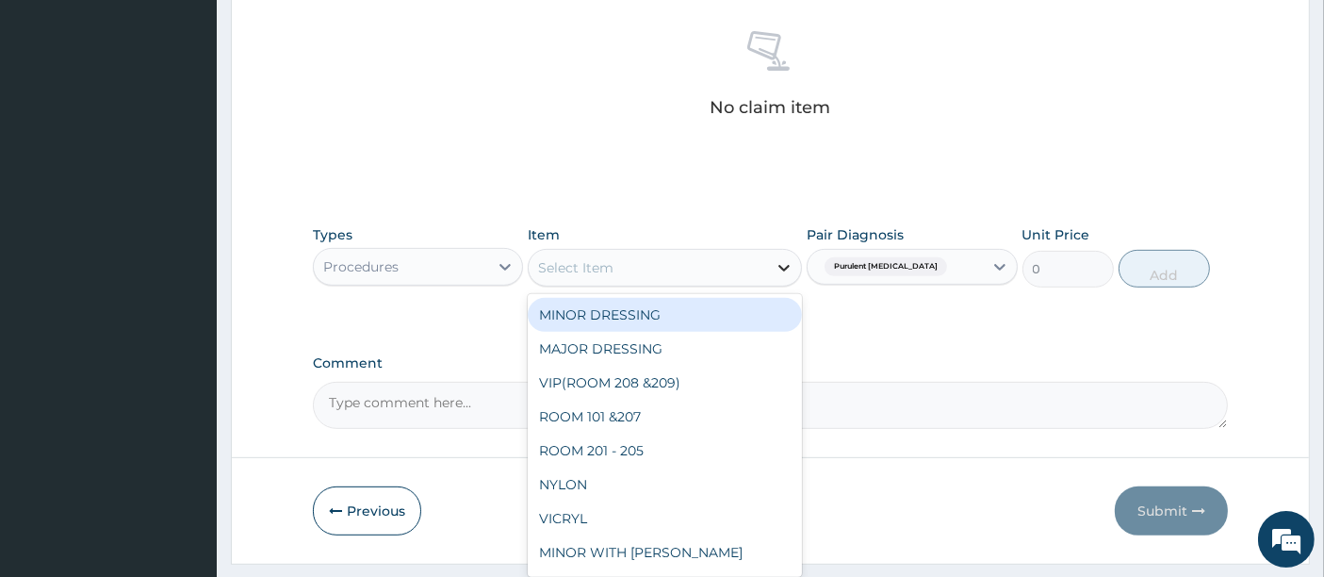
click at [777, 258] on icon at bounding box center [784, 267] width 19 height 19
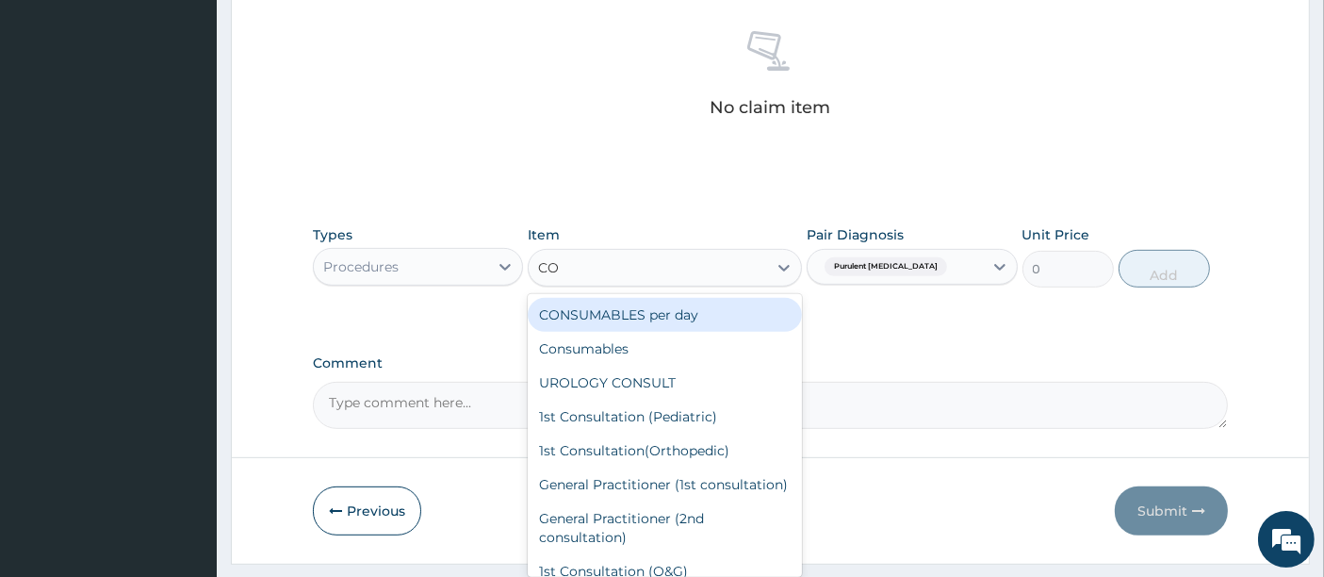
type input "CON"
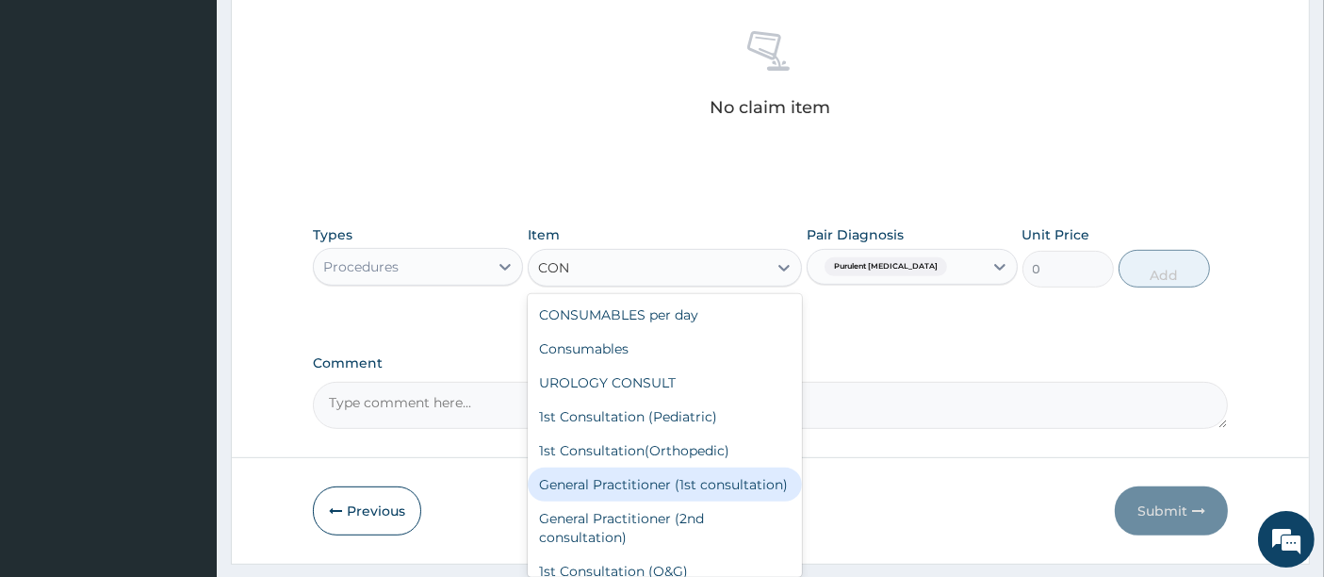
click at [658, 481] on div "General Practitioner (1st consultation)" at bounding box center [665, 484] width 274 height 34
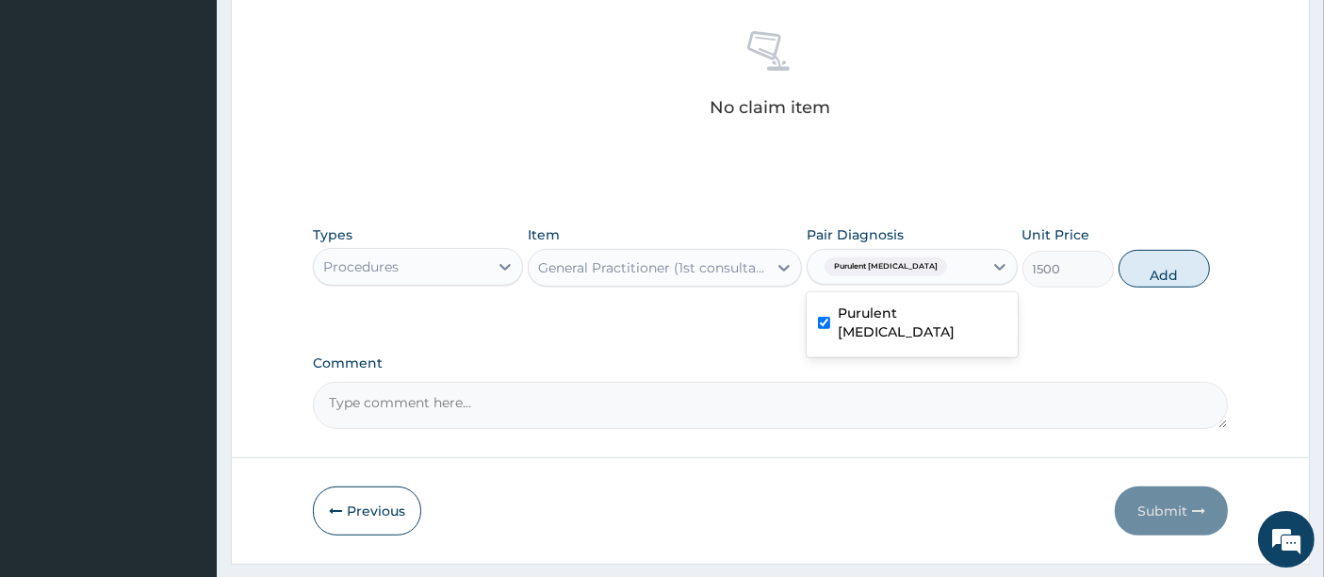
click at [955, 258] on div "Purulent enteritis" at bounding box center [895, 267] width 174 height 32
click at [1160, 263] on button "Add" at bounding box center [1164, 269] width 91 height 38
type input "0"
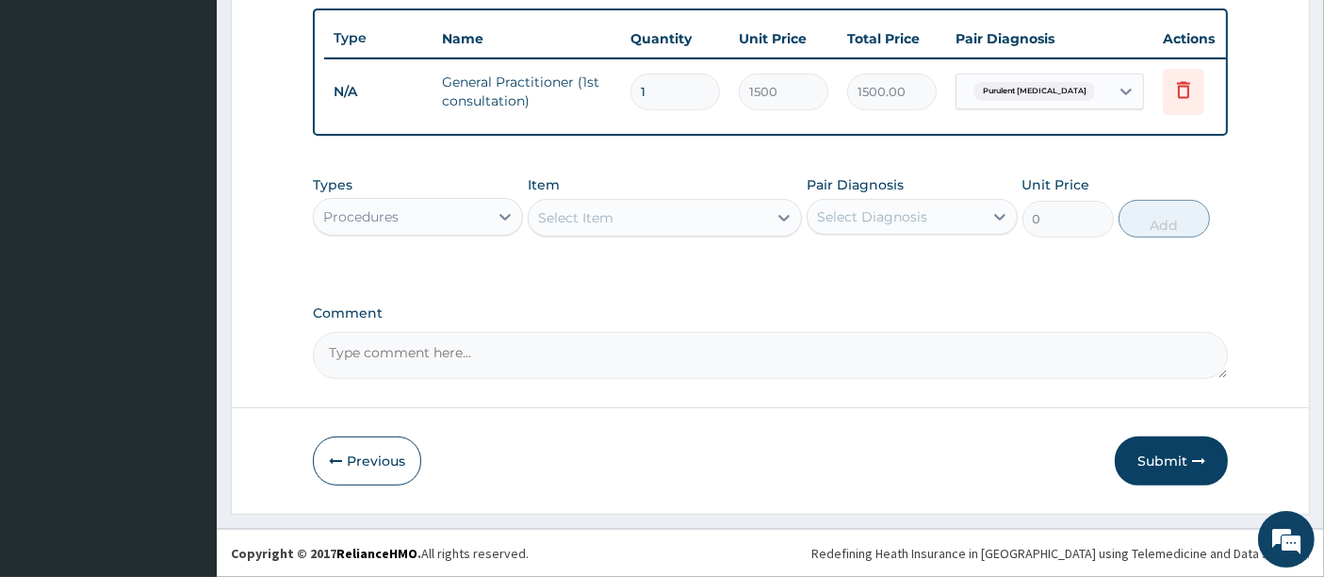
scroll to position [703, 0]
click at [503, 216] on icon at bounding box center [505, 216] width 19 height 19
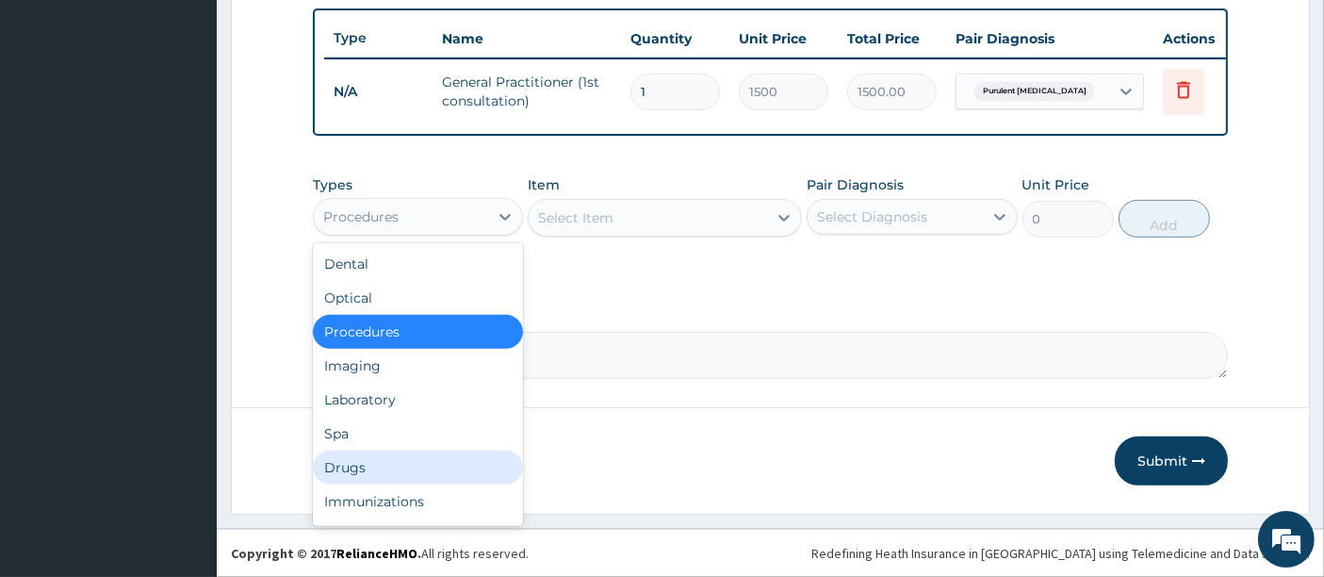
drag, startPoint x: 359, startPoint y: 478, endPoint x: 452, endPoint y: 437, distance: 101.7
click at [363, 478] on div "Drugs" at bounding box center [418, 467] width 210 height 34
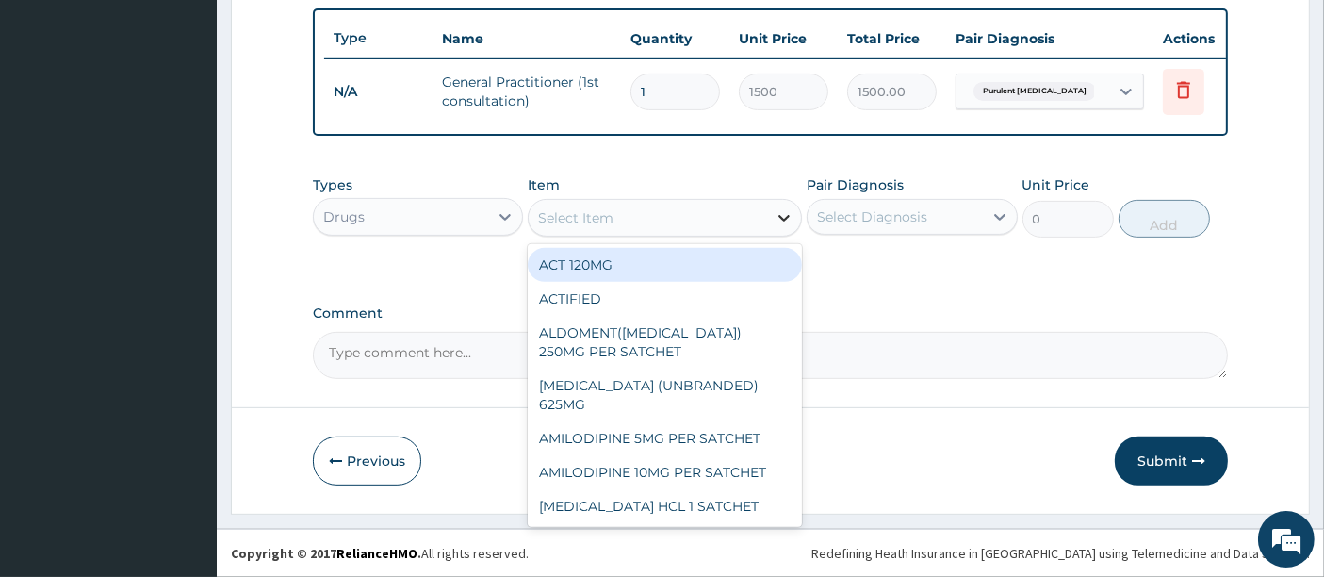
click at [789, 219] on icon at bounding box center [784, 218] width 11 height 7
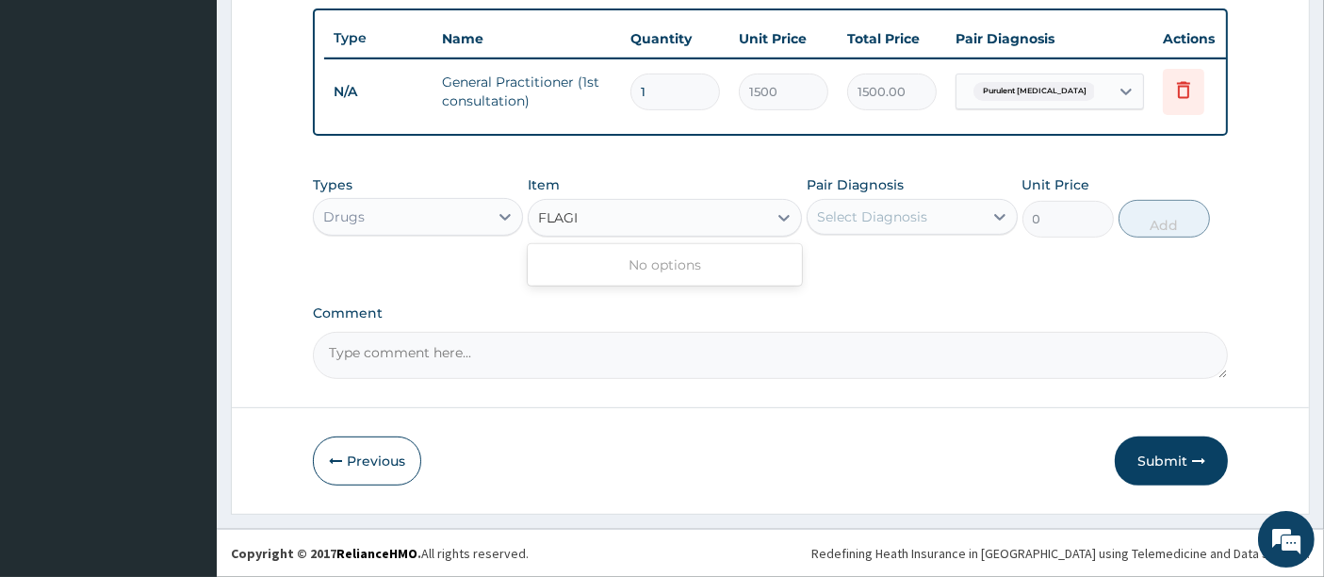
type input "FLAG"
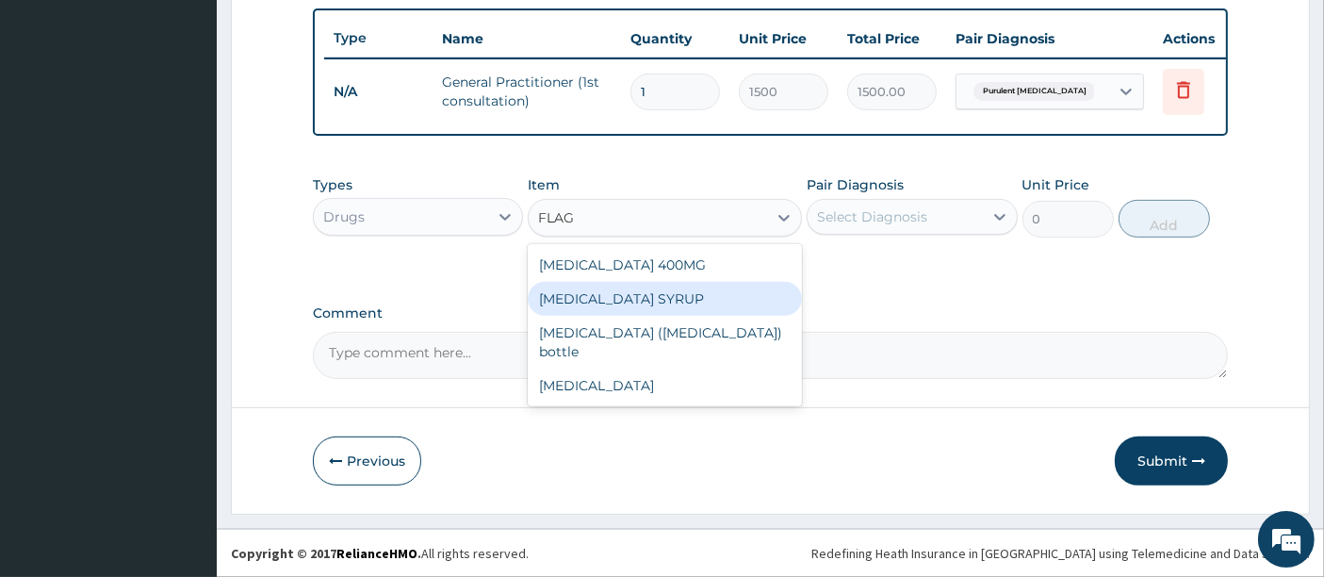
click at [634, 302] on div "FLAGYL SYRUP" at bounding box center [665, 299] width 274 height 34
type input "700"
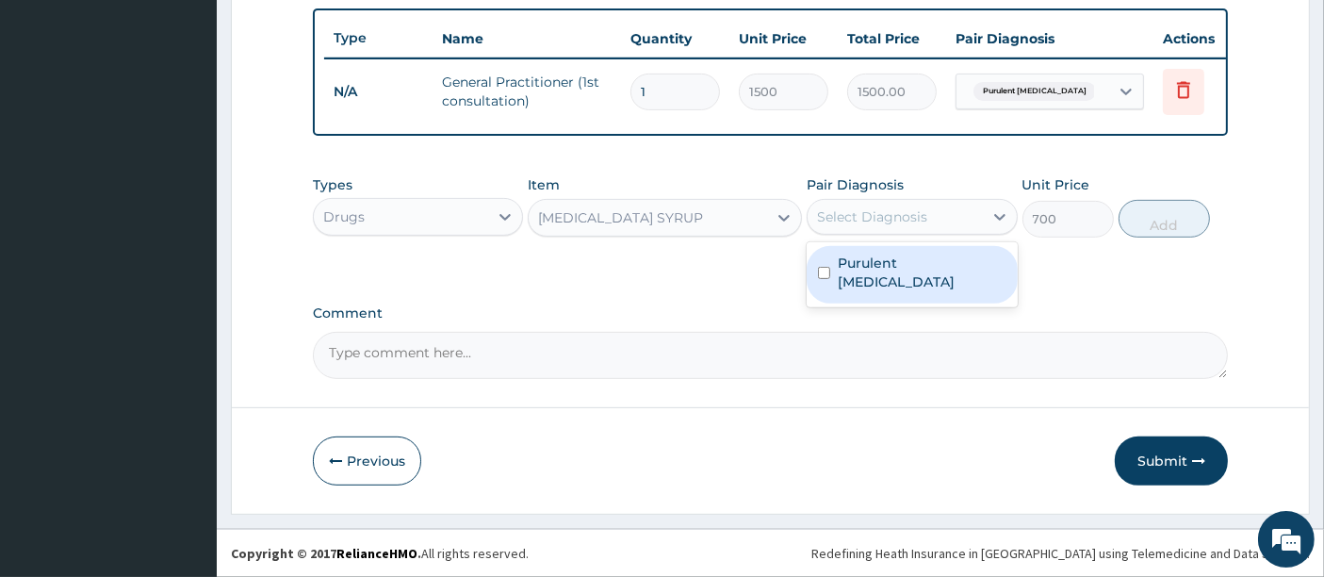
click at [916, 223] on div "Select Diagnosis" at bounding box center [872, 216] width 110 height 19
click at [910, 263] on label "Purulent enteritis" at bounding box center [922, 272] width 168 height 38
checkbox input "true"
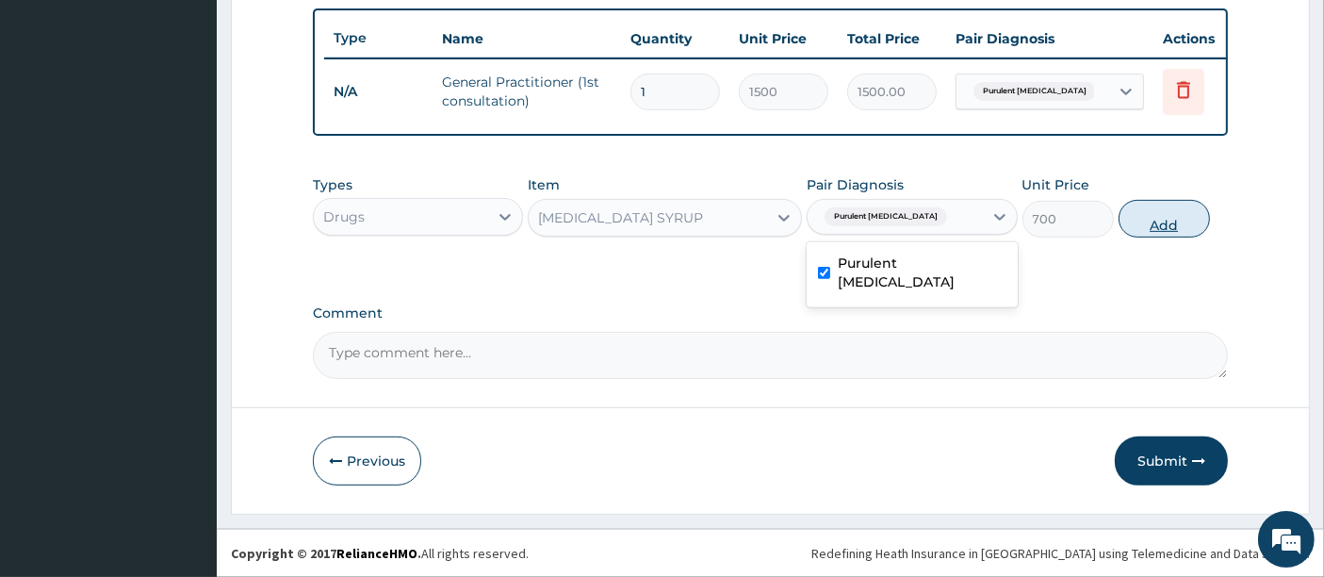
click at [1153, 225] on button "Add" at bounding box center [1164, 219] width 91 height 38
type input "0"
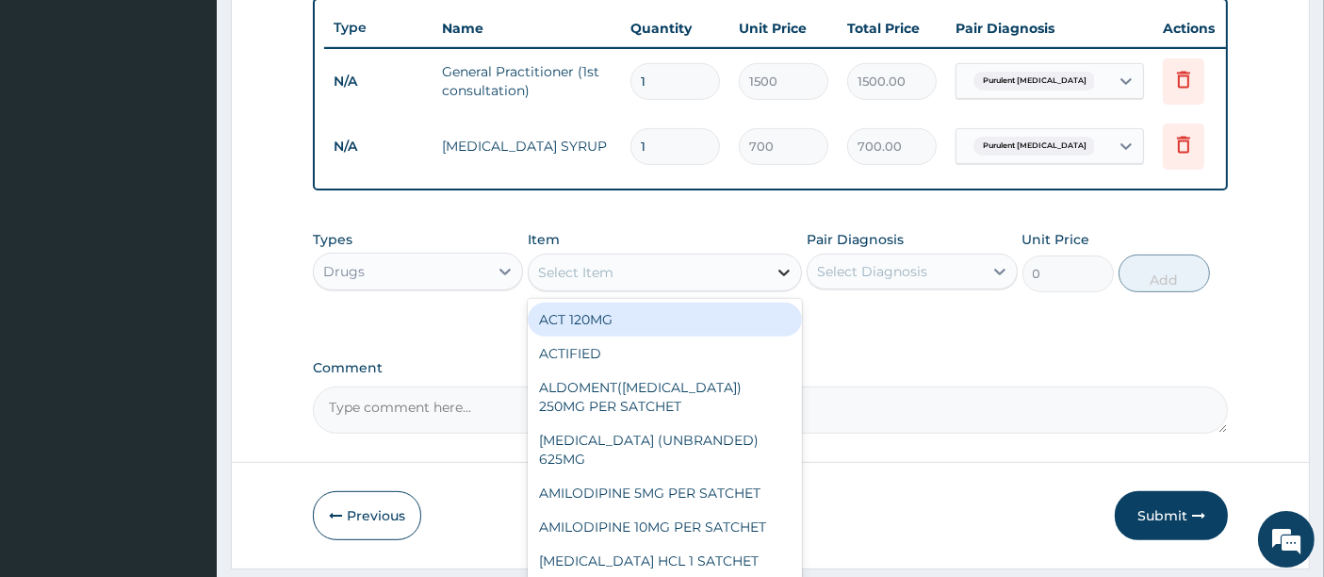
click at [786, 282] on icon at bounding box center [784, 272] width 19 height 19
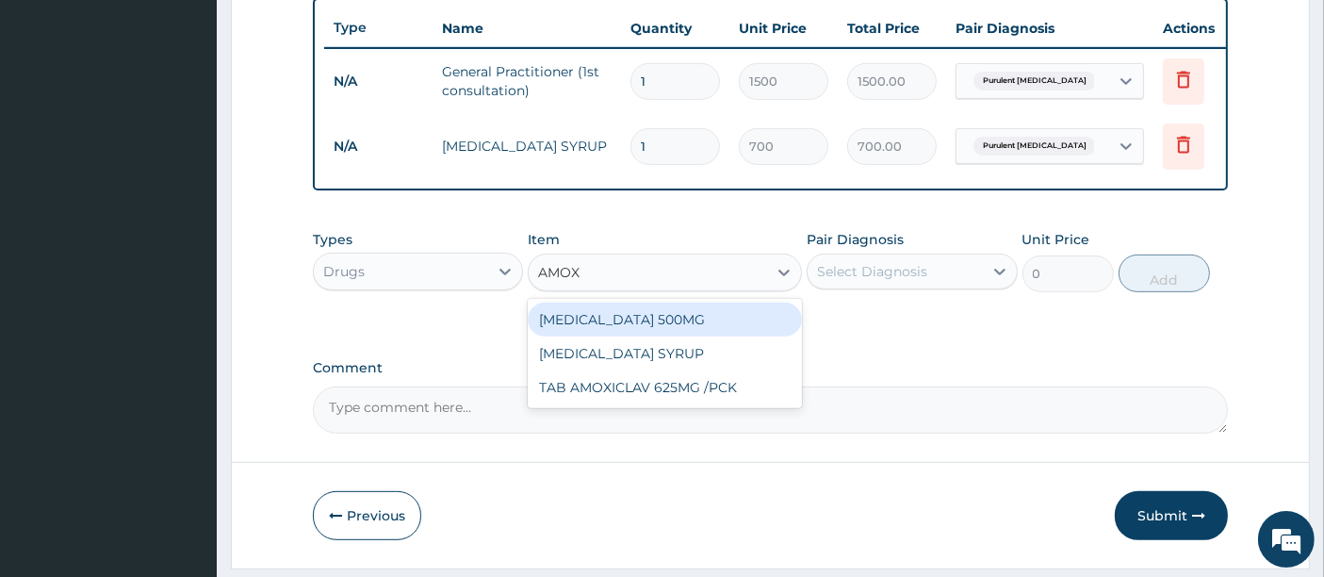
type input "AMOXI"
click at [595, 329] on div "AMOXICILLIN SYRUP" at bounding box center [665, 319] width 274 height 34
type input "1050"
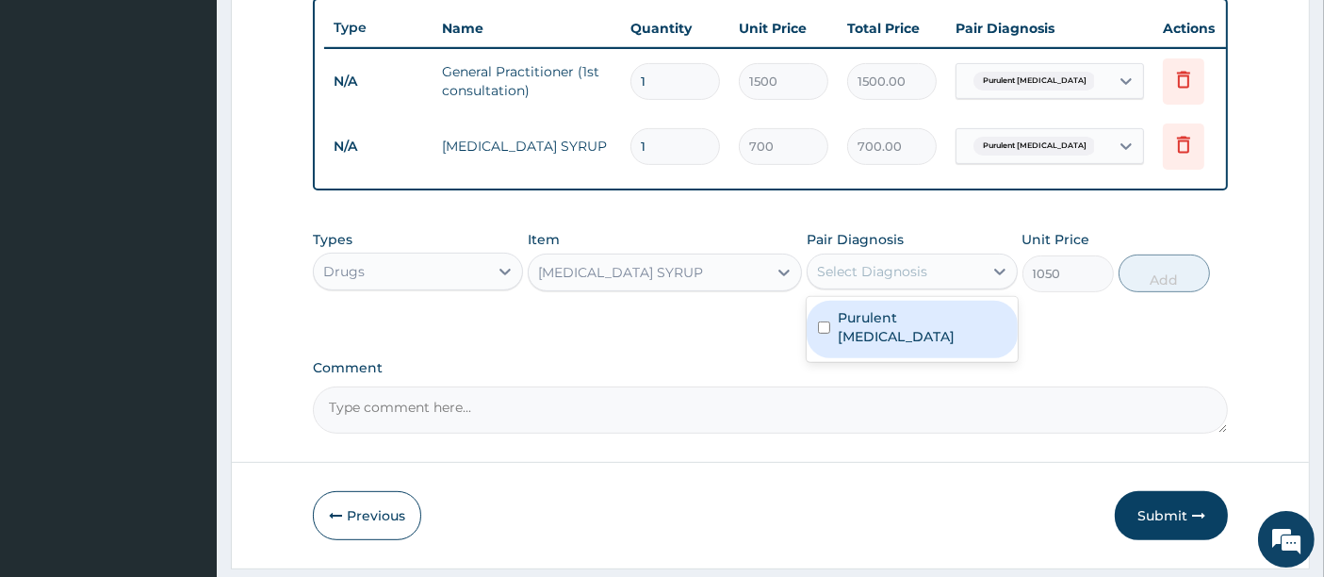
click at [845, 281] on div "Select Diagnosis" at bounding box center [872, 271] width 110 height 19
drag, startPoint x: 903, startPoint y: 331, endPoint x: 1051, endPoint y: 307, distance: 149.8
click at [905, 332] on label "Purulent enteritis" at bounding box center [922, 327] width 168 height 38
checkbox input "true"
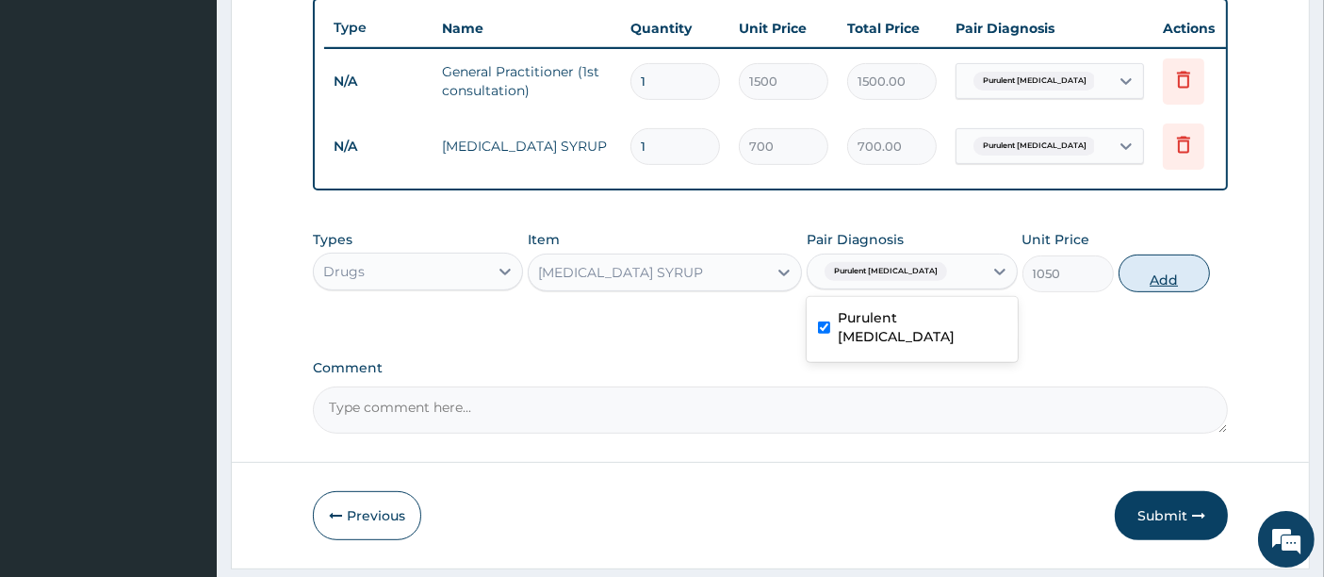
click at [1132, 292] on button "Add" at bounding box center [1164, 273] width 91 height 38
type input "0"
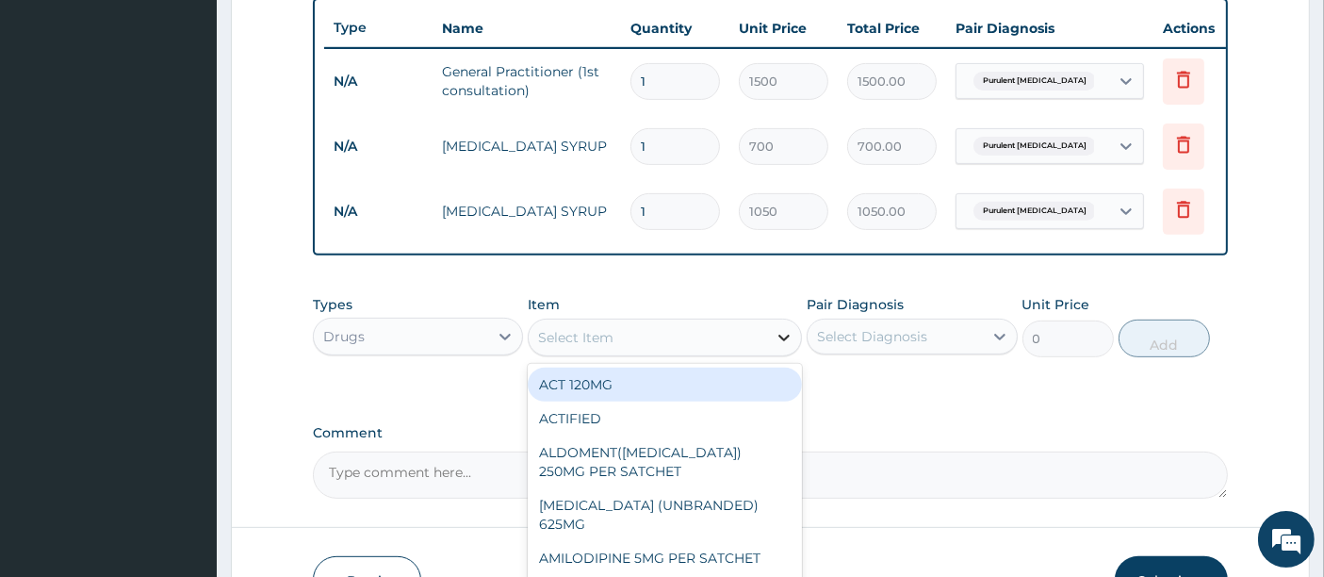
click at [786, 347] on icon at bounding box center [784, 337] width 19 height 19
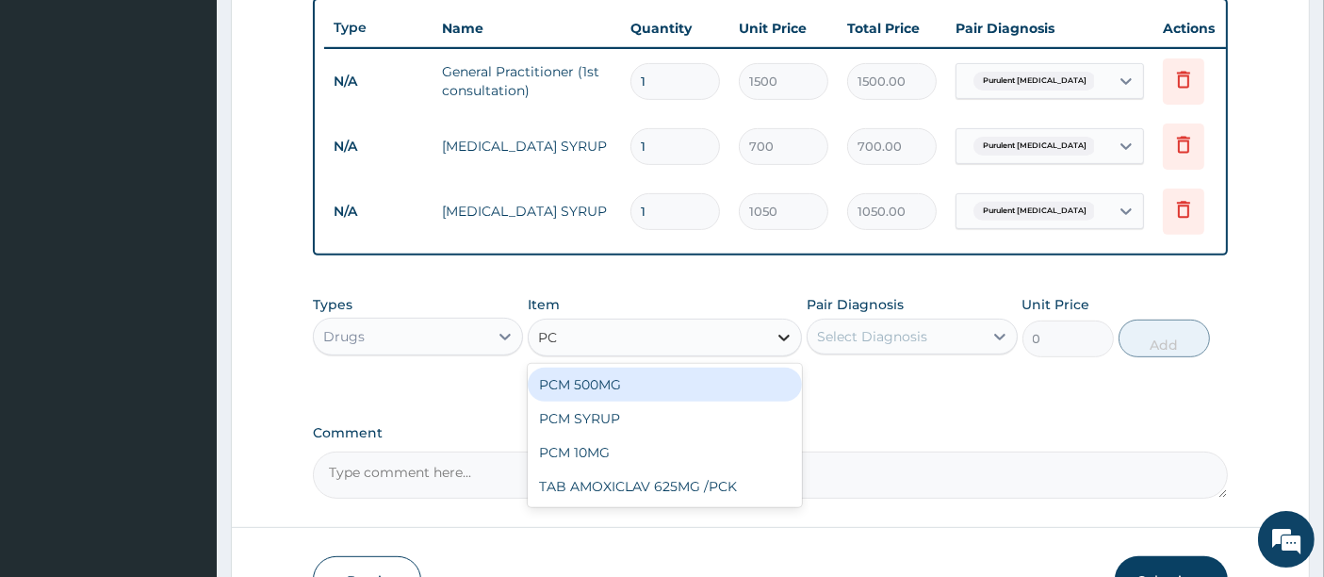
type input "PCM"
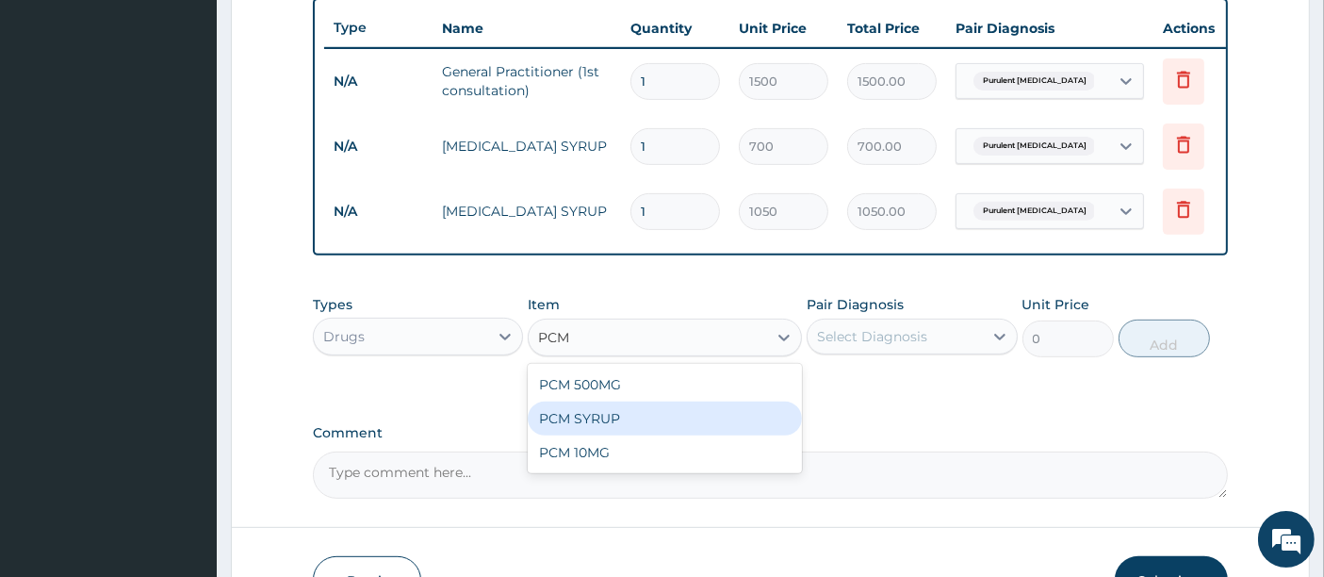
click at [700, 429] on div "PCM SYRUP" at bounding box center [665, 418] width 274 height 34
type input "700"
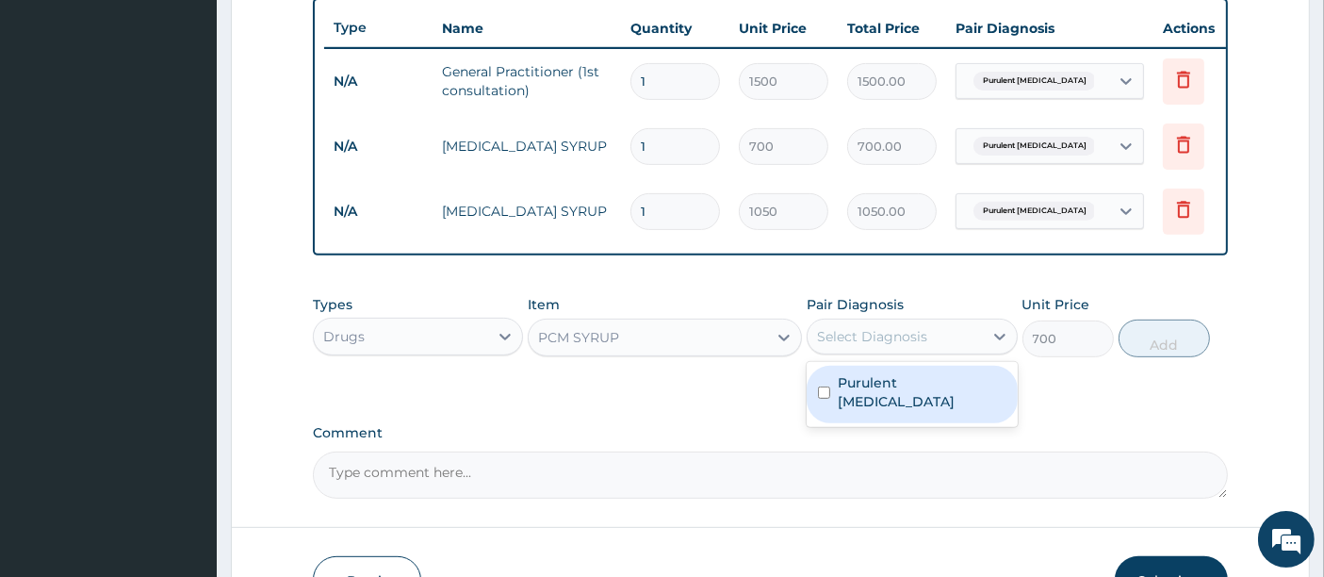
click at [974, 351] on div "Select Diagnosis" at bounding box center [895, 336] width 174 height 30
drag, startPoint x: 956, startPoint y: 386, endPoint x: 965, endPoint y: 387, distance: 9.5
click at [956, 387] on label "Purulent enteritis" at bounding box center [922, 392] width 168 height 38
checkbox input "true"
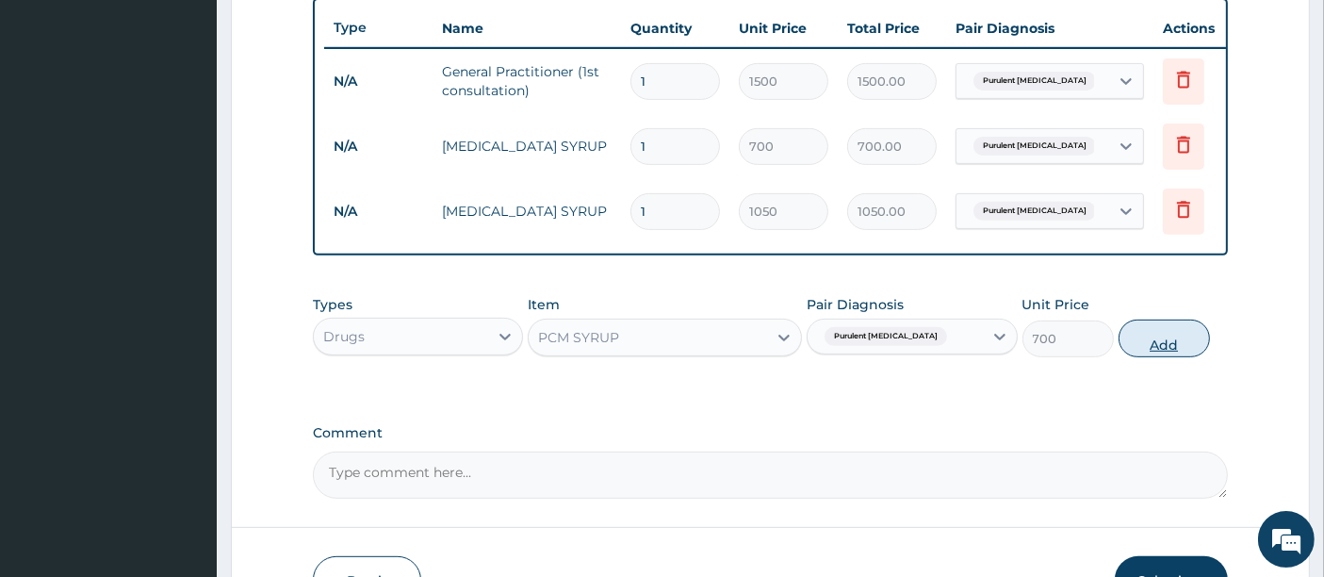
click at [1154, 357] on button "Add" at bounding box center [1164, 338] width 91 height 38
type input "0"
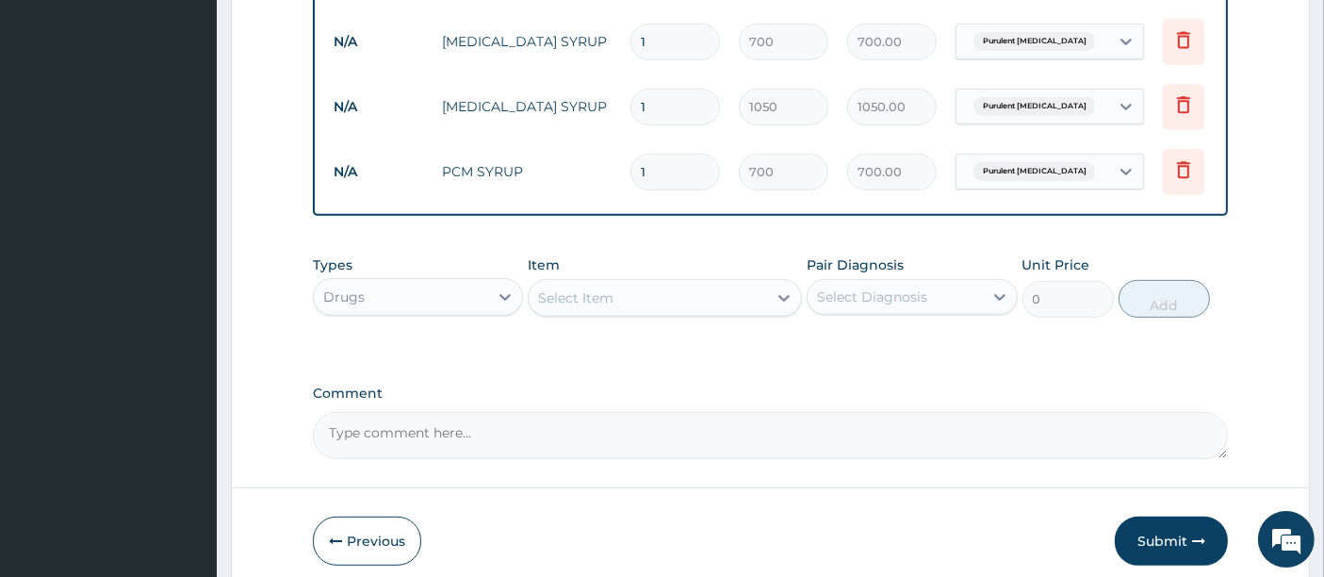
scroll to position [899, 0]
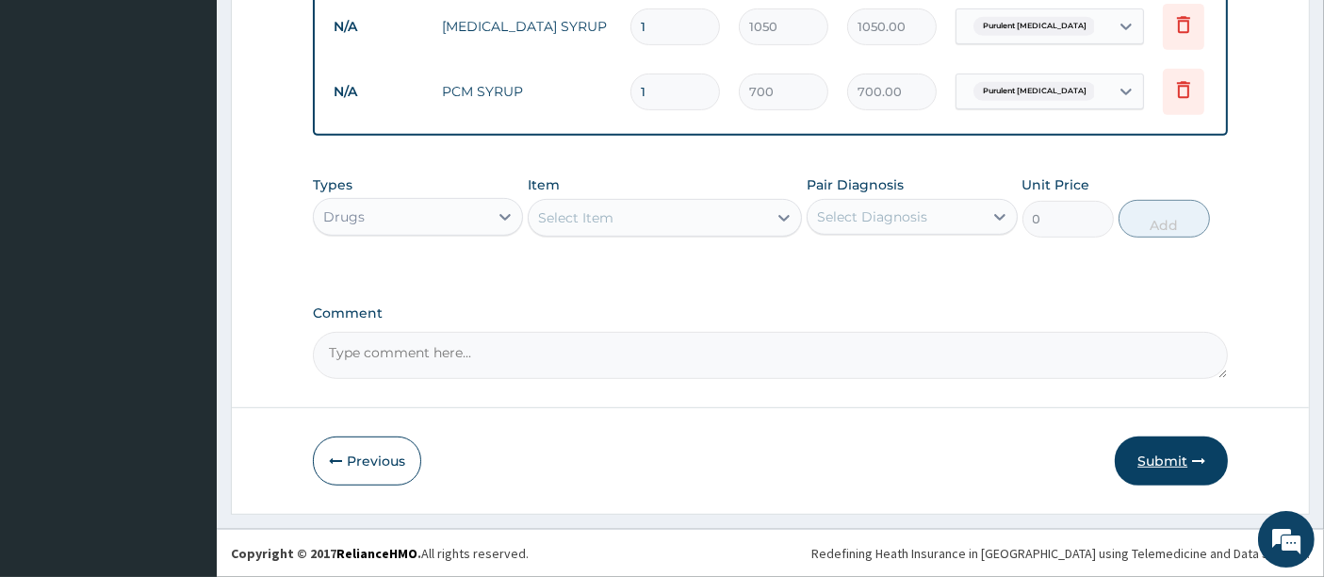
click at [1161, 470] on button "Submit" at bounding box center [1171, 460] width 113 height 49
